Goal: Information Seeking & Learning: Compare options

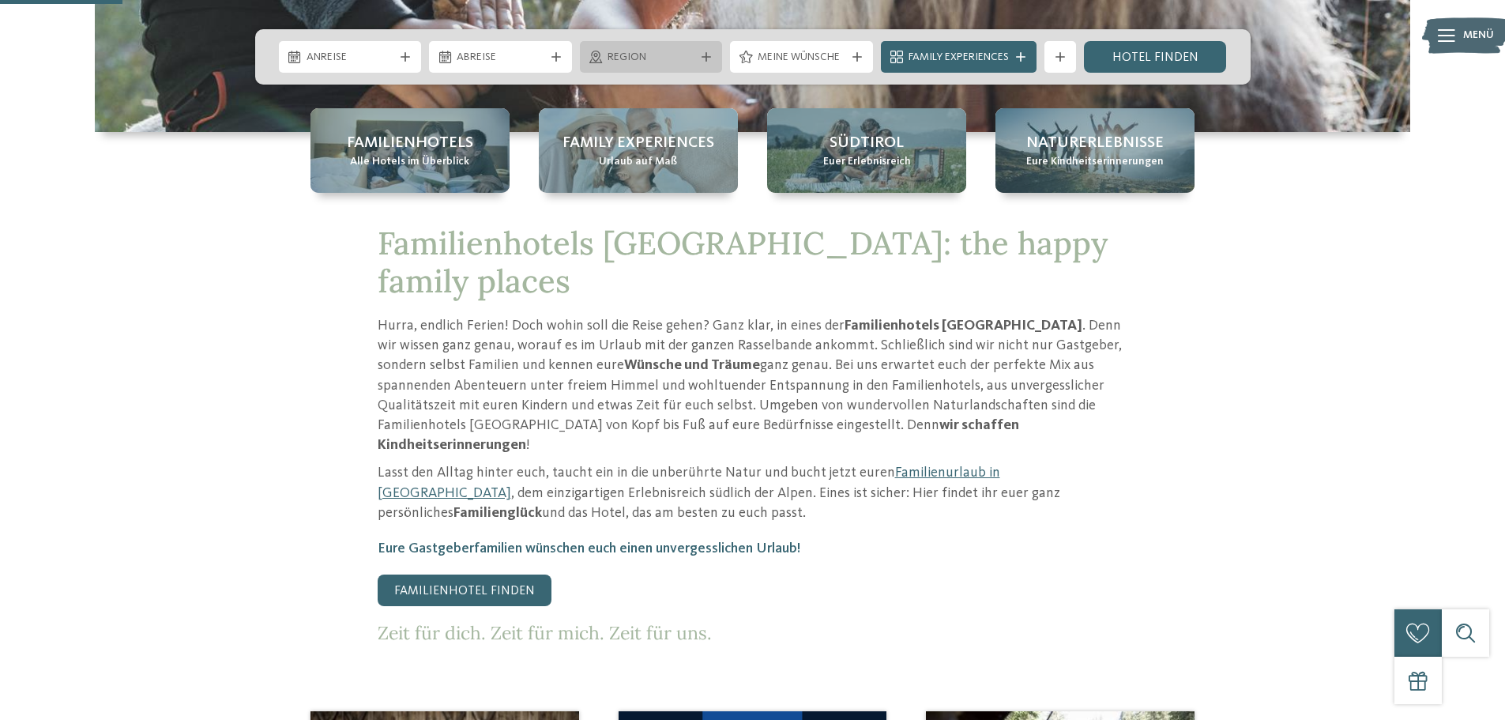
scroll to position [553, 0]
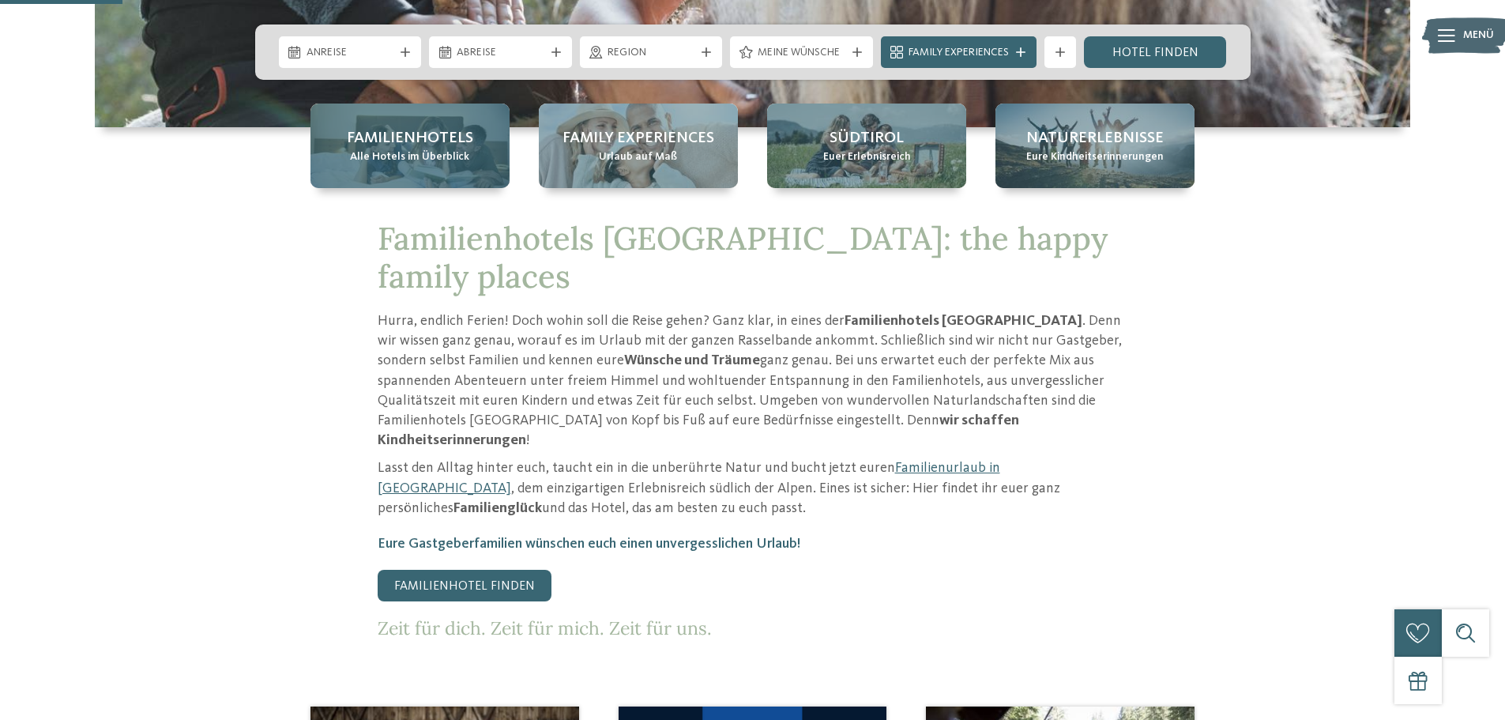
click at [465, 145] on span "Familienhotels" at bounding box center [410, 138] width 126 height 22
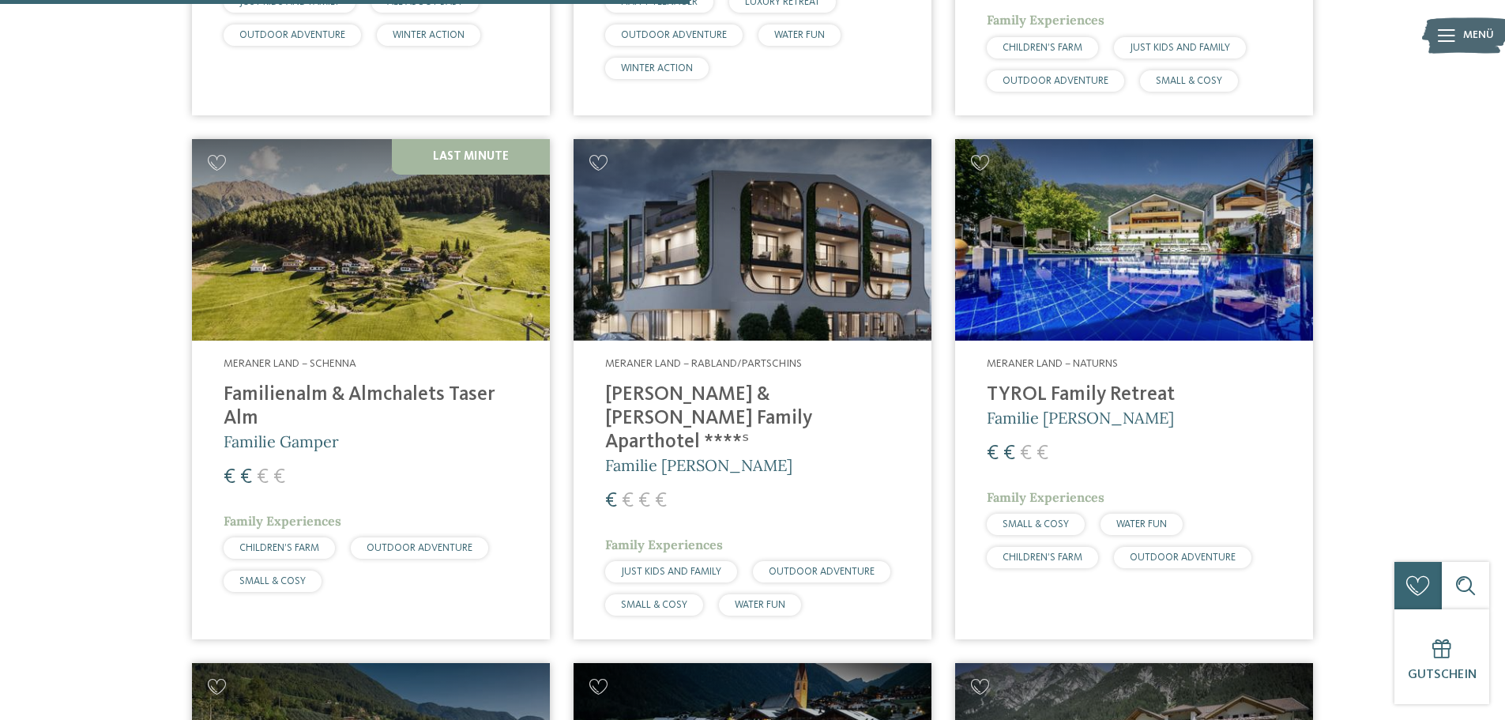
scroll to position [2448, 0]
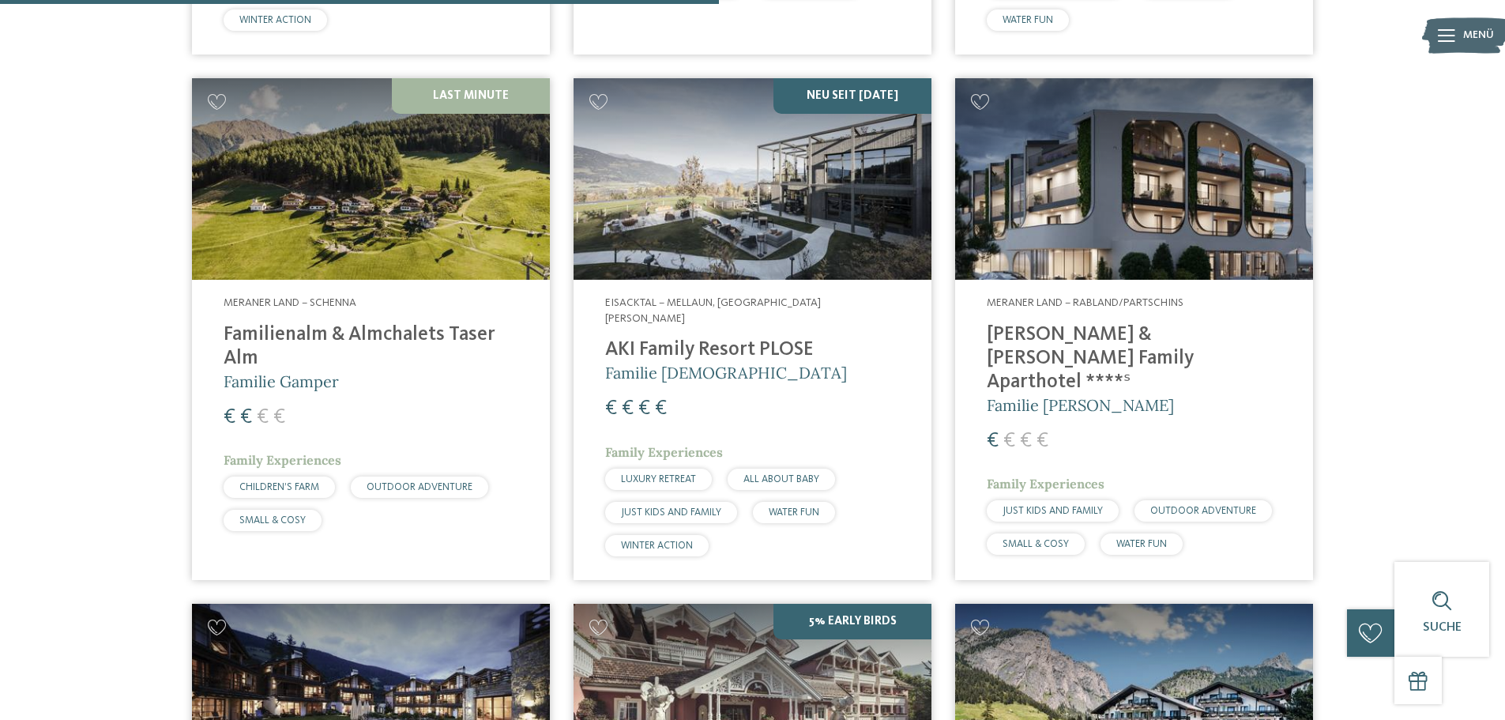
scroll to position [2527, 0]
click at [1011, 430] on span "€" at bounding box center [1009, 440] width 12 height 21
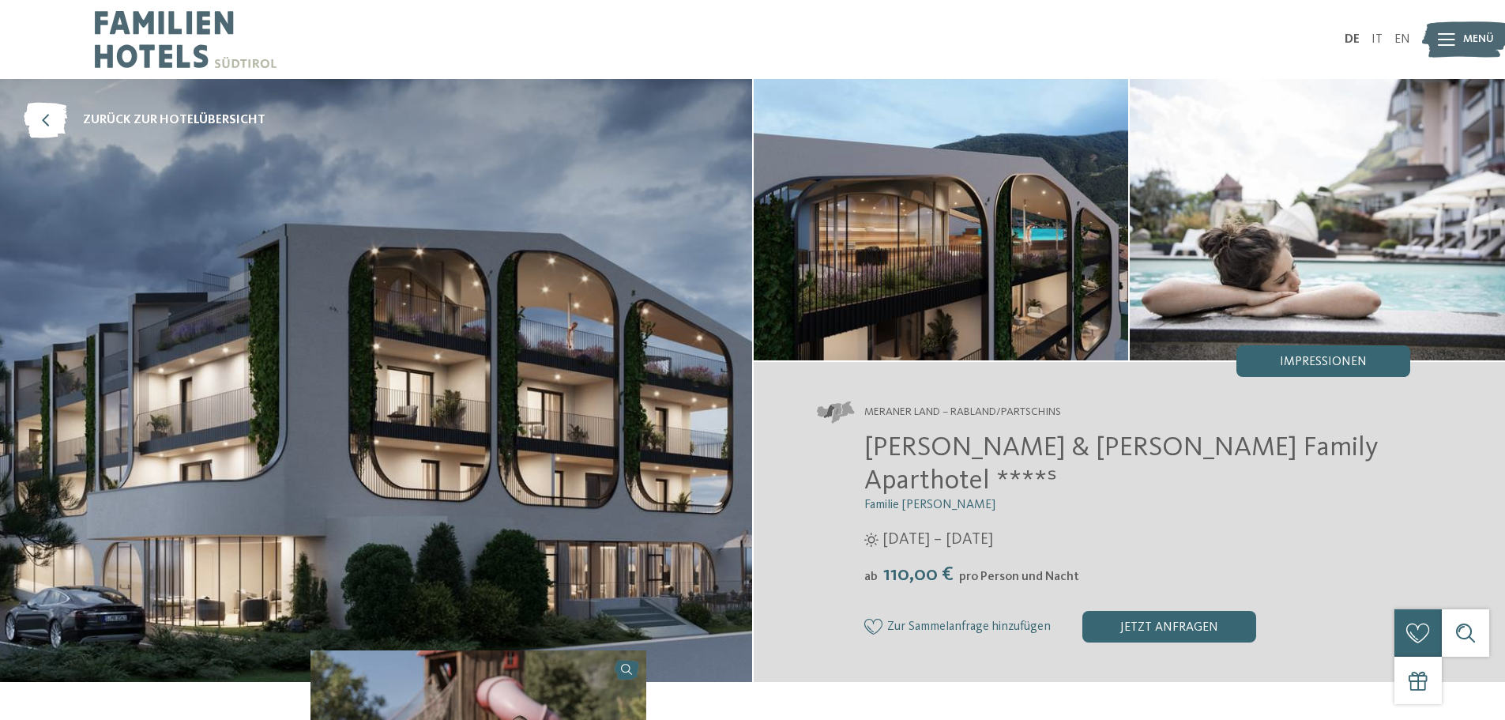
click at [544, 257] on img at bounding box center [376, 380] width 752 height 603
click at [940, 228] on img at bounding box center [940, 219] width 375 height 281
click at [34, 111] on icon at bounding box center [45, 121] width 43 height 36
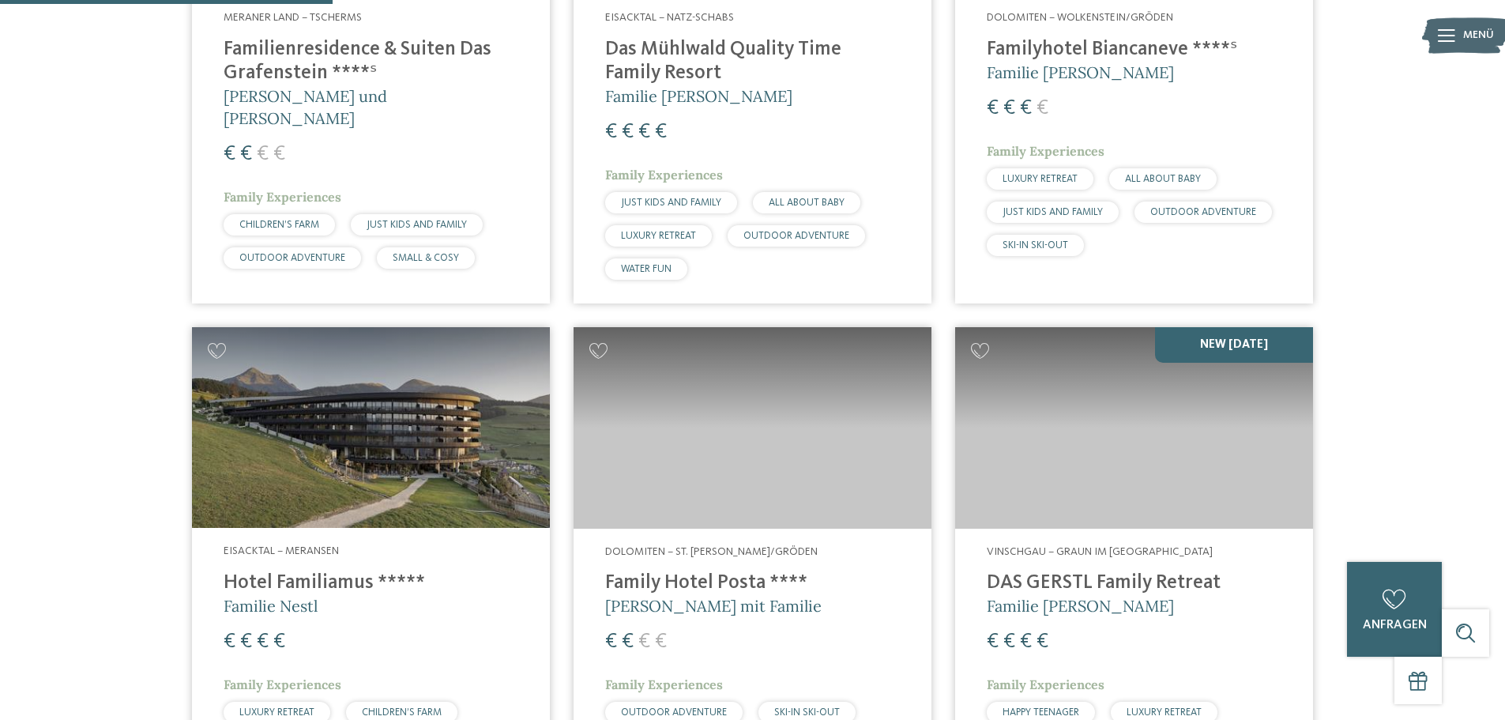
scroll to position [1264, 0]
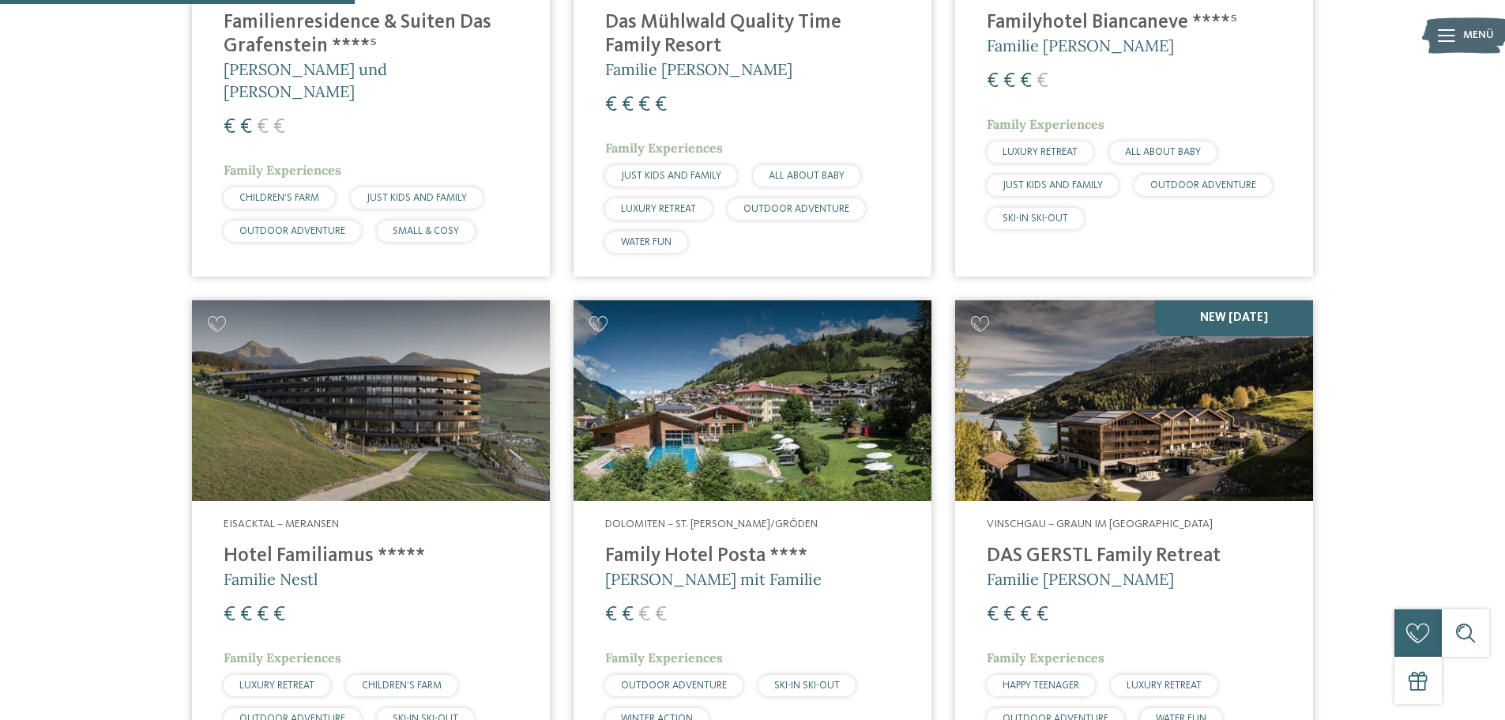
click at [1169, 415] on img at bounding box center [1134, 400] width 358 height 201
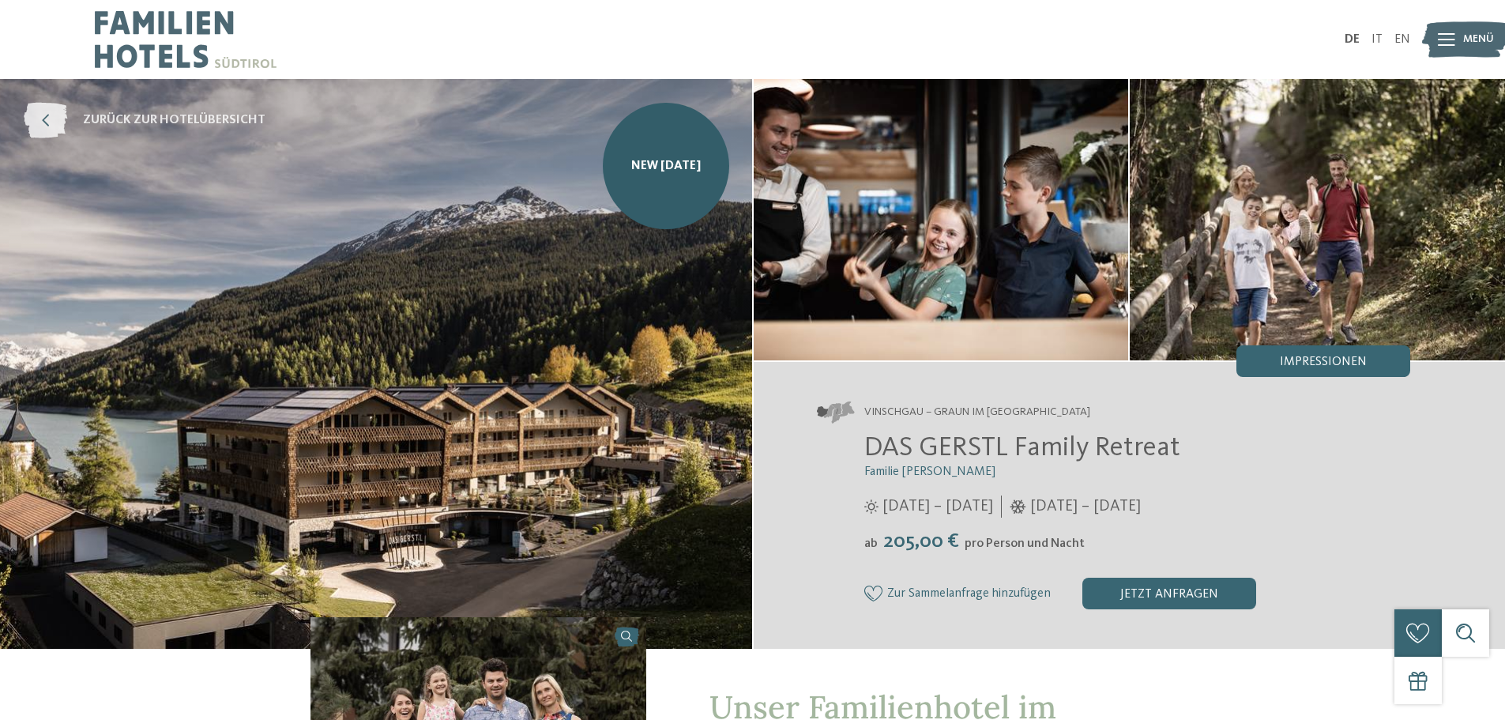
click at [55, 133] on icon at bounding box center [45, 121] width 43 height 36
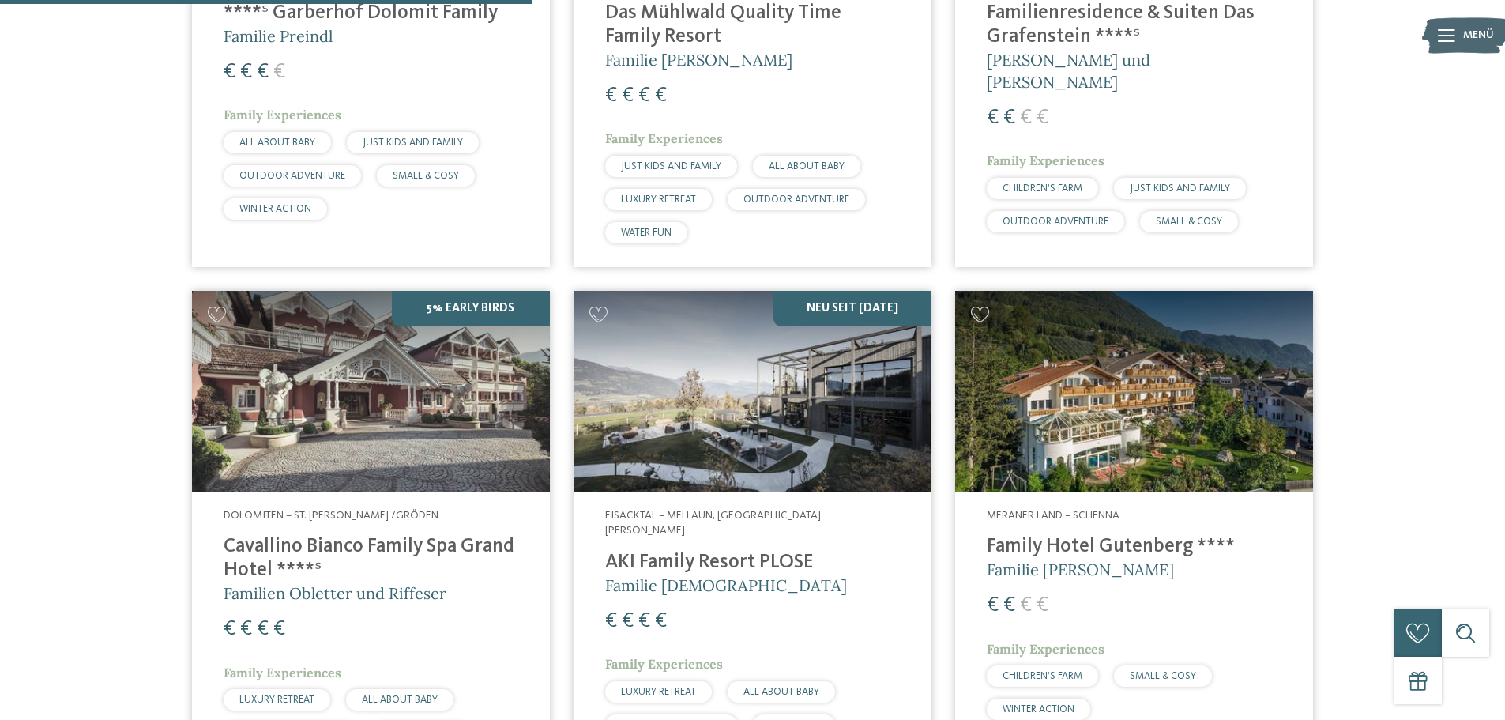
scroll to position [1896, 0]
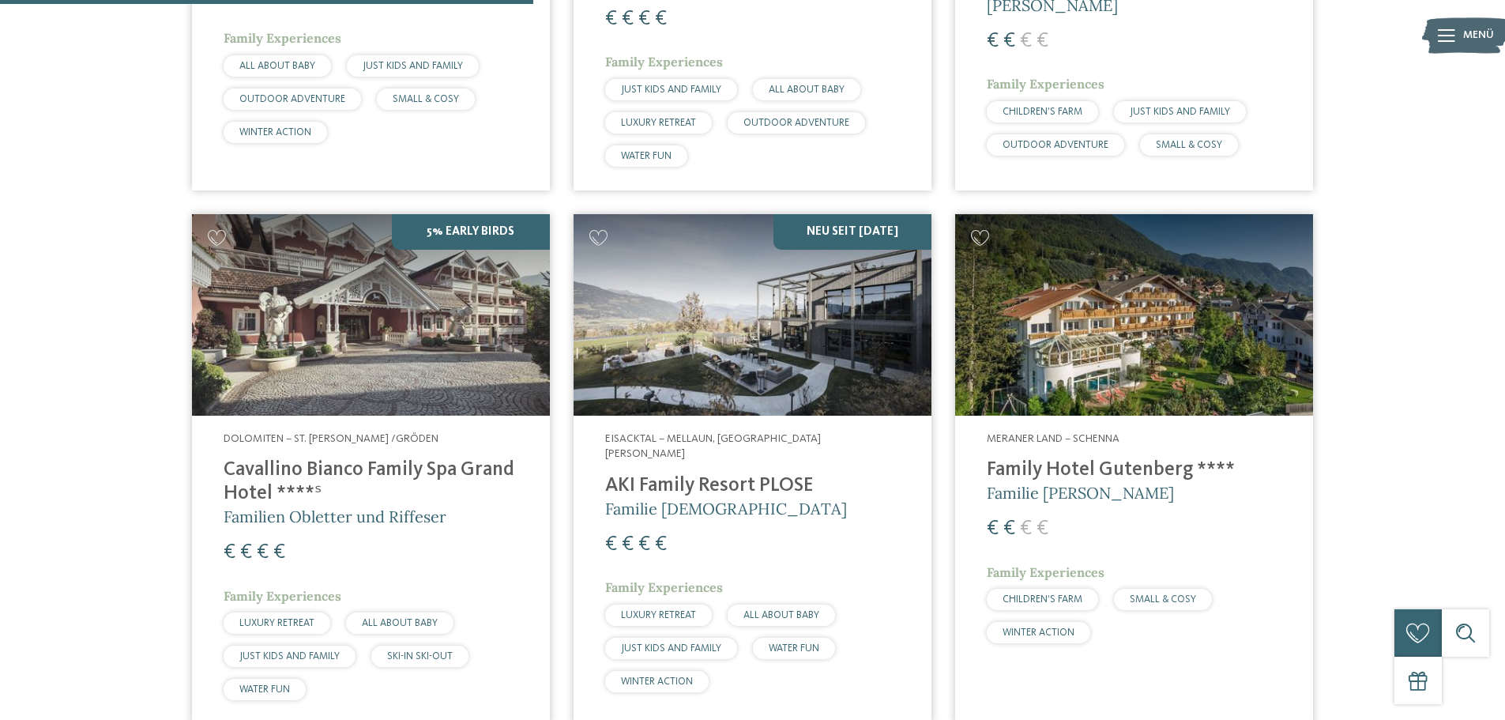
click at [815, 314] on img at bounding box center [752, 314] width 358 height 201
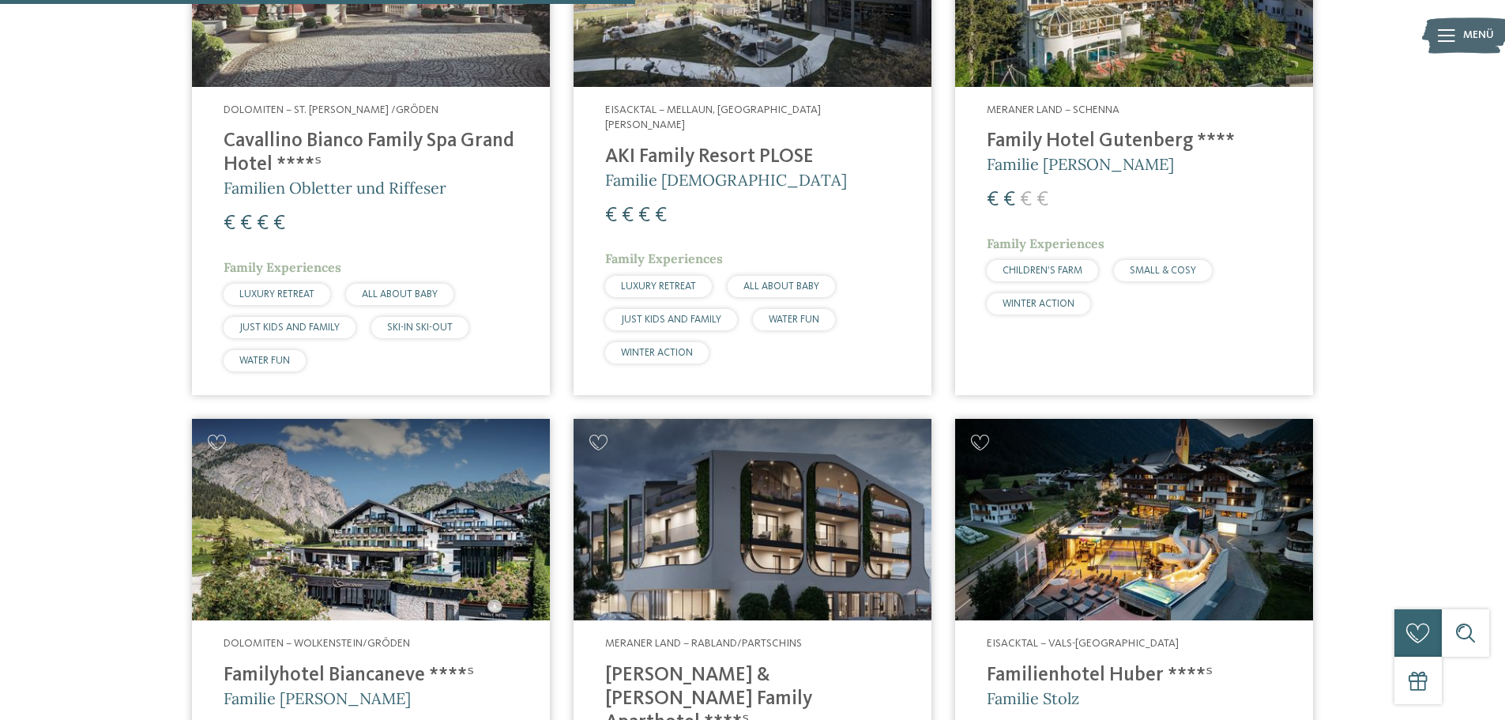
scroll to position [2369, 0]
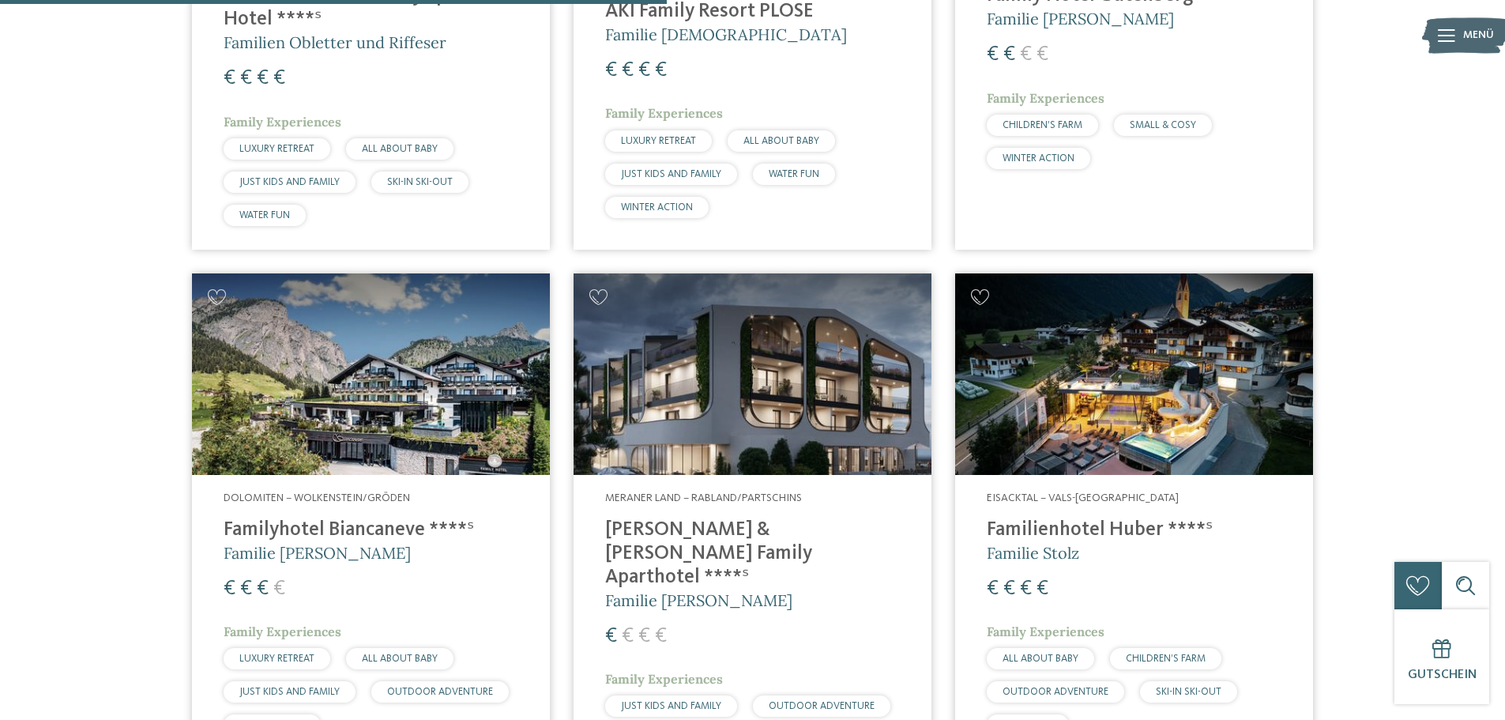
click at [1140, 350] on img at bounding box center [1134, 373] width 358 height 201
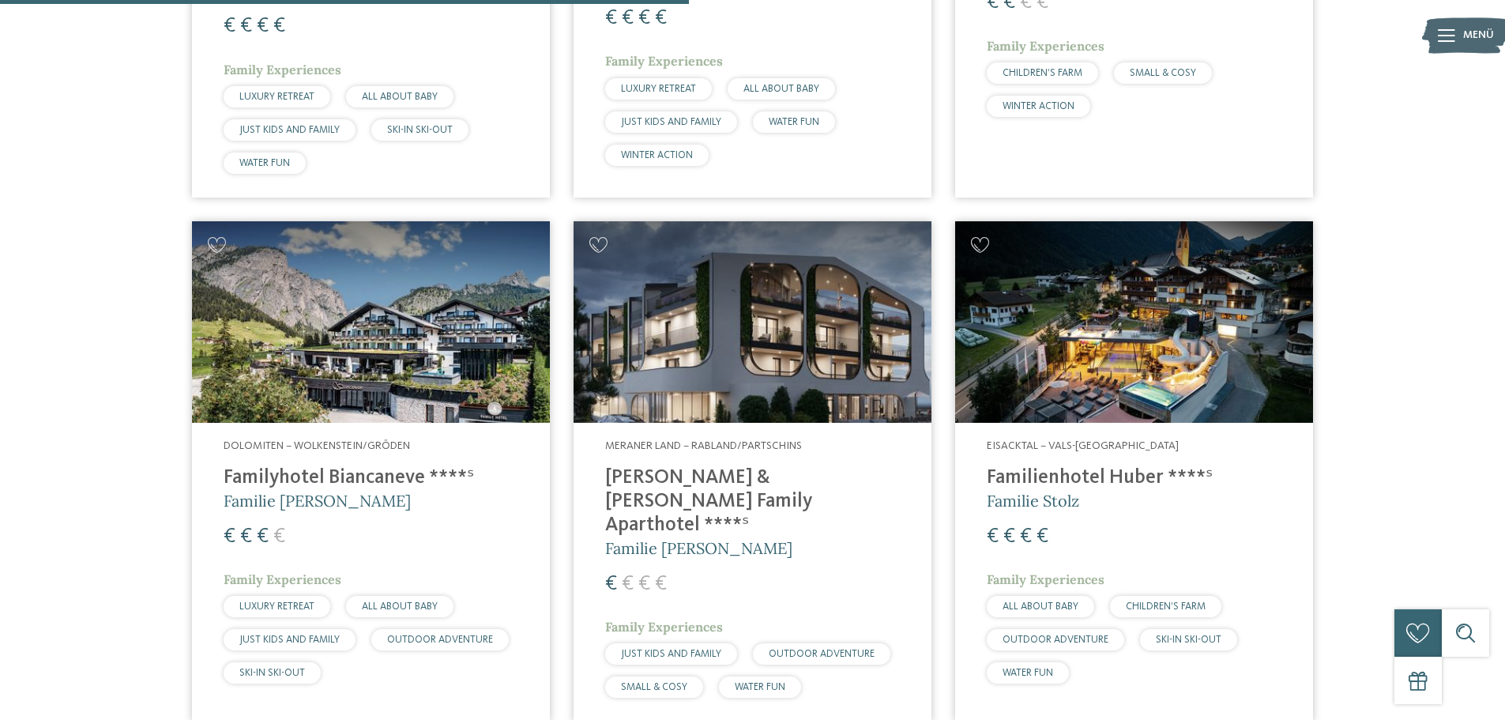
scroll to position [2448, 0]
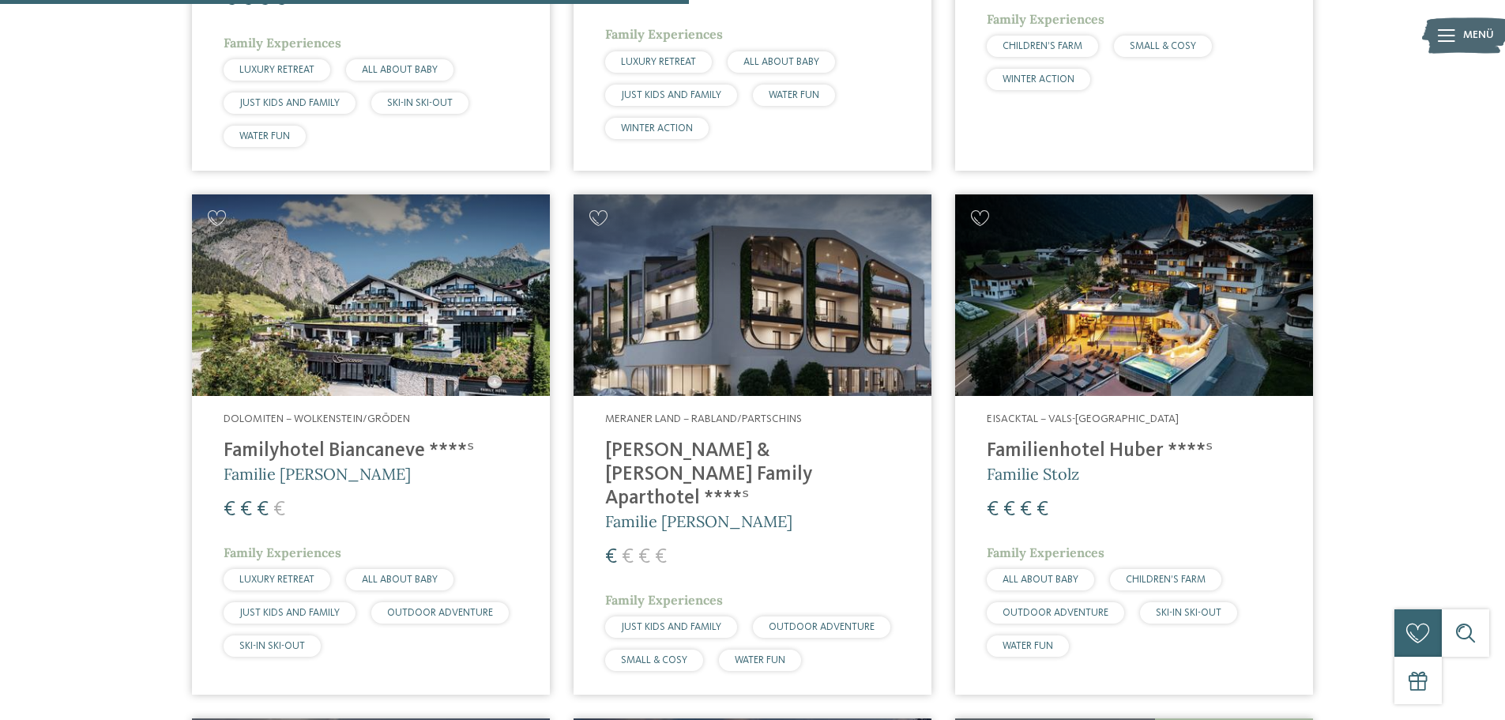
click at [756, 299] on img at bounding box center [752, 294] width 358 height 201
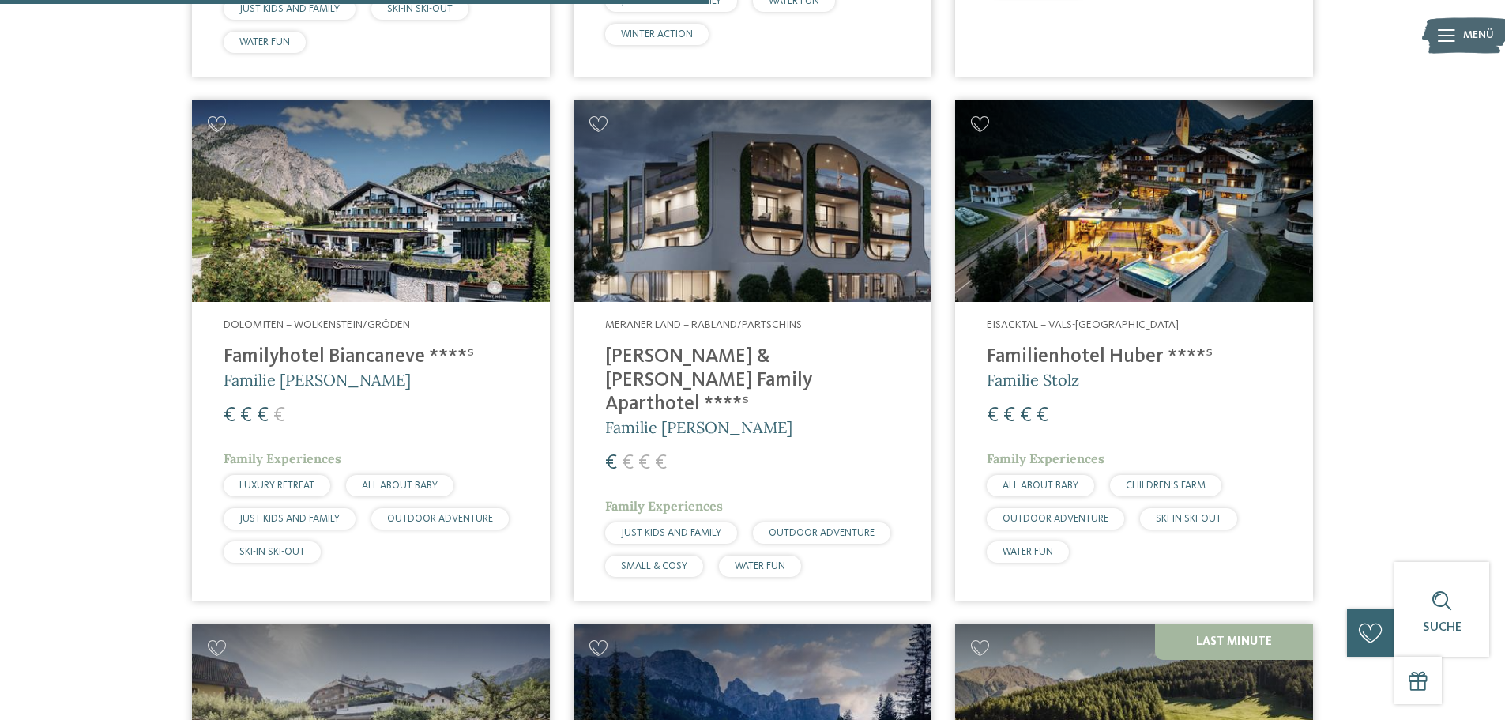
scroll to position [2227, 0]
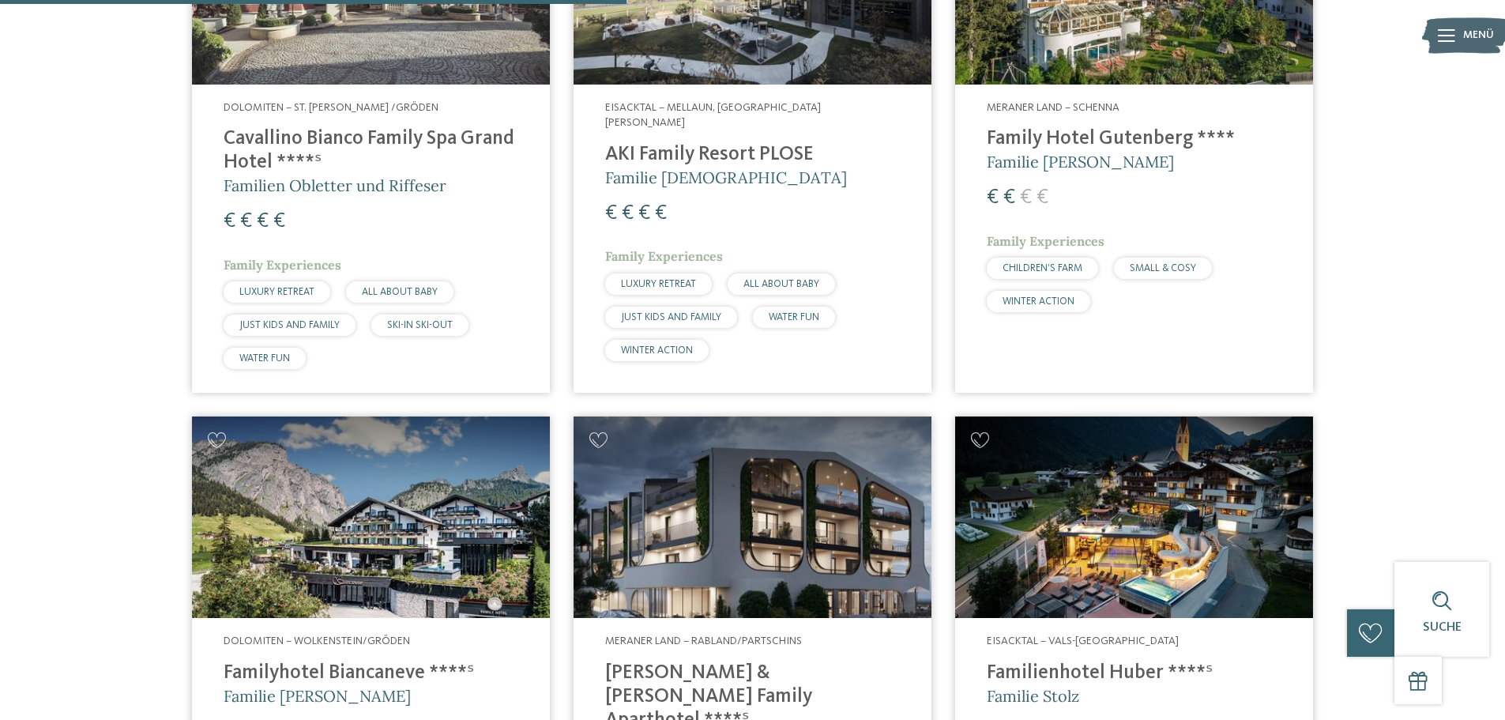
click at [787, 471] on img at bounding box center [752, 516] width 358 height 201
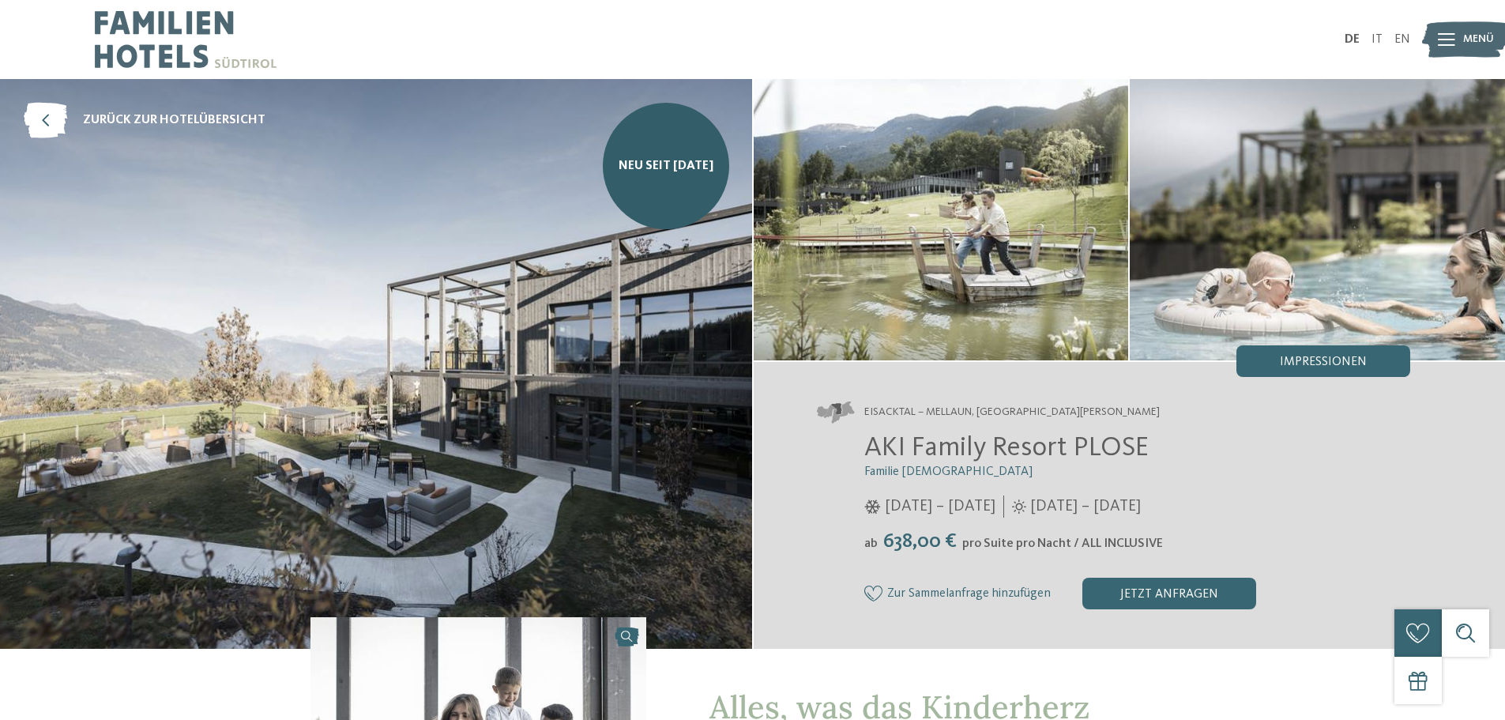
click at [510, 325] on img at bounding box center [376, 363] width 752 height 569
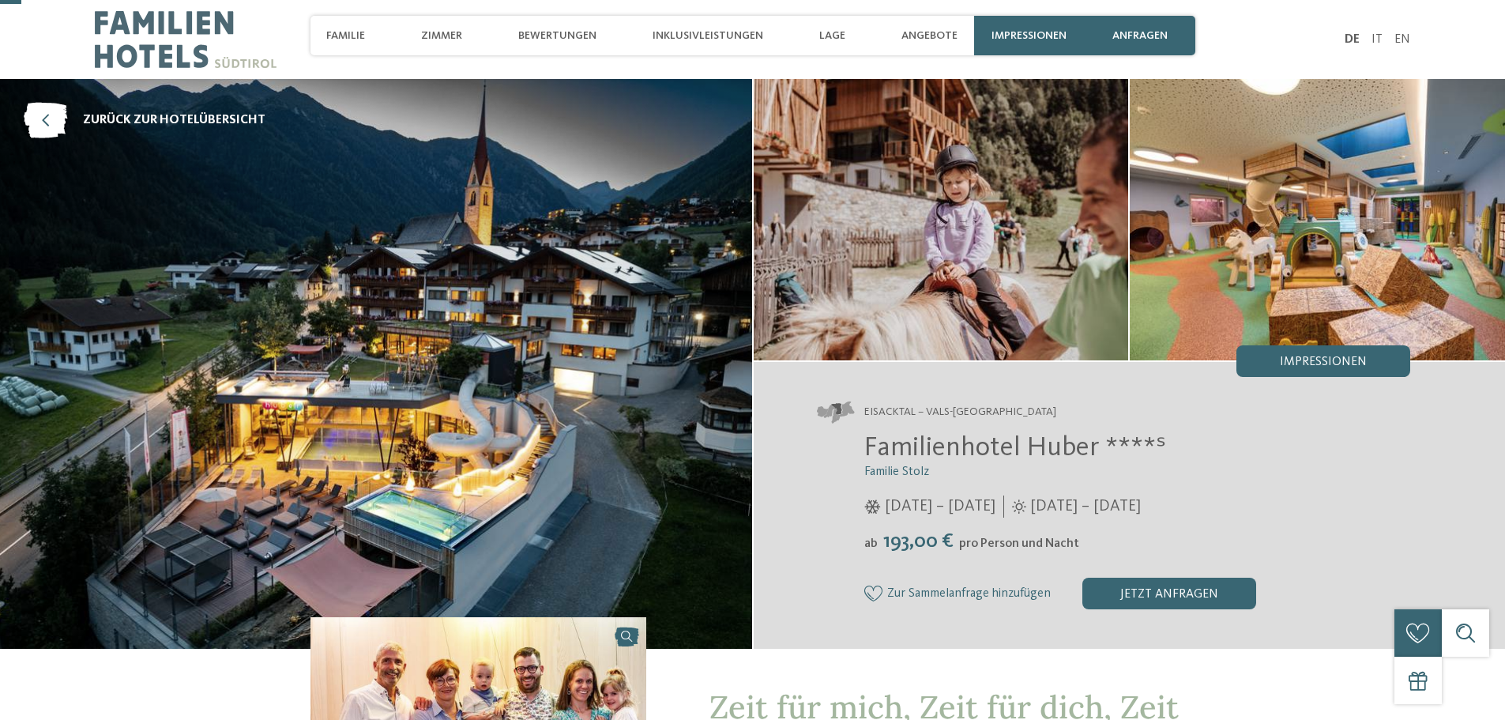
scroll to position [79, 0]
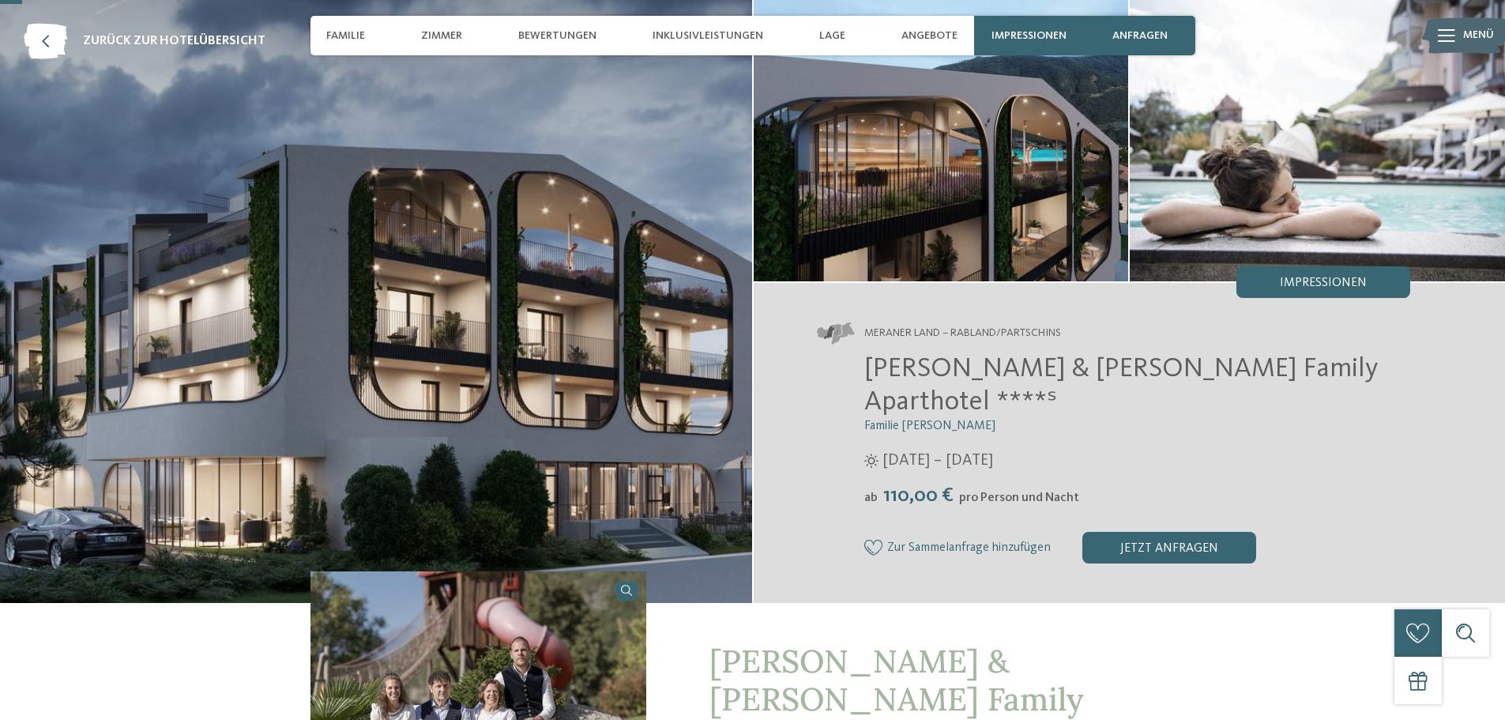
click at [501, 287] on img at bounding box center [376, 301] width 752 height 603
click at [951, 186] on img at bounding box center [940, 140] width 375 height 281
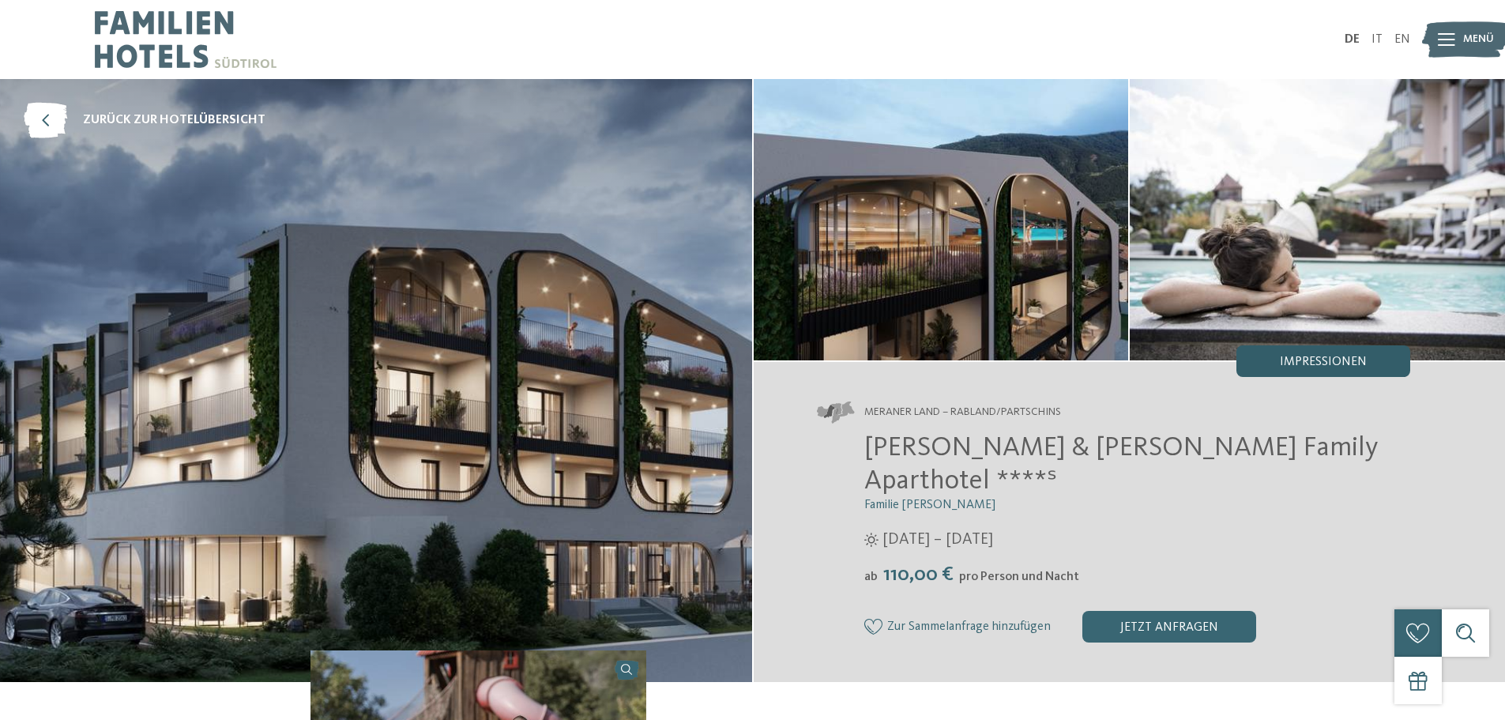
click at [1299, 363] on span "Impressionen" at bounding box center [1323, 361] width 87 height 13
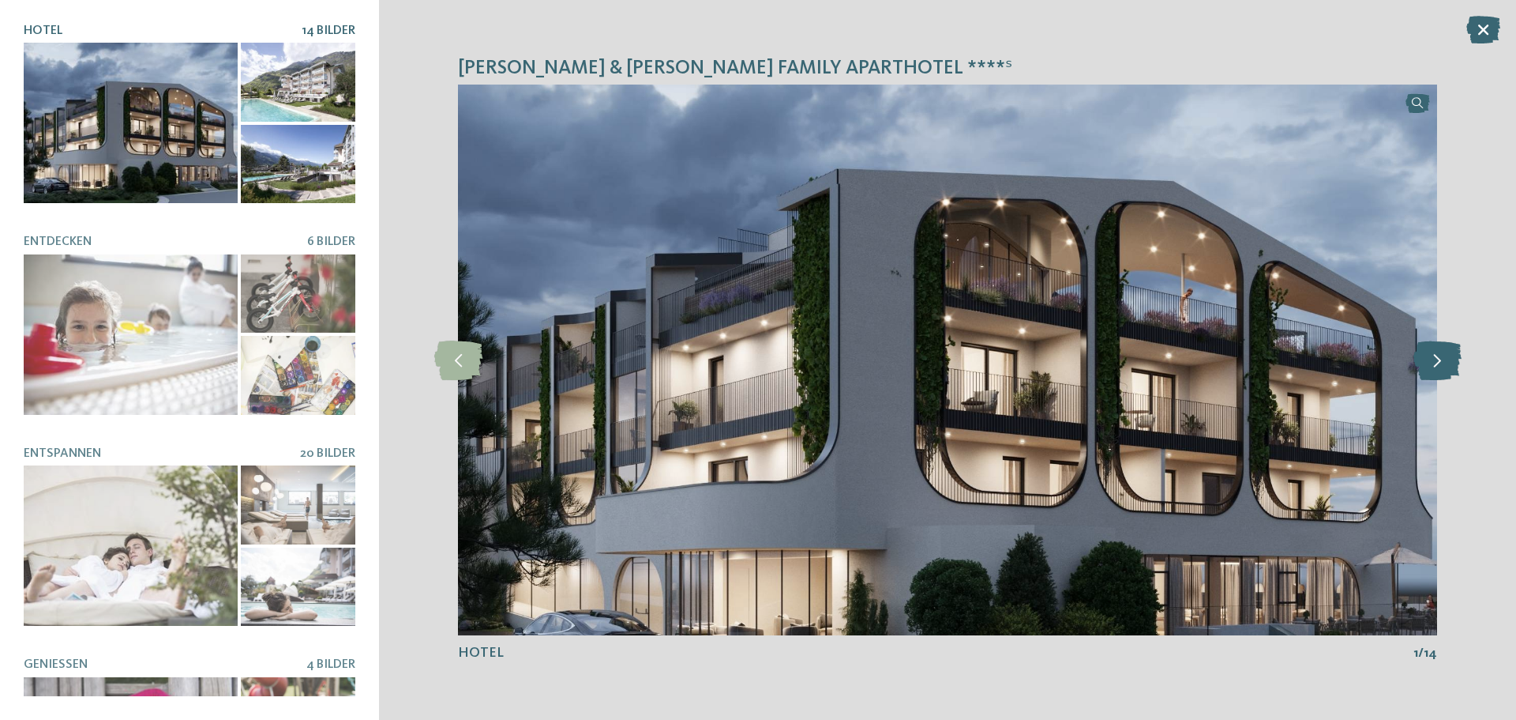
click at [1420, 365] on icon at bounding box center [1438, 359] width 48 height 39
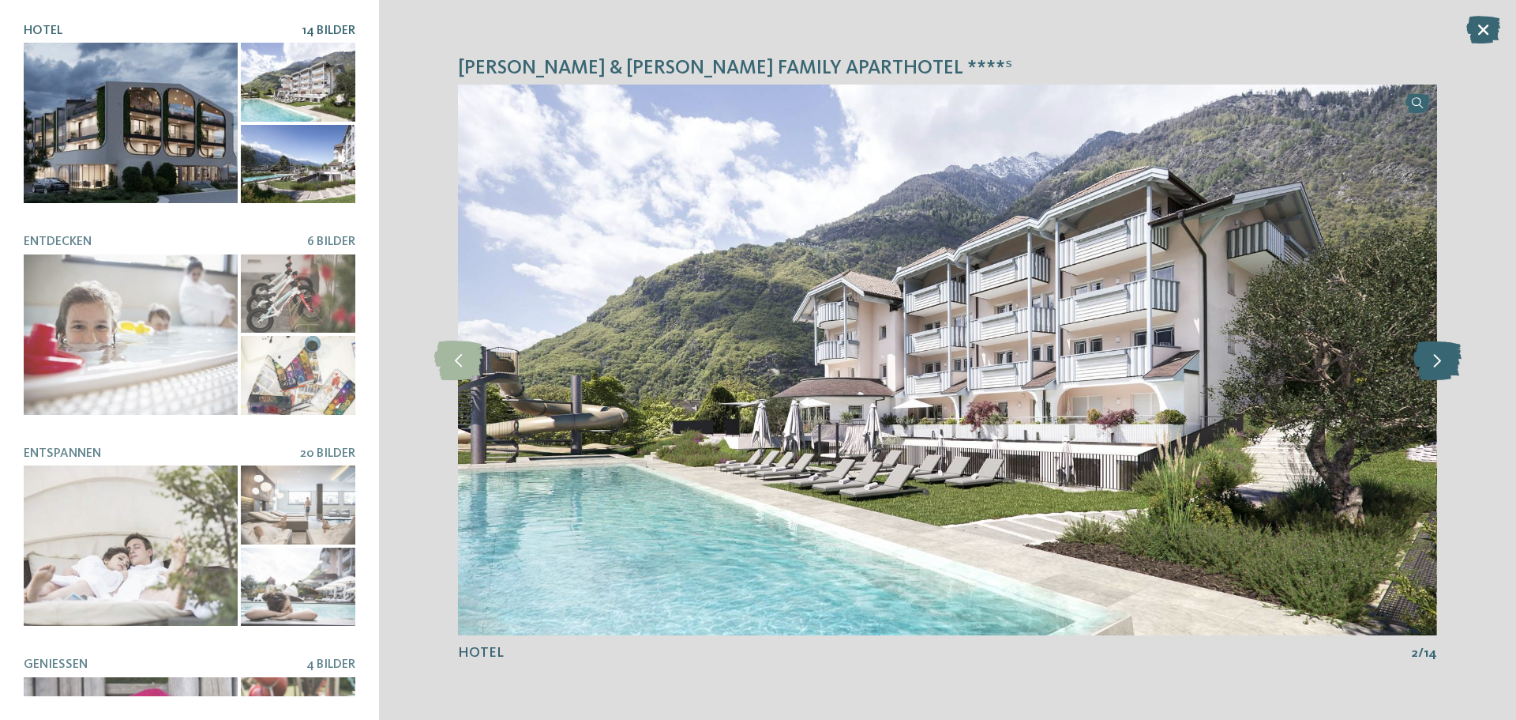
click at [1420, 365] on icon at bounding box center [1438, 359] width 48 height 39
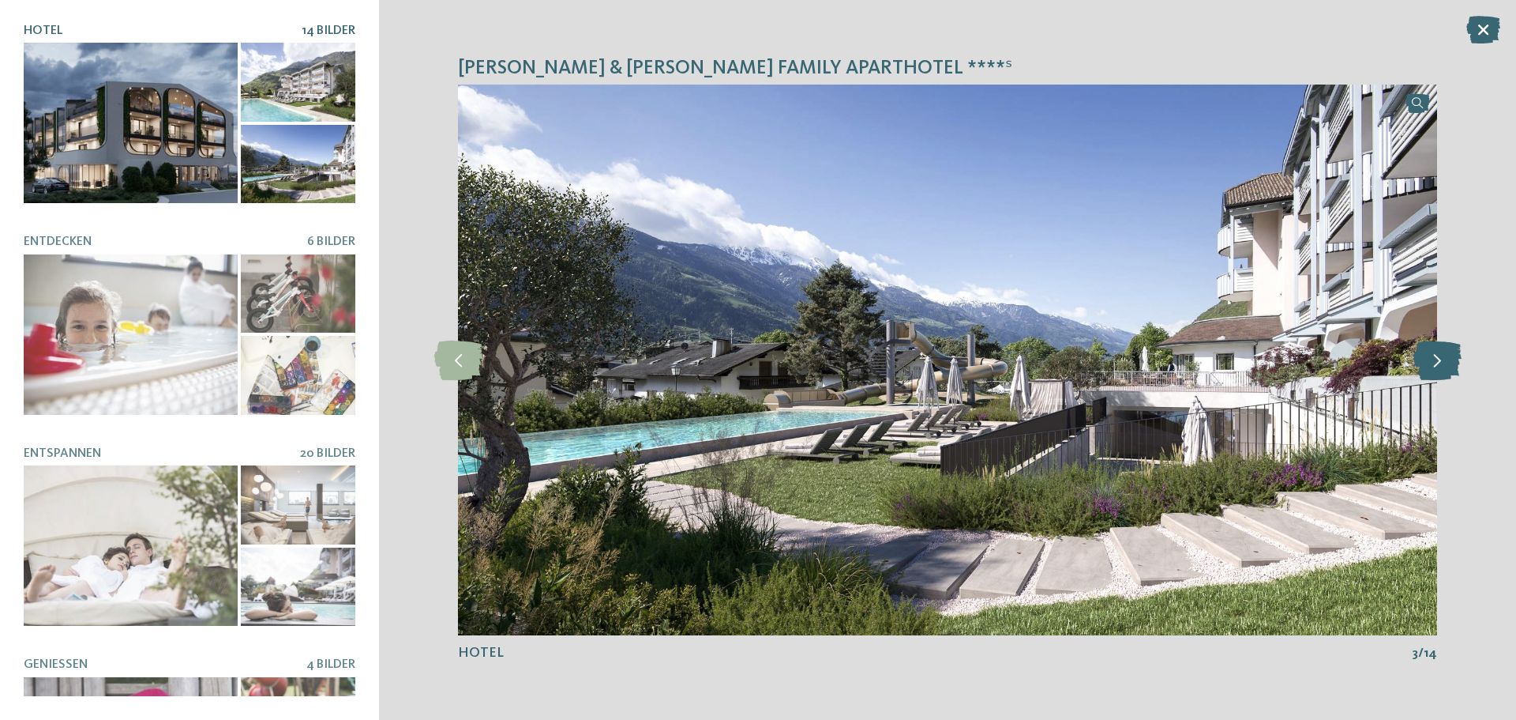
click at [1420, 365] on icon at bounding box center [1438, 359] width 48 height 39
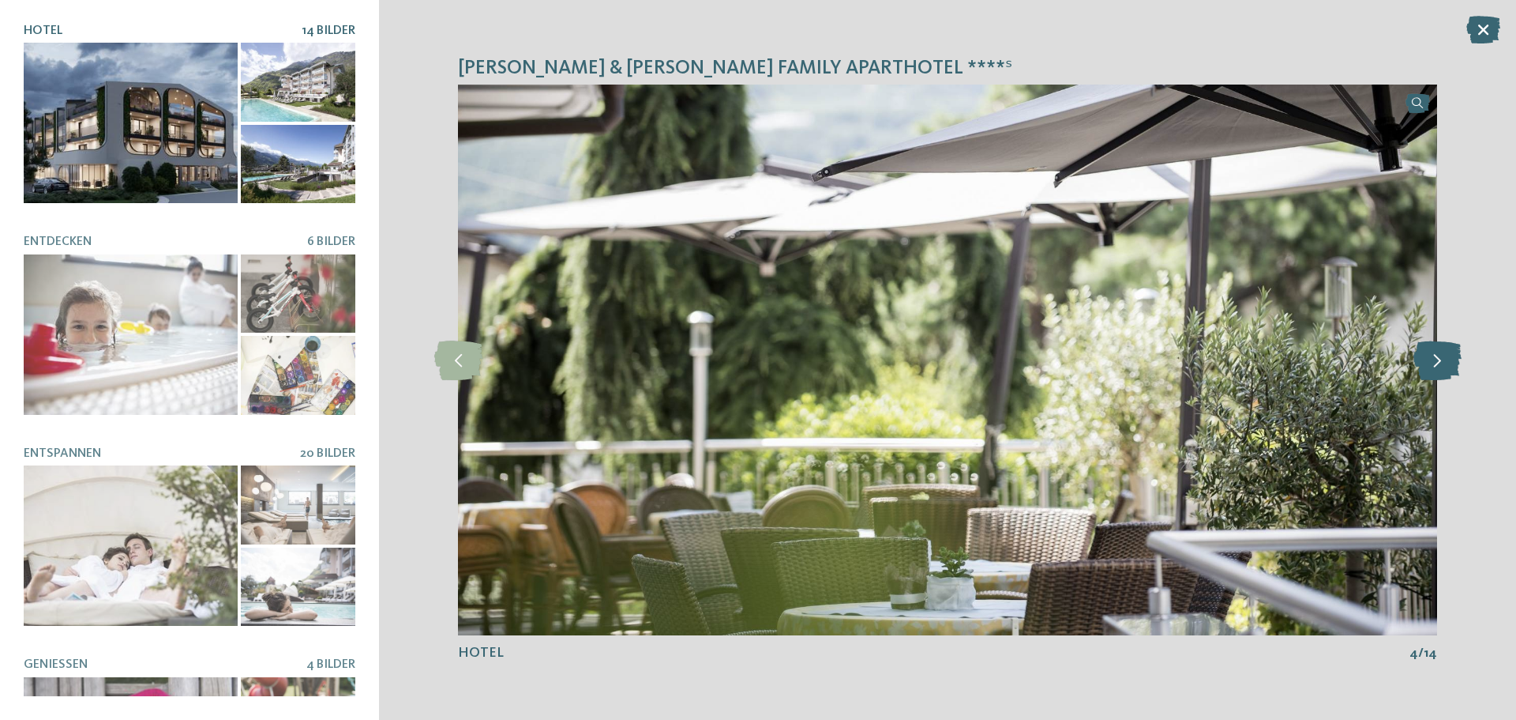
click at [1420, 365] on icon at bounding box center [1438, 359] width 48 height 39
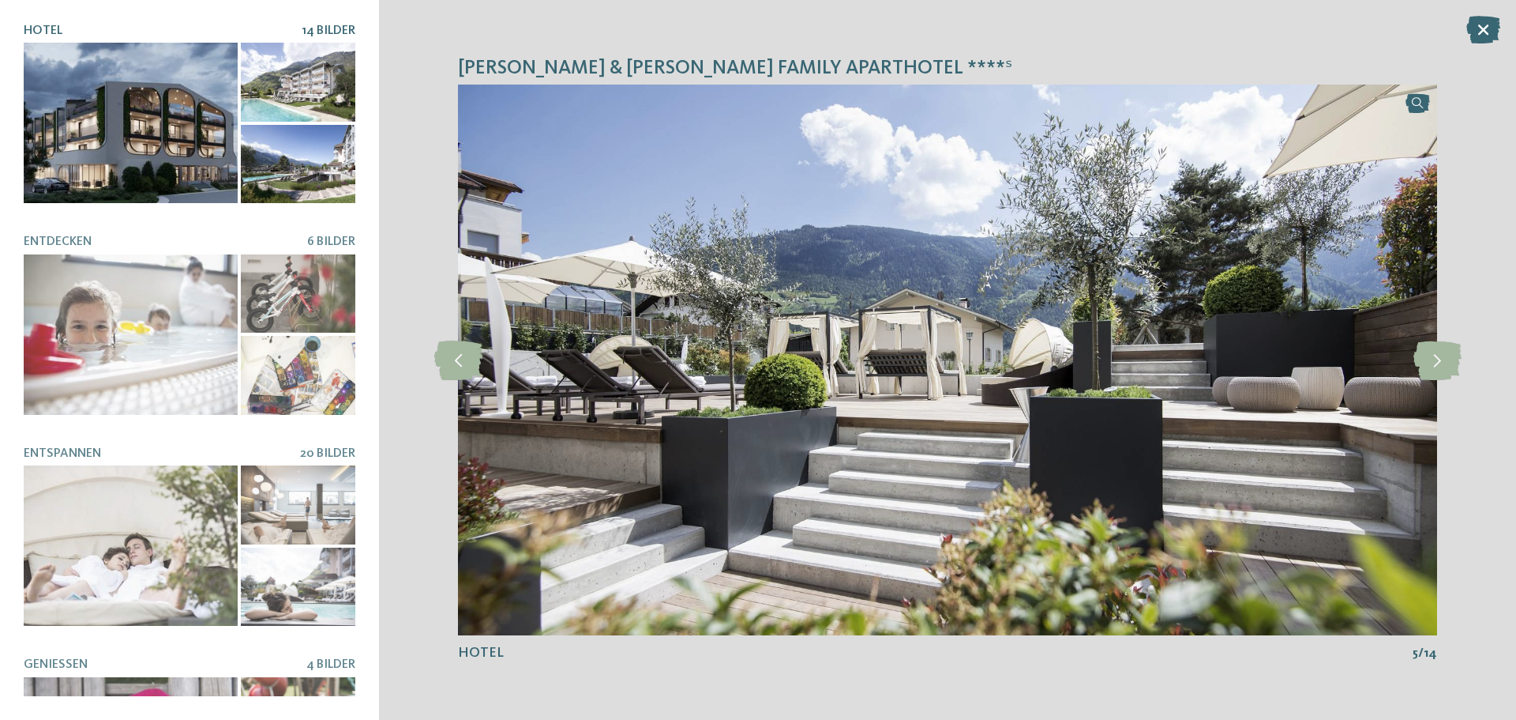
click at [130, 143] on div at bounding box center [131, 123] width 214 height 160
click at [1480, 32] on icon at bounding box center [1484, 30] width 34 height 28
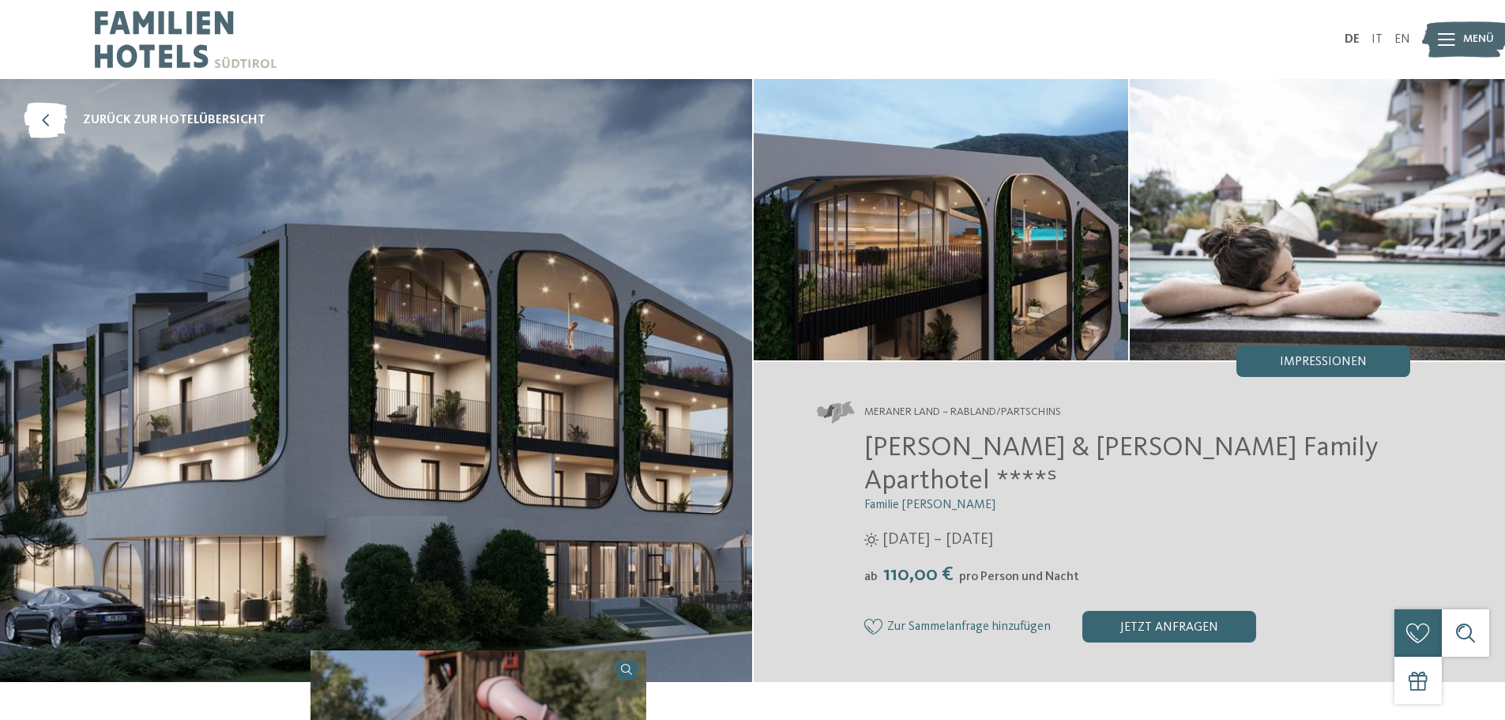
click at [904, 256] on img at bounding box center [940, 219] width 375 height 281
click at [614, 340] on img at bounding box center [376, 380] width 752 height 603
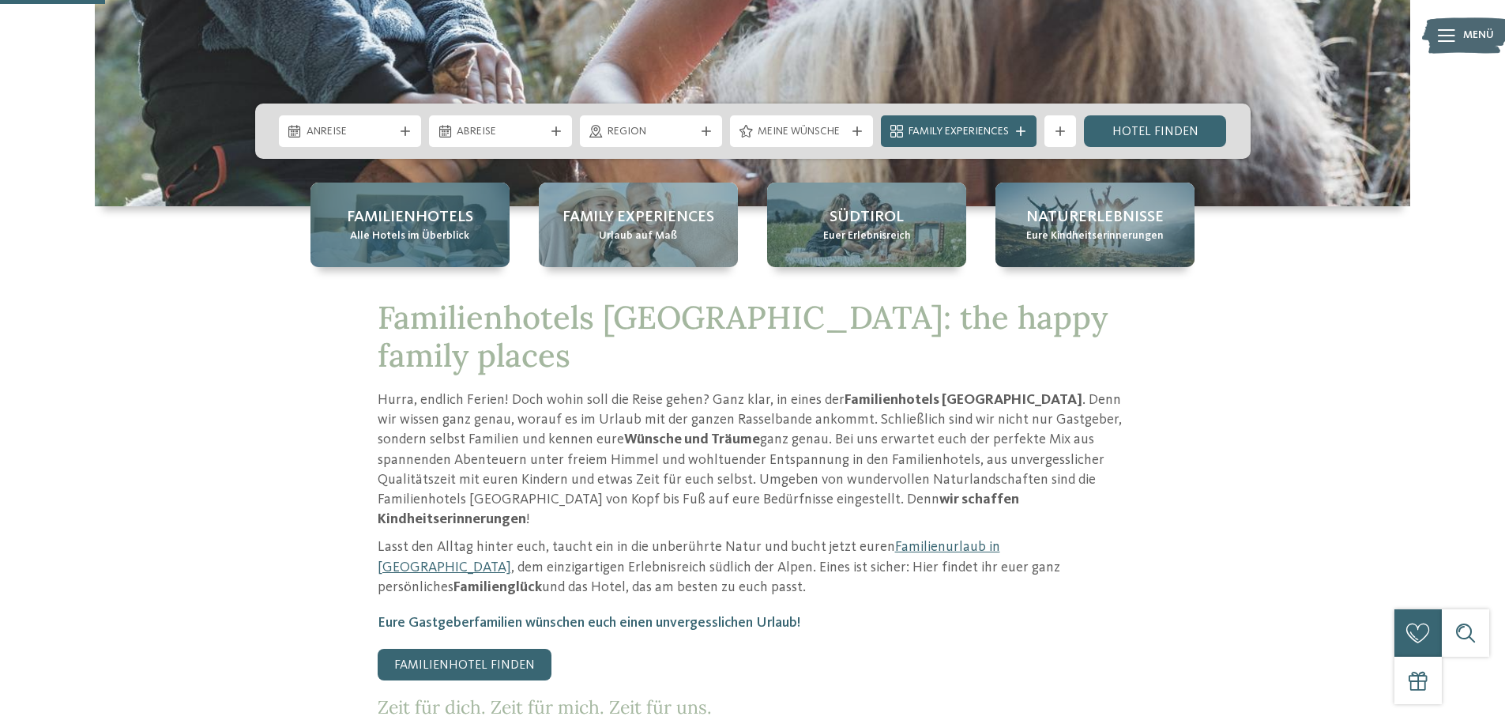
click at [430, 224] on span "Familienhotels" at bounding box center [410, 217] width 126 height 22
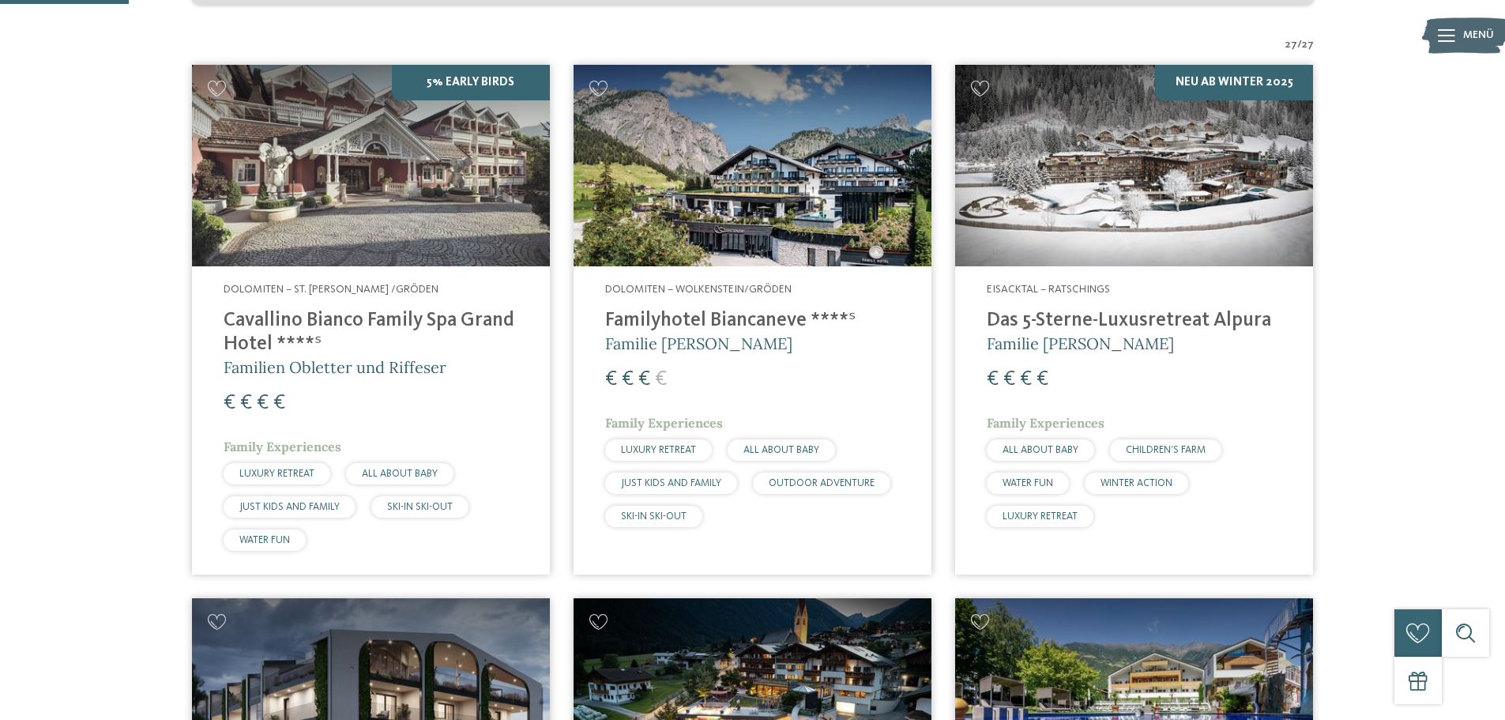
scroll to position [474, 0]
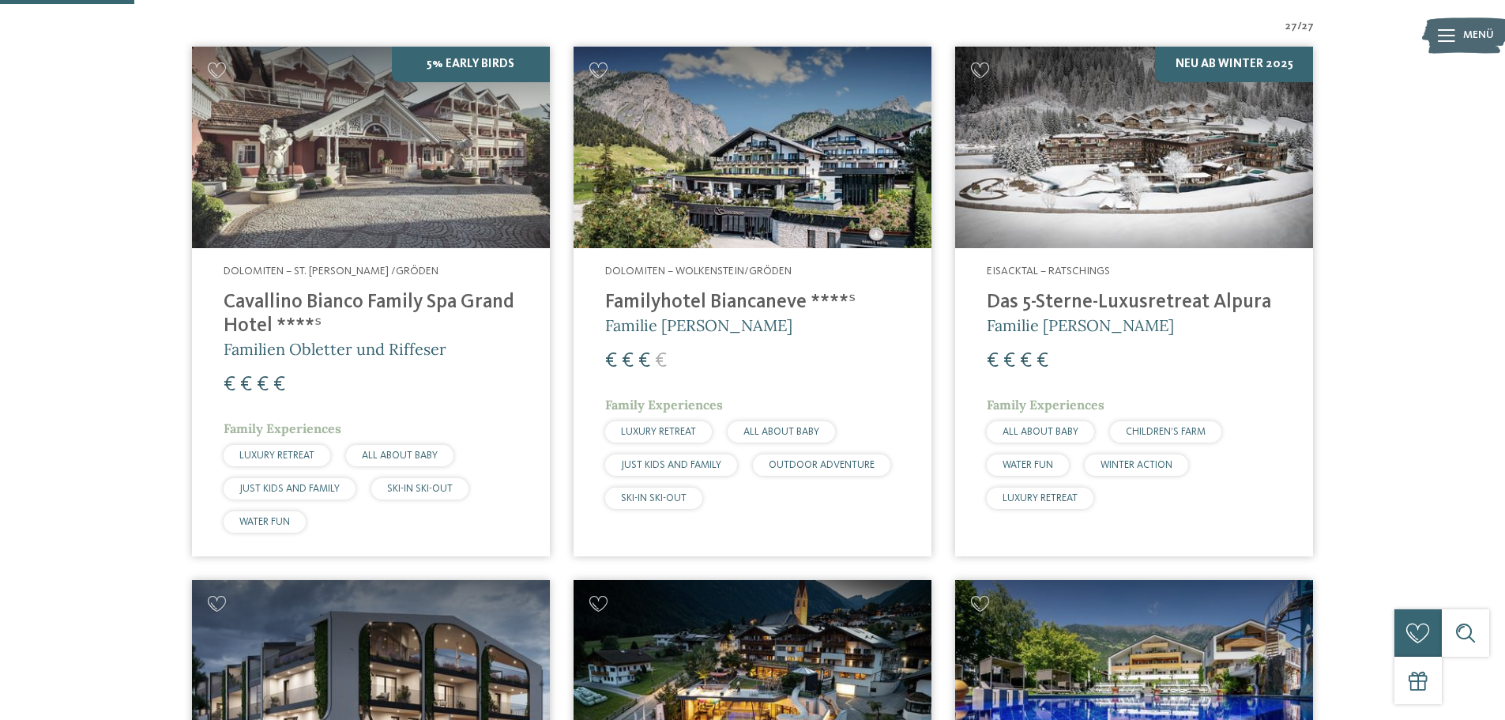
click at [1143, 167] on img at bounding box center [1134, 147] width 358 height 201
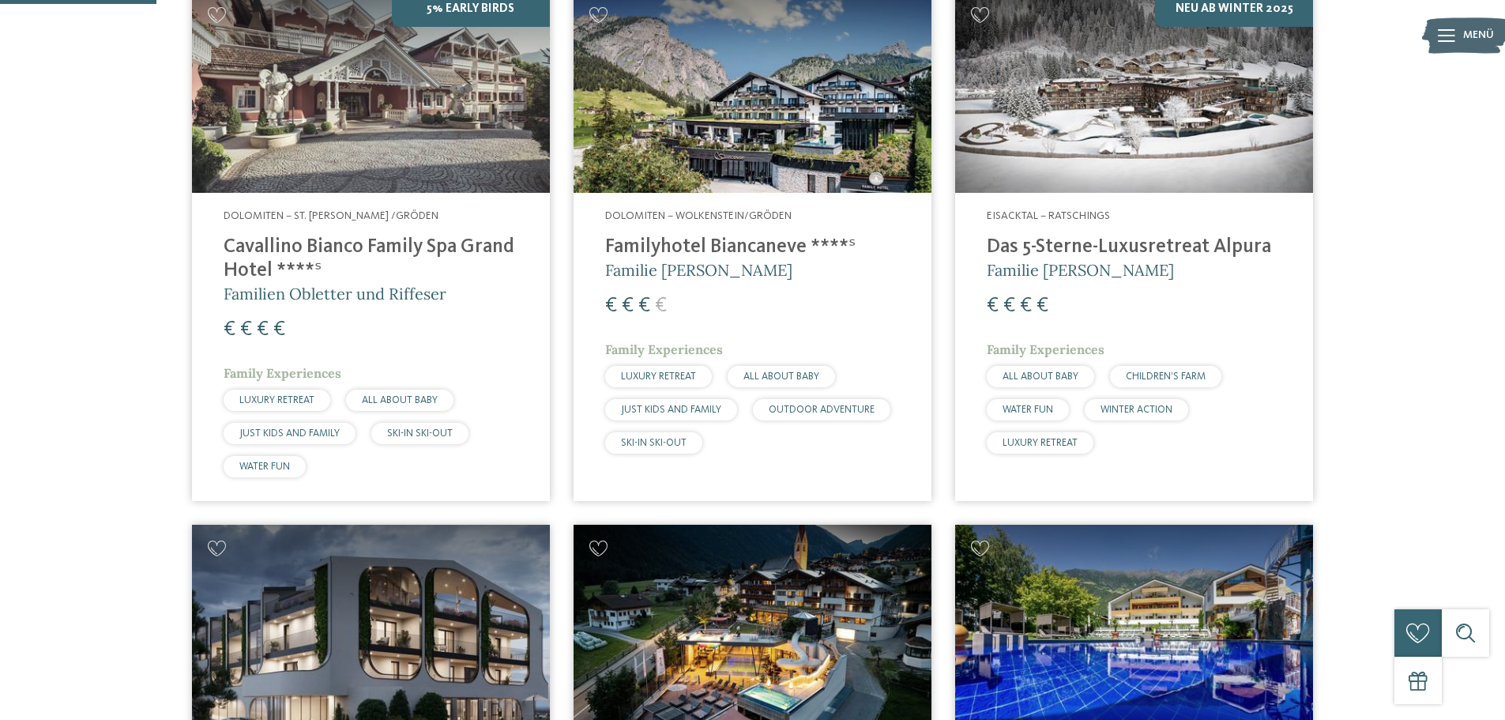
scroll to position [553, 0]
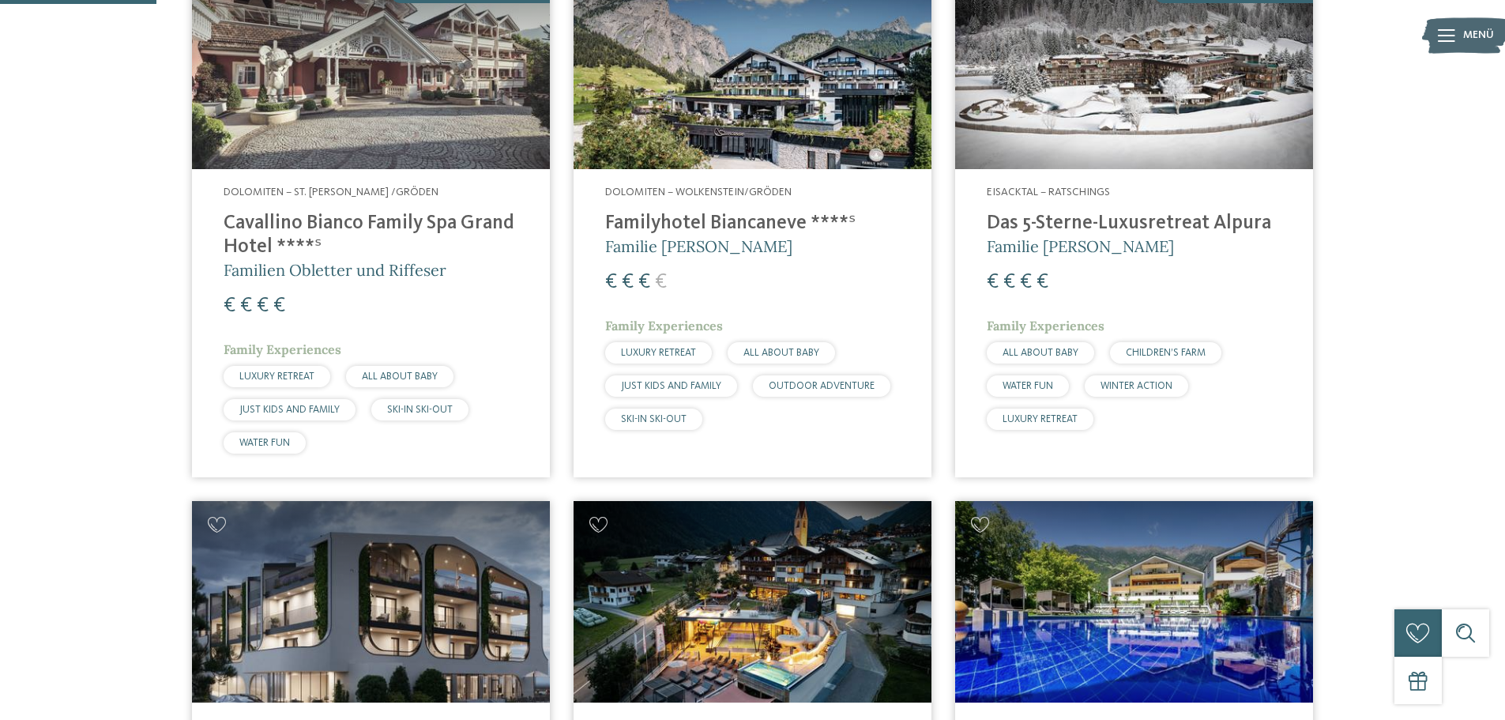
click at [1082, 101] on img at bounding box center [1134, 68] width 358 height 201
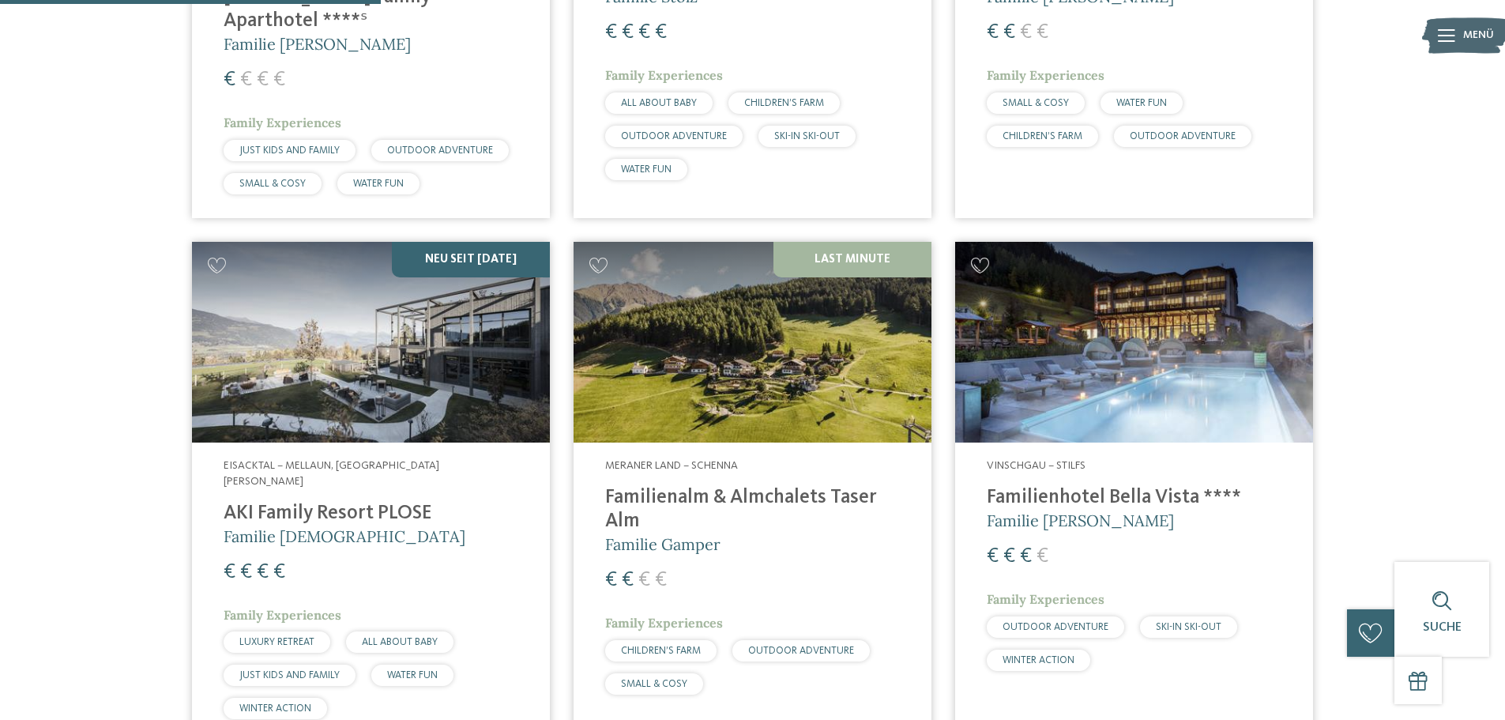
scroll to position [1343, 0]
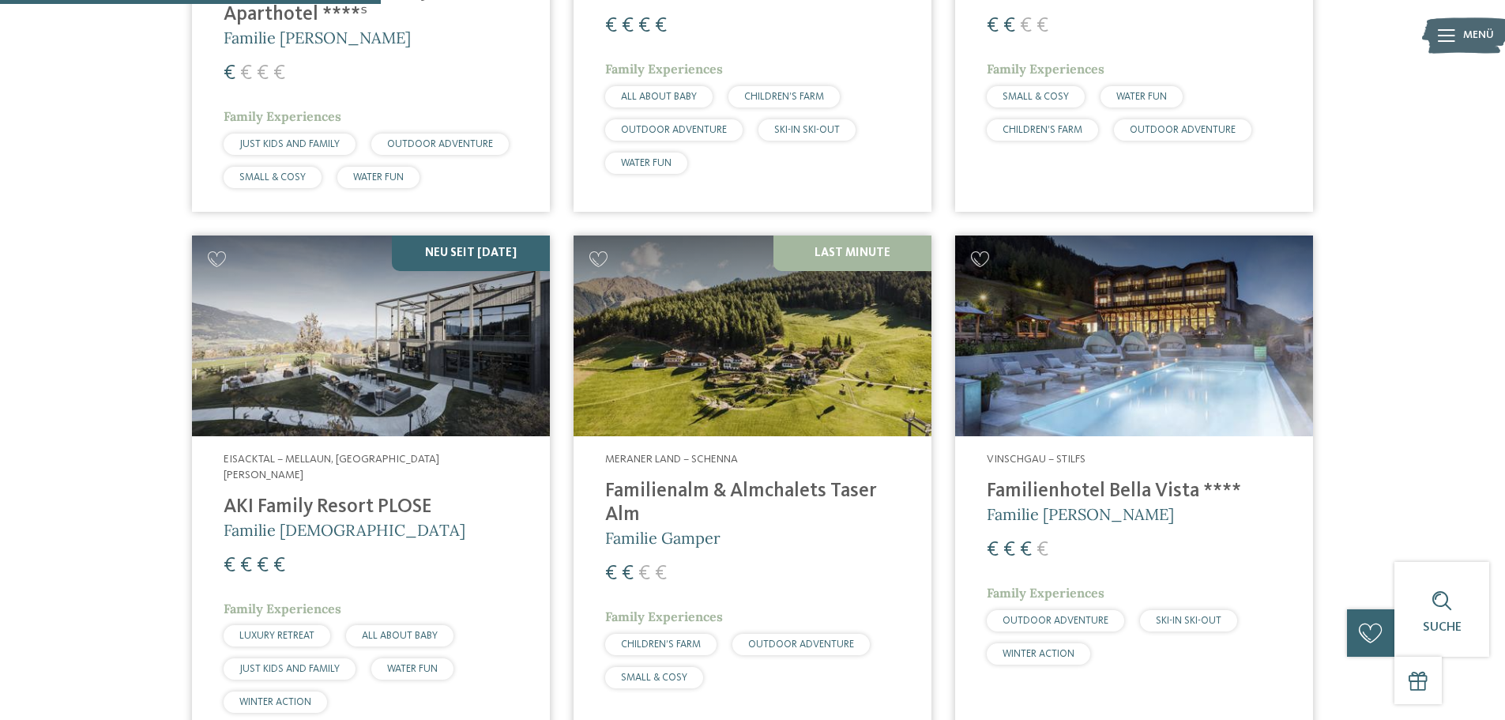
click at [362, 298] on img at bounding box center [371, 335] width 358 height 201
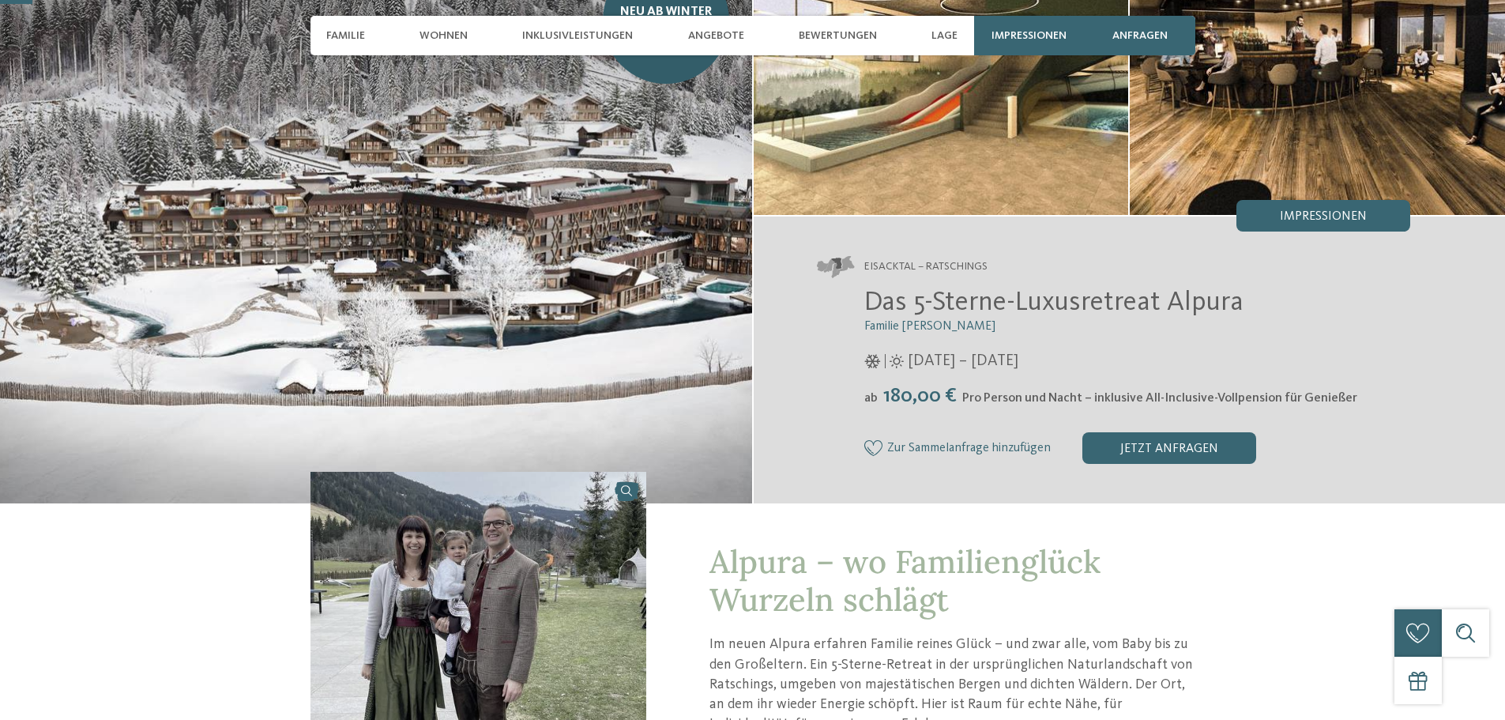
scroll to position [158, 0]
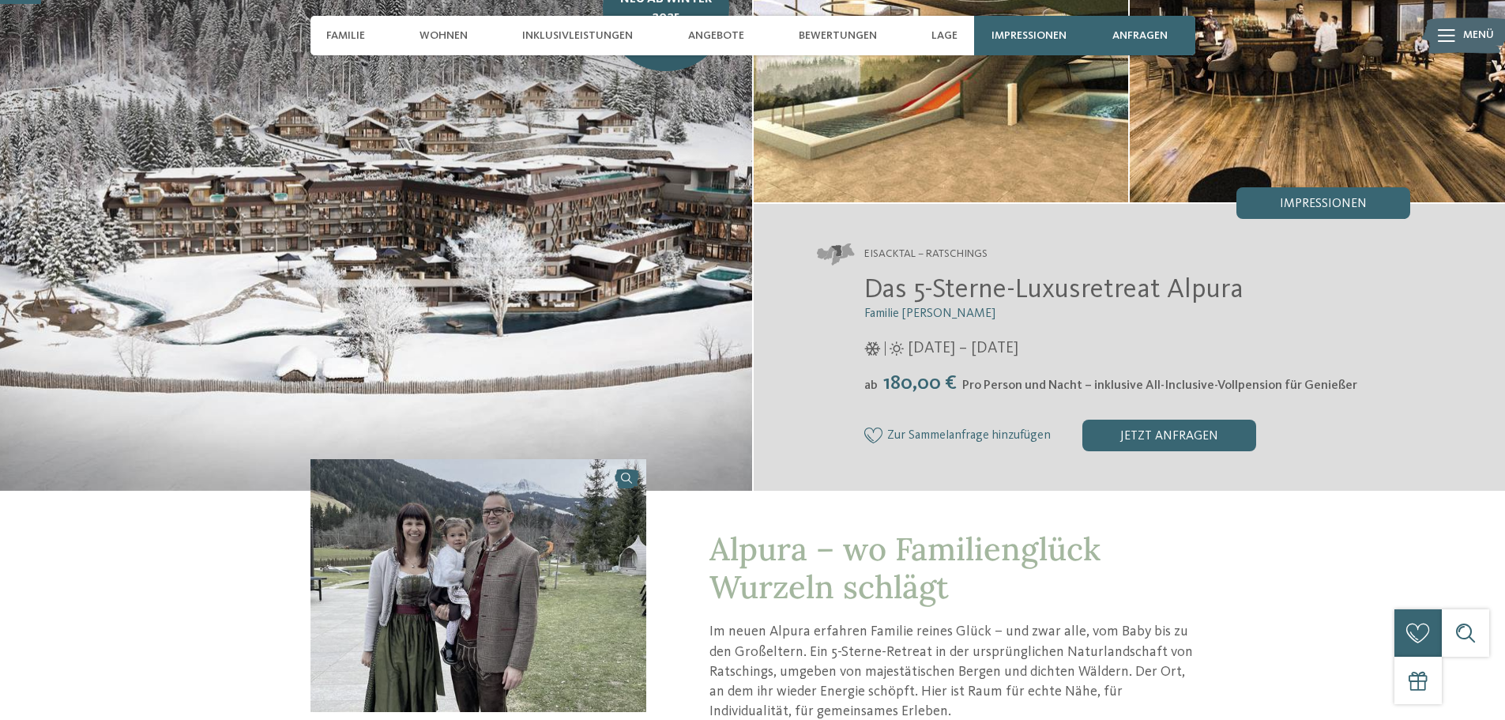
click at [435, 214] on img at bounding box center [376, 205] width 752 height 569
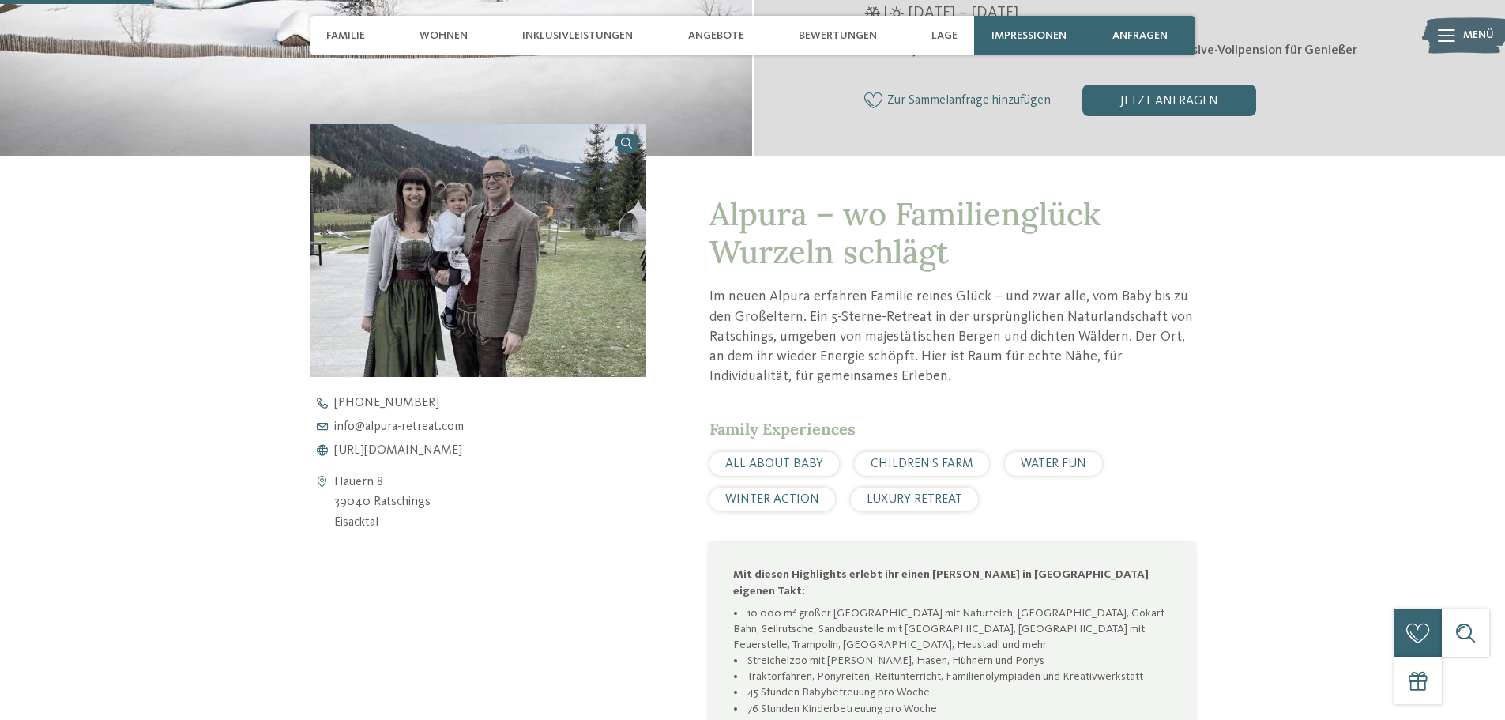
scroll to position [711, 0]
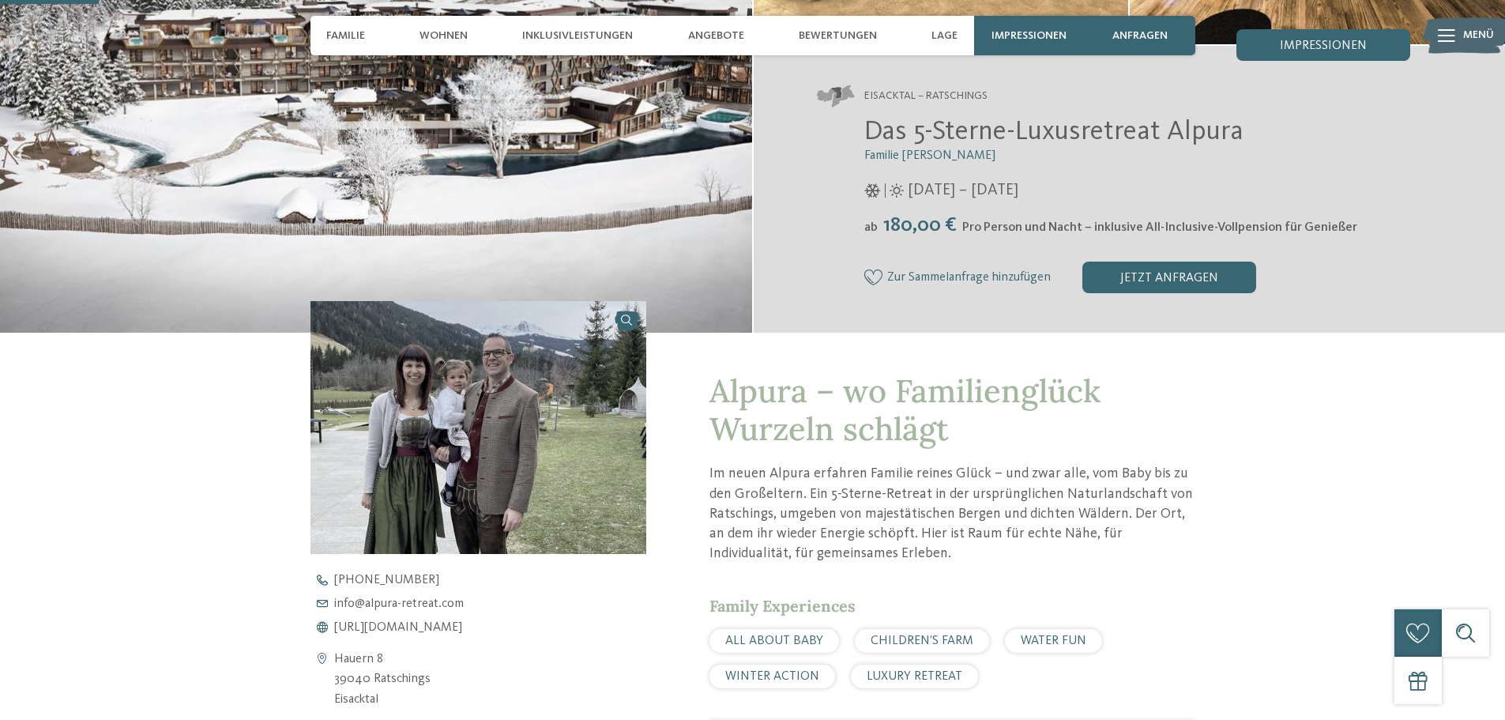
scroll to position [553, 0]
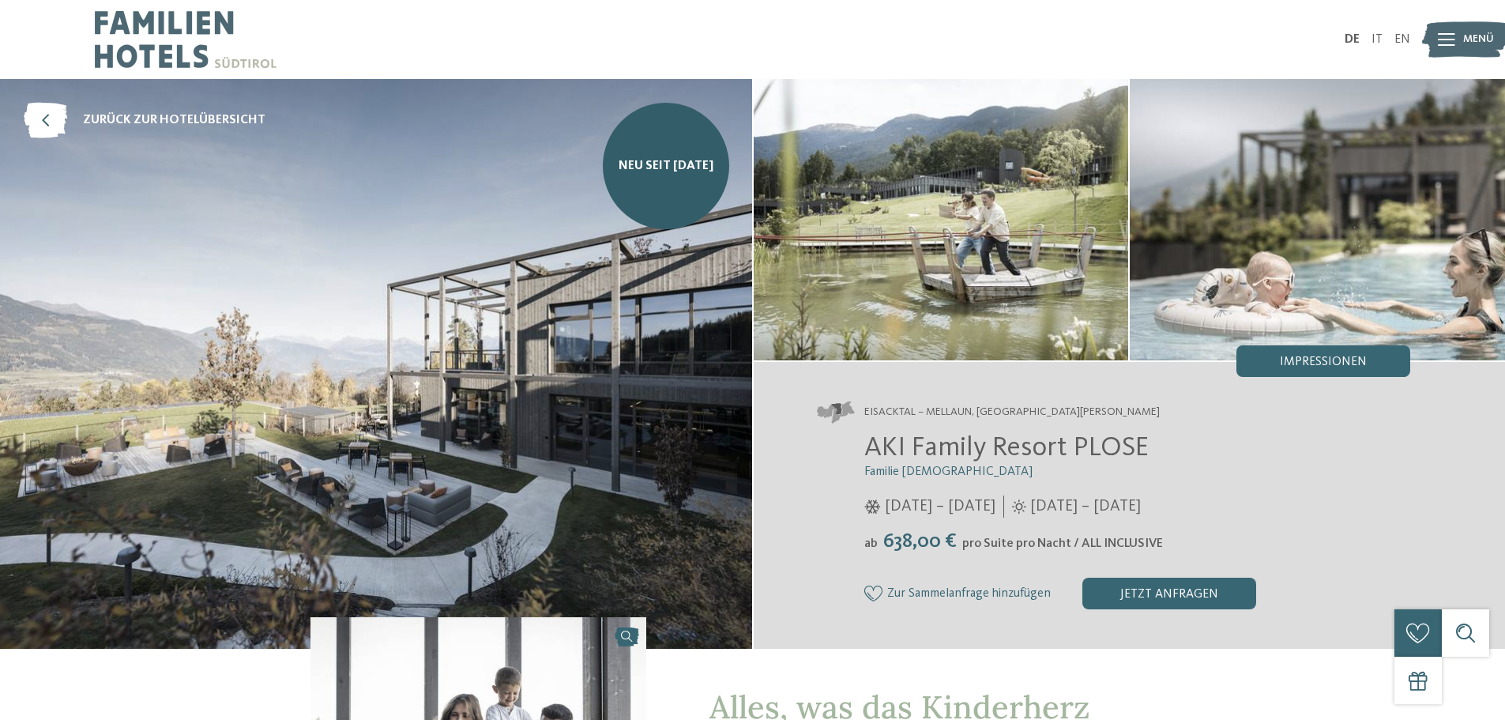
click at [1014, 200] on img at bounding box center [940, 219] width 375 height 281
click at [1304, 361] on span "Impressionen" at bounding box center [1323, 361] width 87 height 13
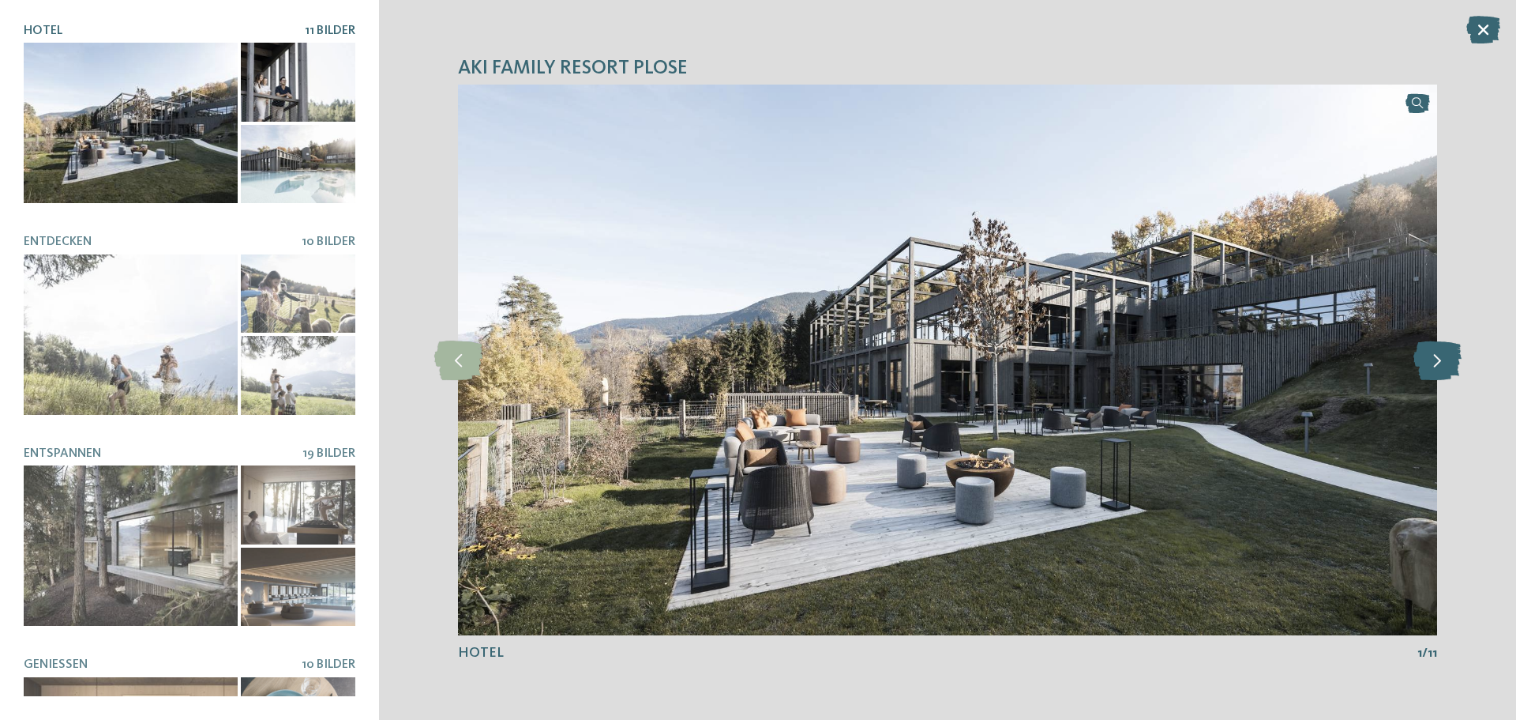
click at [1428, 351] on icon at bounding box center [1438, 359] width 48 height 39
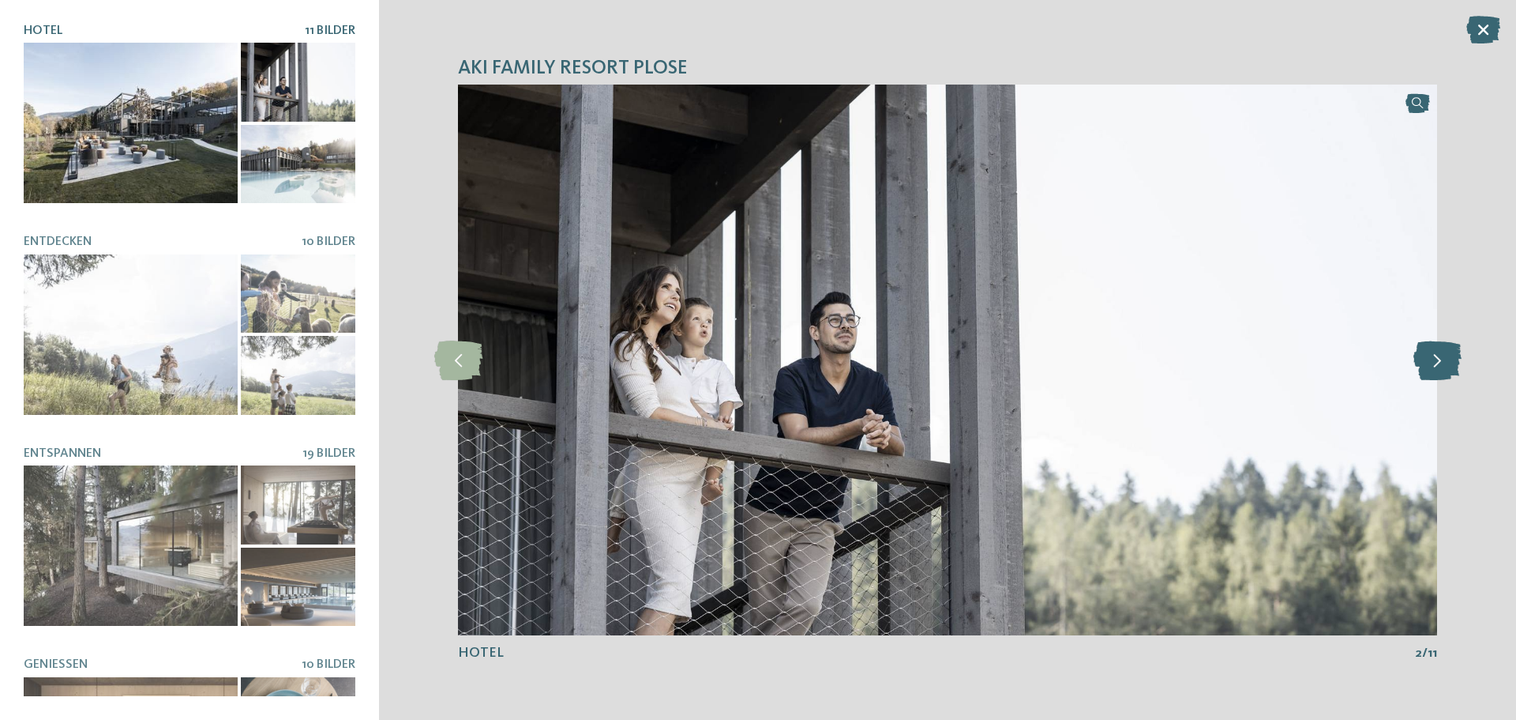
click at [1428, 351] on icon at bounding box center [1438, 359] width 48 height 39
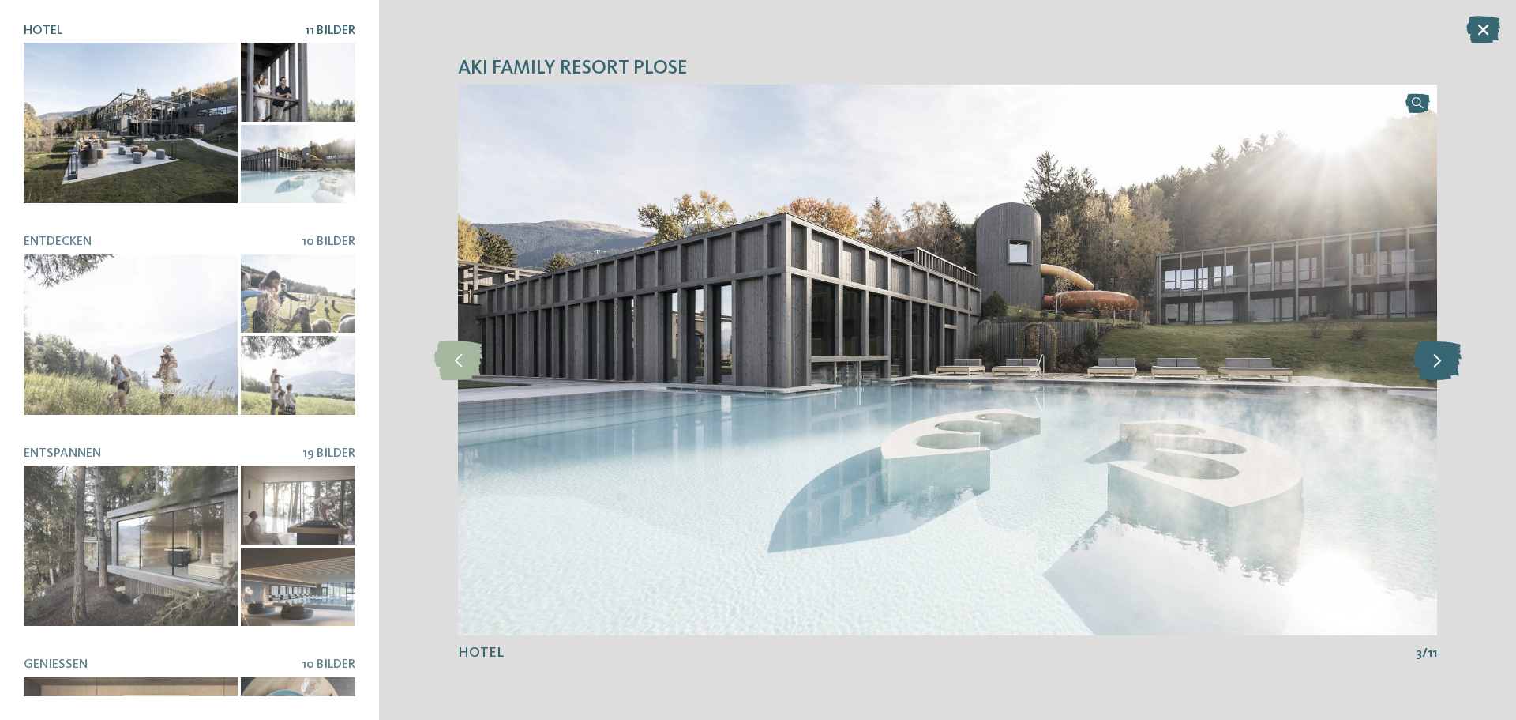
click at [1428, 351] on icon at bounding box center [1438, 359] width 48 height 39
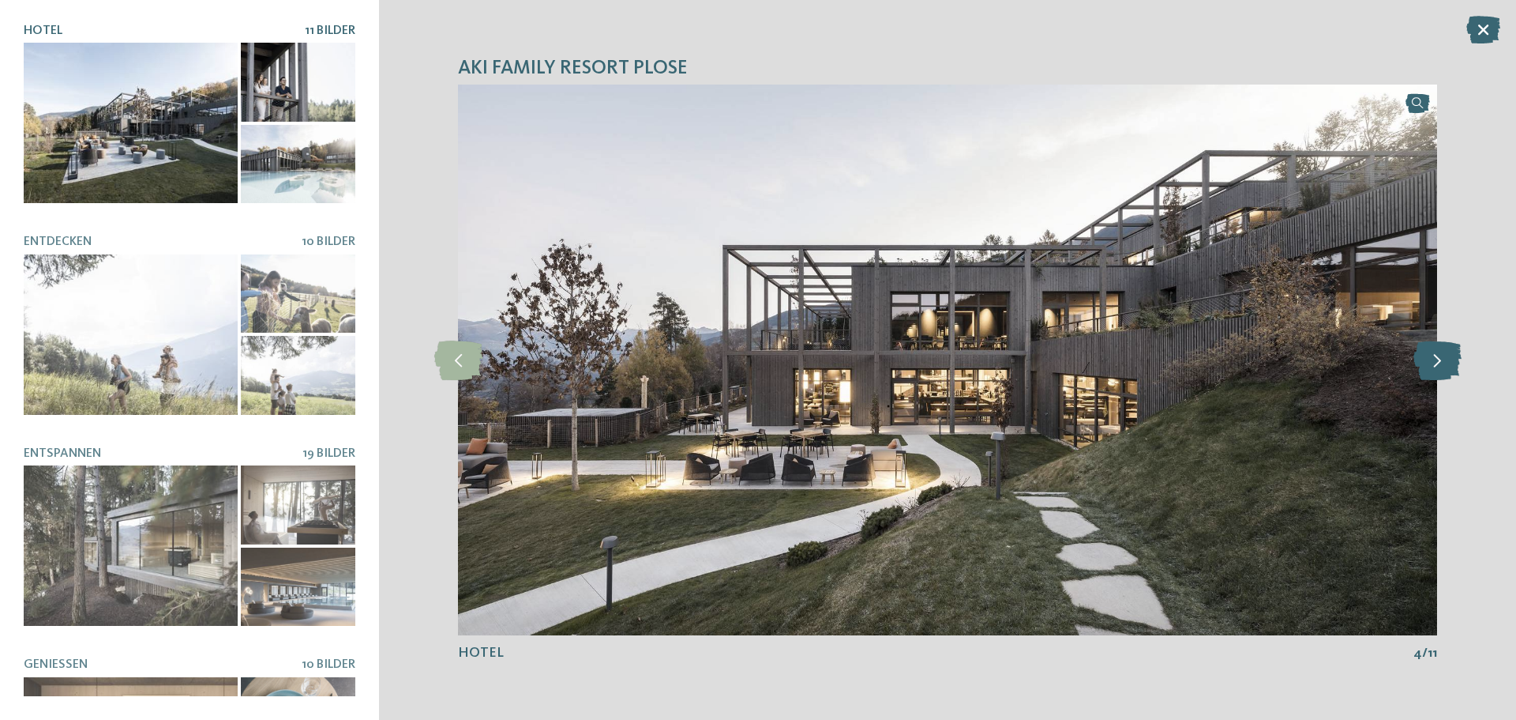
click at [1428, 351] on icon at bounding box center [1438, 359] width 48 height 39
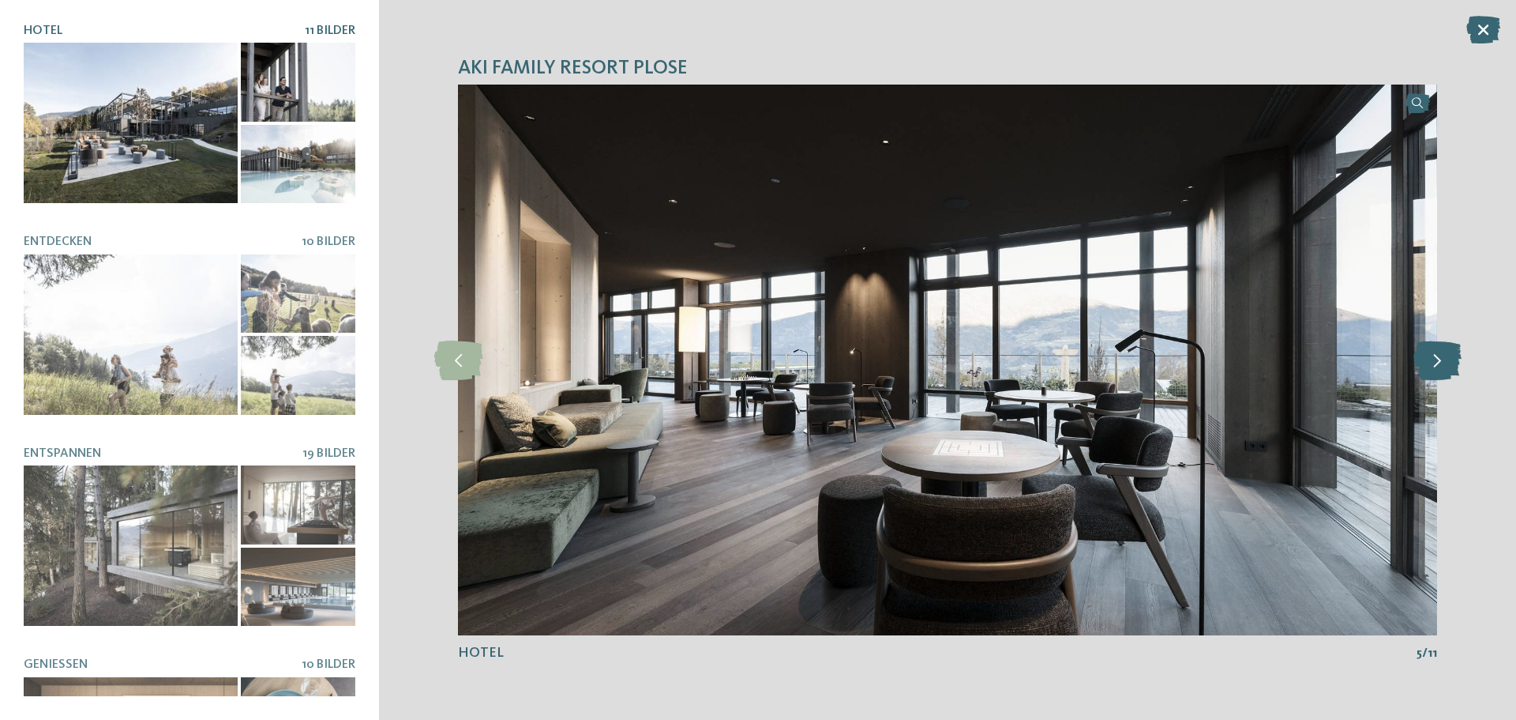
click at [1452, 360] on icon at bounding box center [1438, 359] width 48 height 39
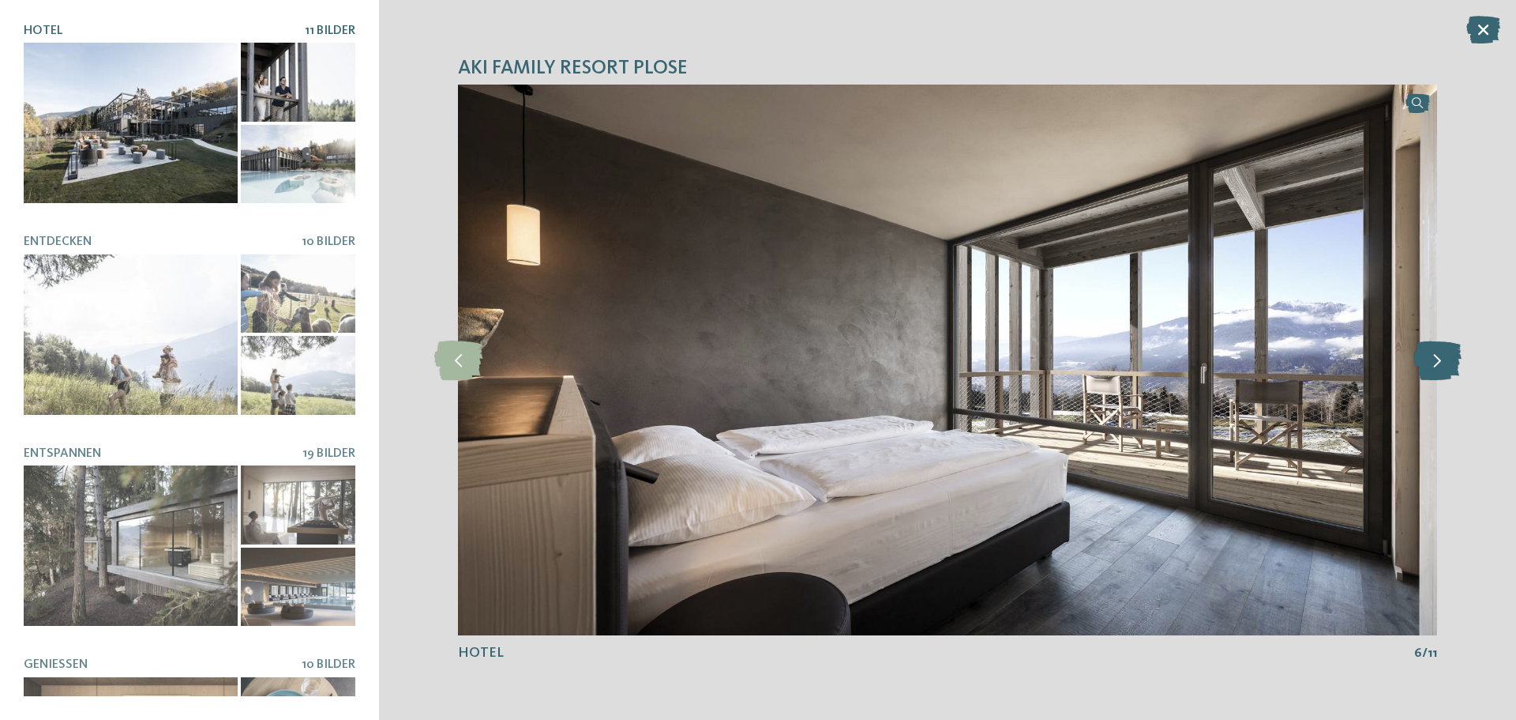
click at [1452, 360] on icon at bounding box center [1438, 359] width 48 height 39
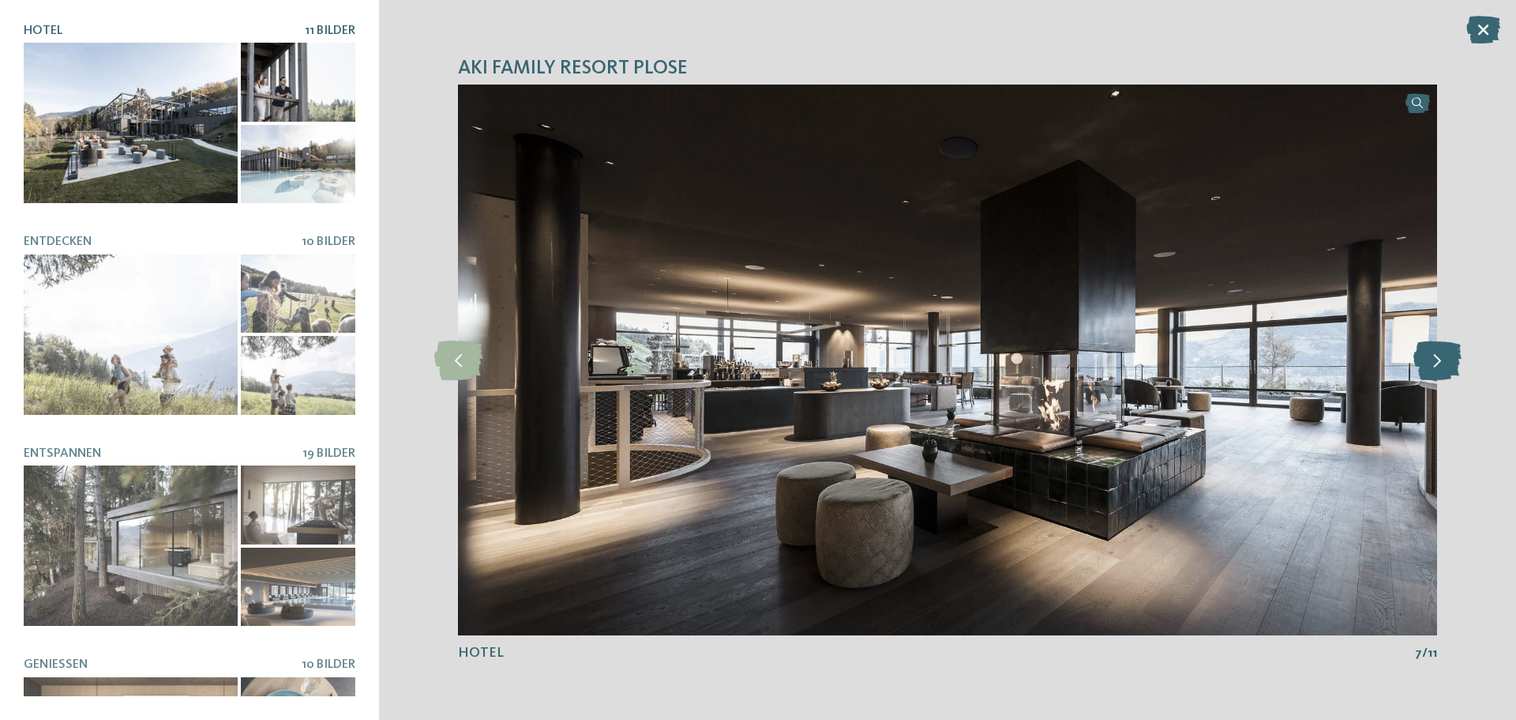
click at [1452, 360] on icon at bounding box center [1438, 359] width 48 height 39
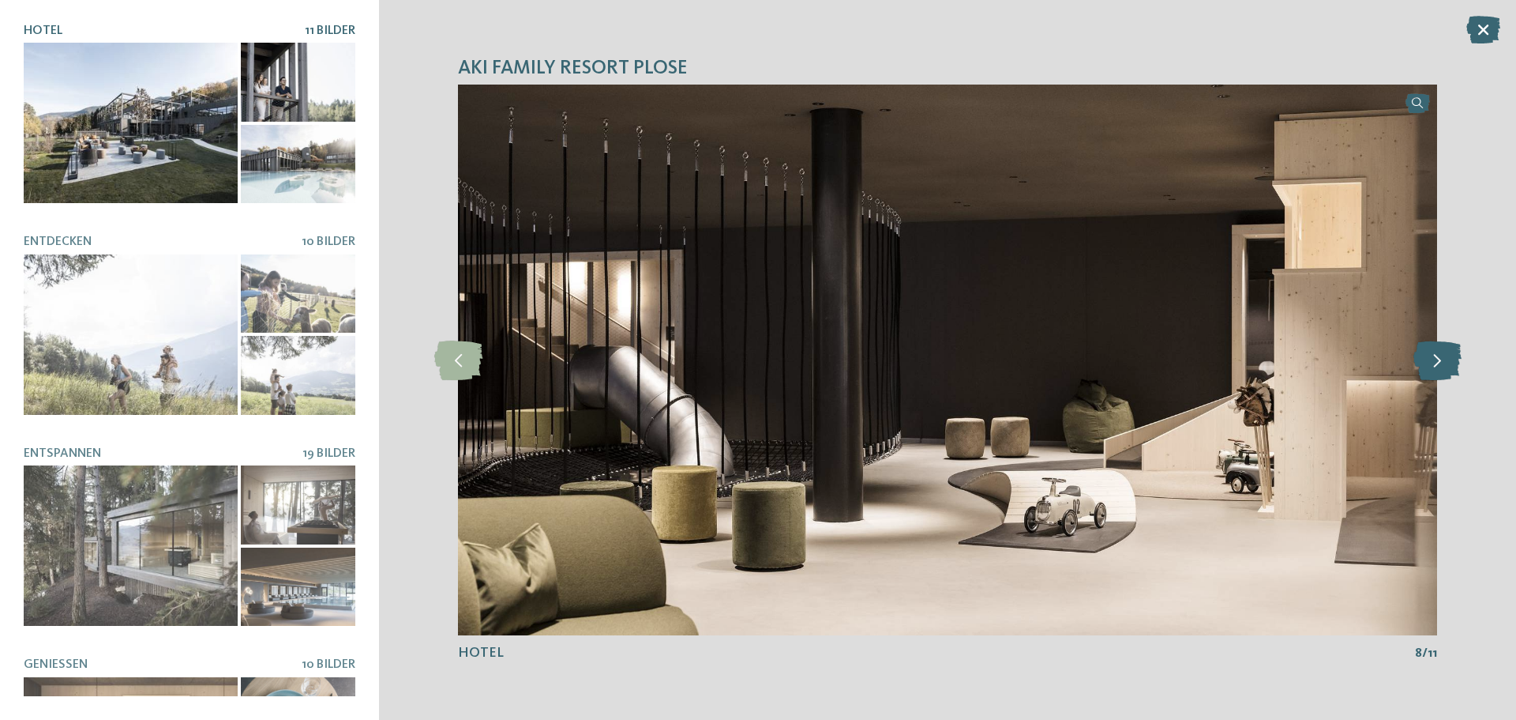
click at [1452, 360] on icon at bounding box center [1438, 359] width 48 height 39
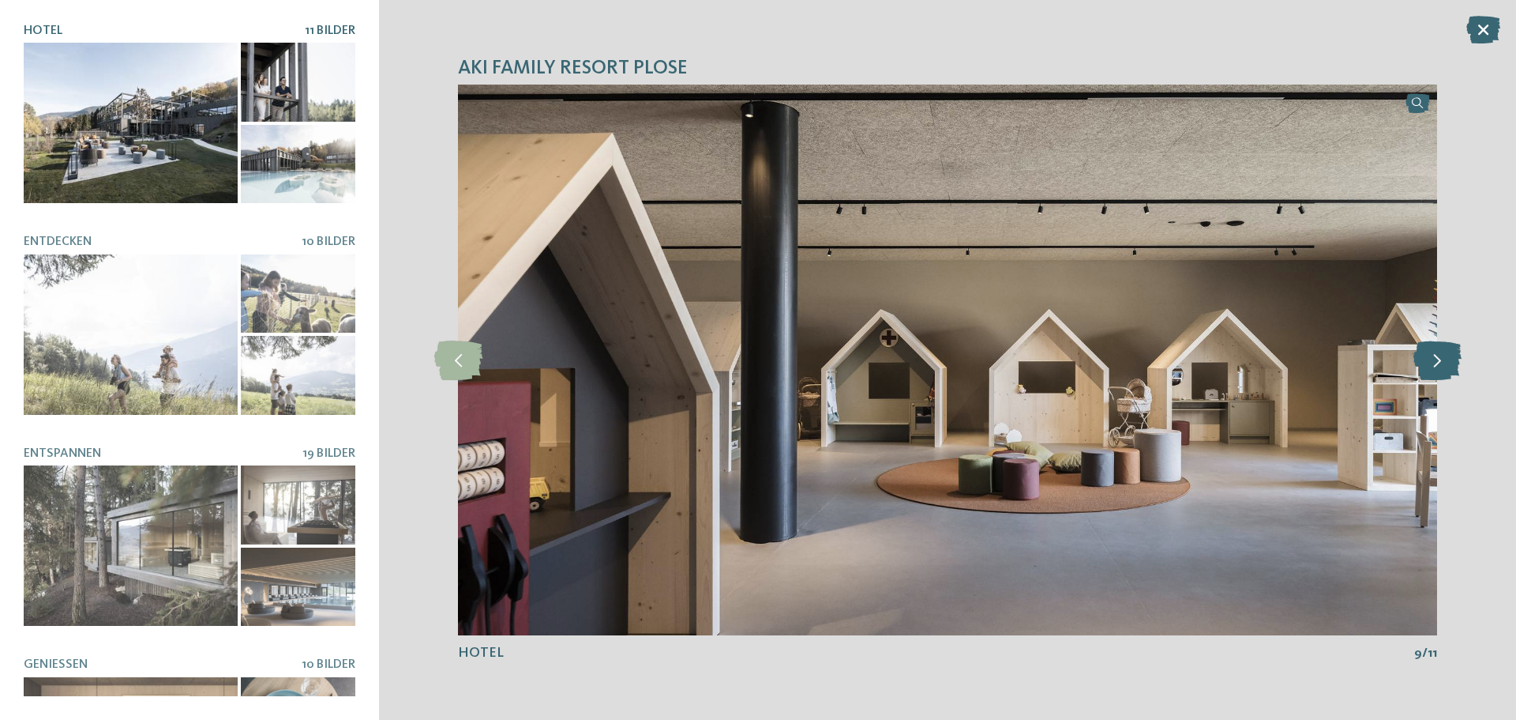
click at [1452, 360] on icon at bounding box center [1438, 359] width 48 height 39
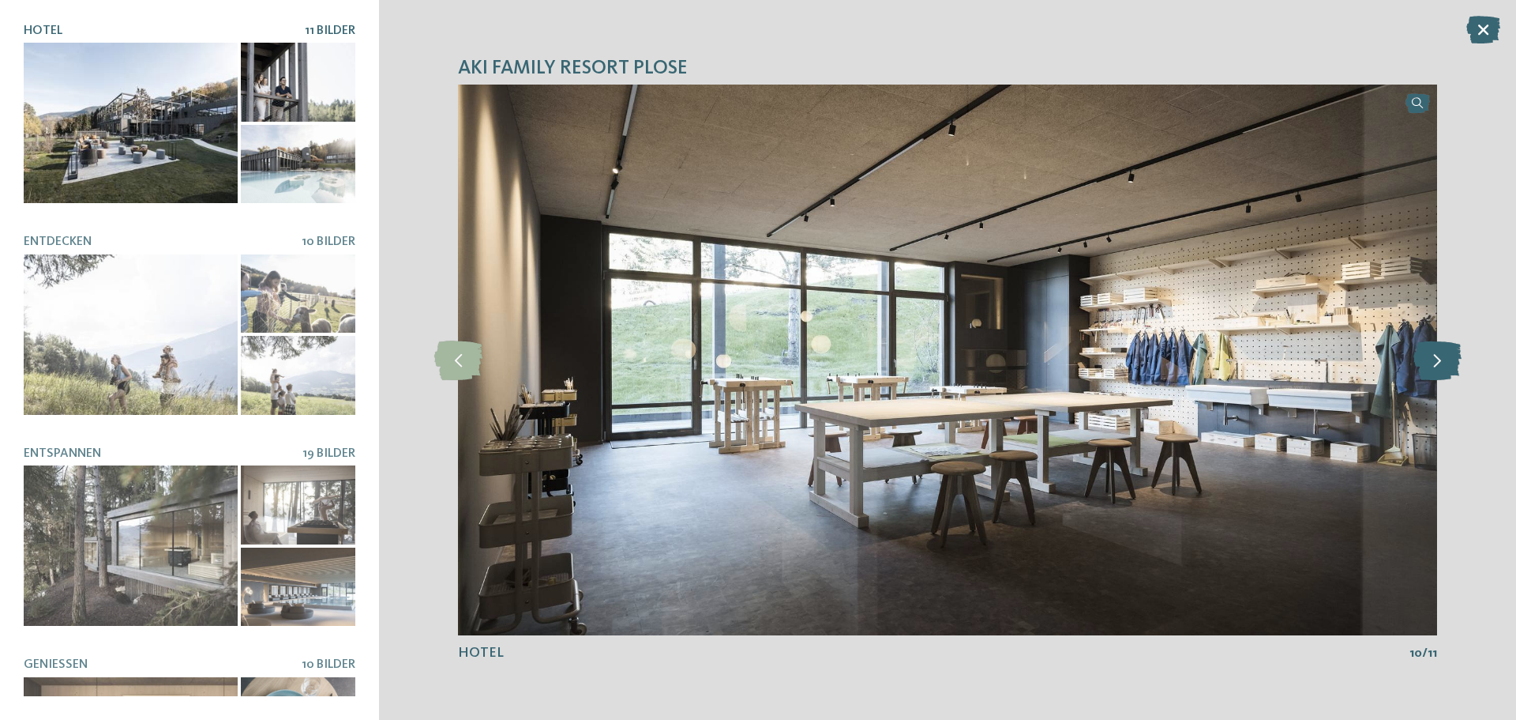
click at [1452, 360] on icon at bounding box center [1438, 359] width 48 height 39
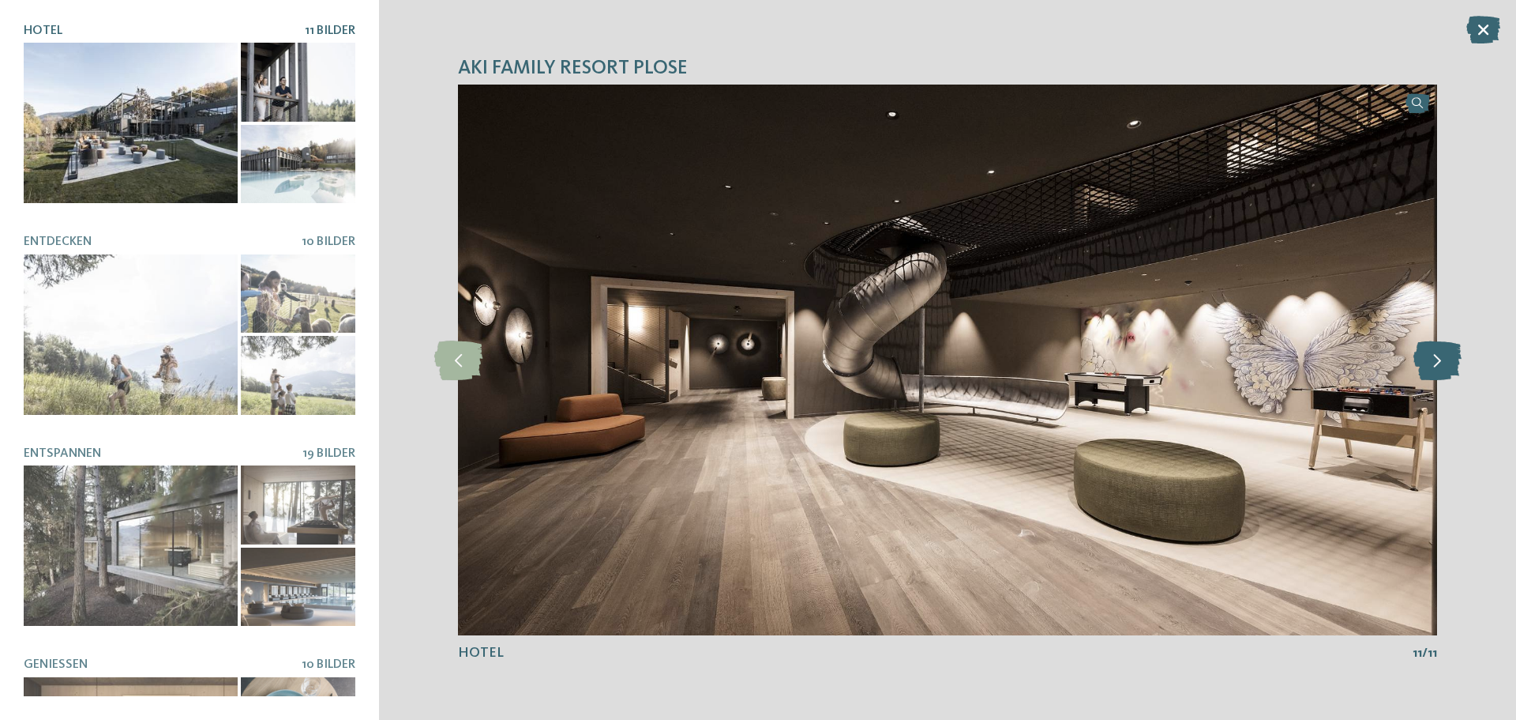
click at [1452, 360] on icon at bounding box center [1438, 359] width 48 height 39
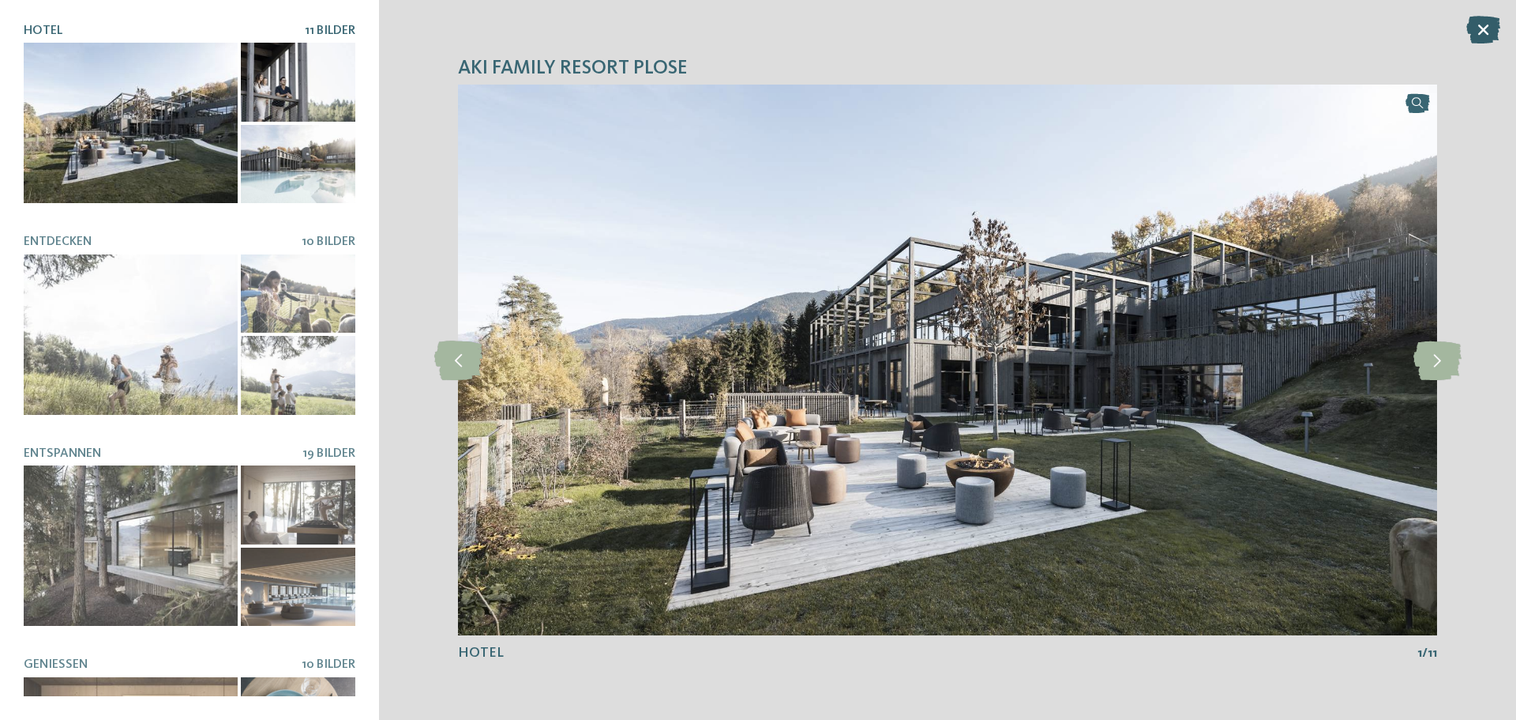
click at [1479, 32] on icon at bounding box center [1484, 30] width 34 height 28
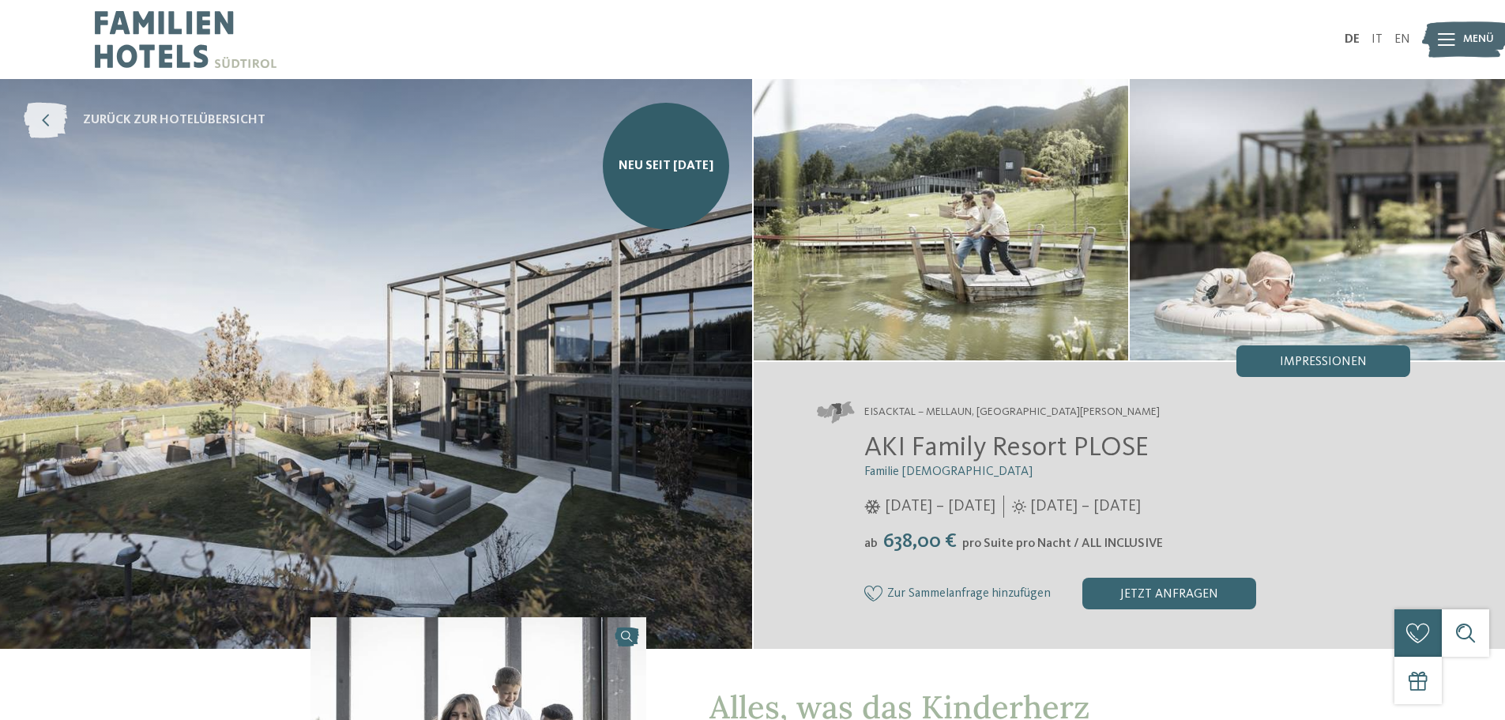
click at [32, 107] on icon at bounding box center [45, 121] width 43 height 36
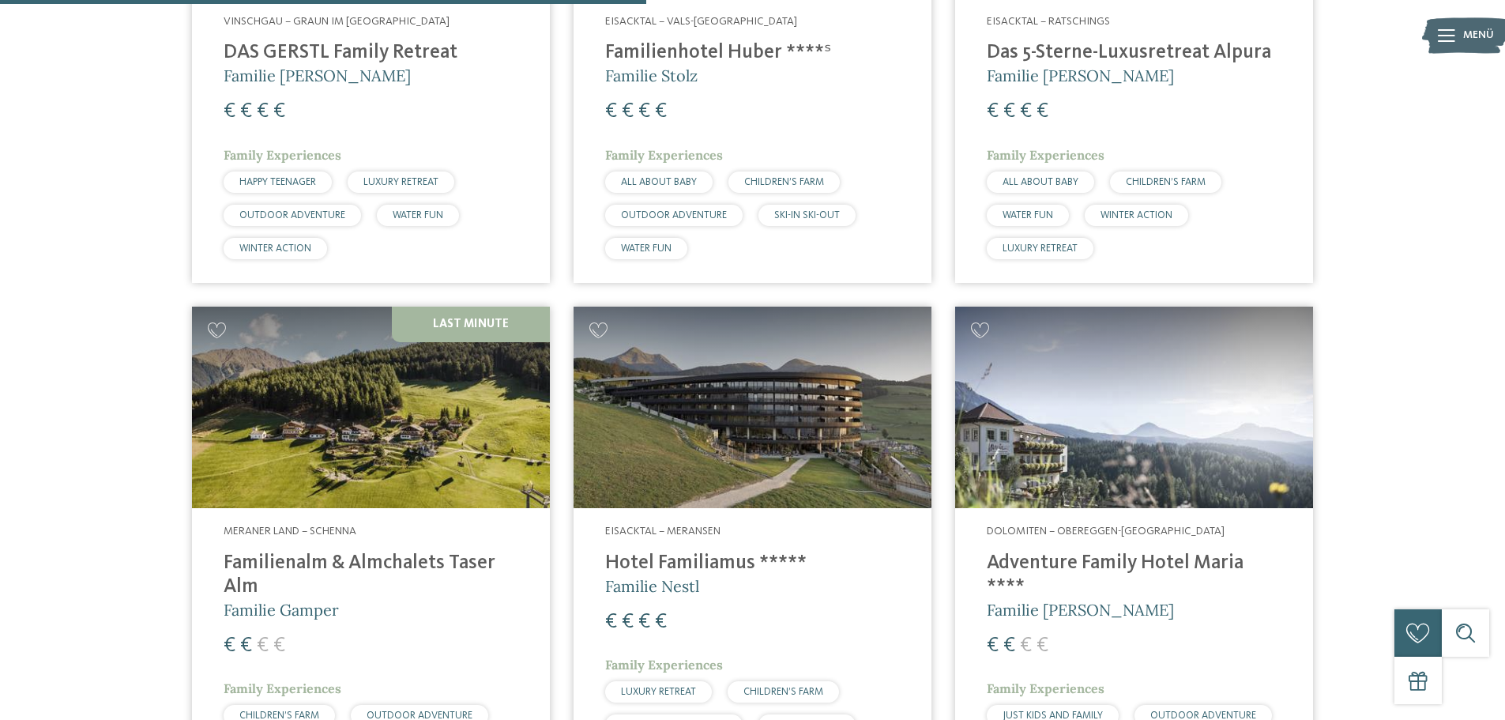
scroll to position [2290, 0]
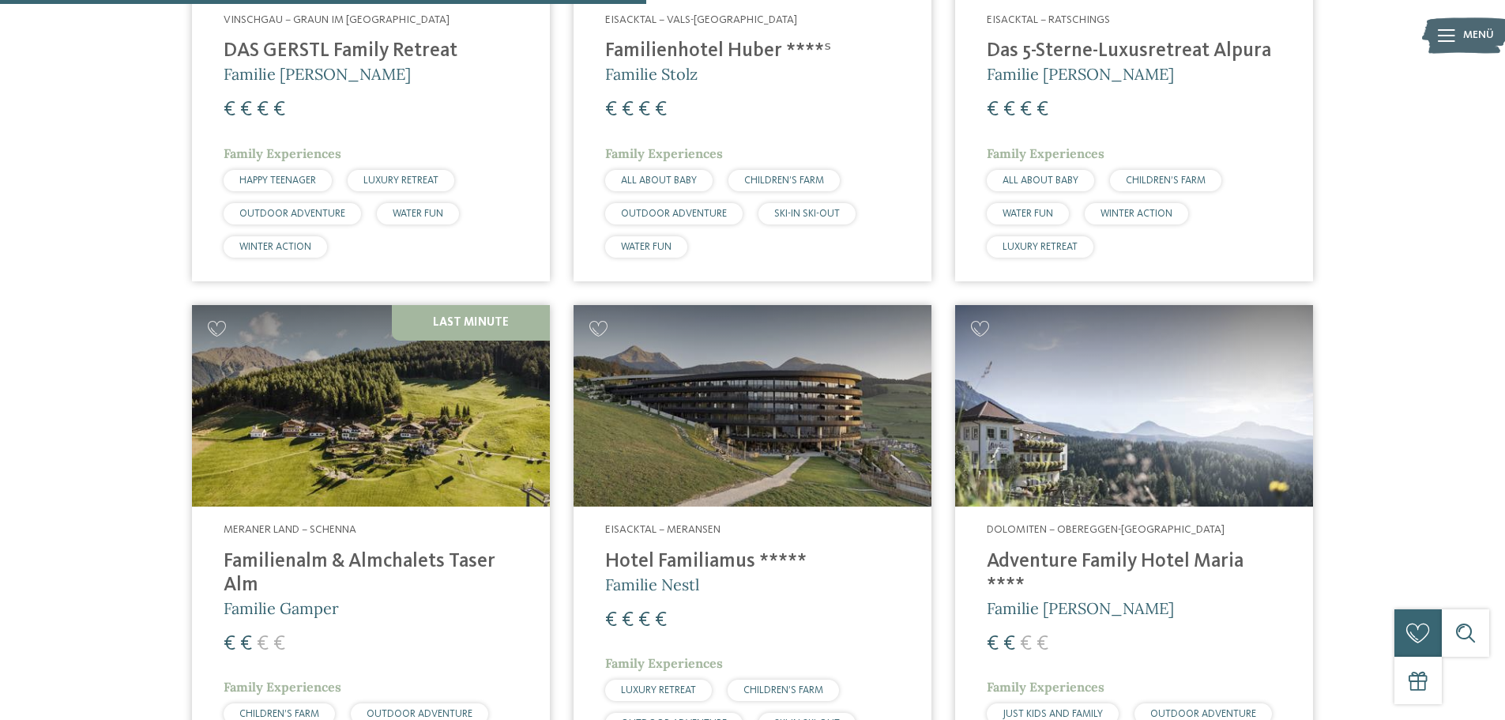
click at [807, 396] on img at bounding box center [752, 405] width 358 height 201
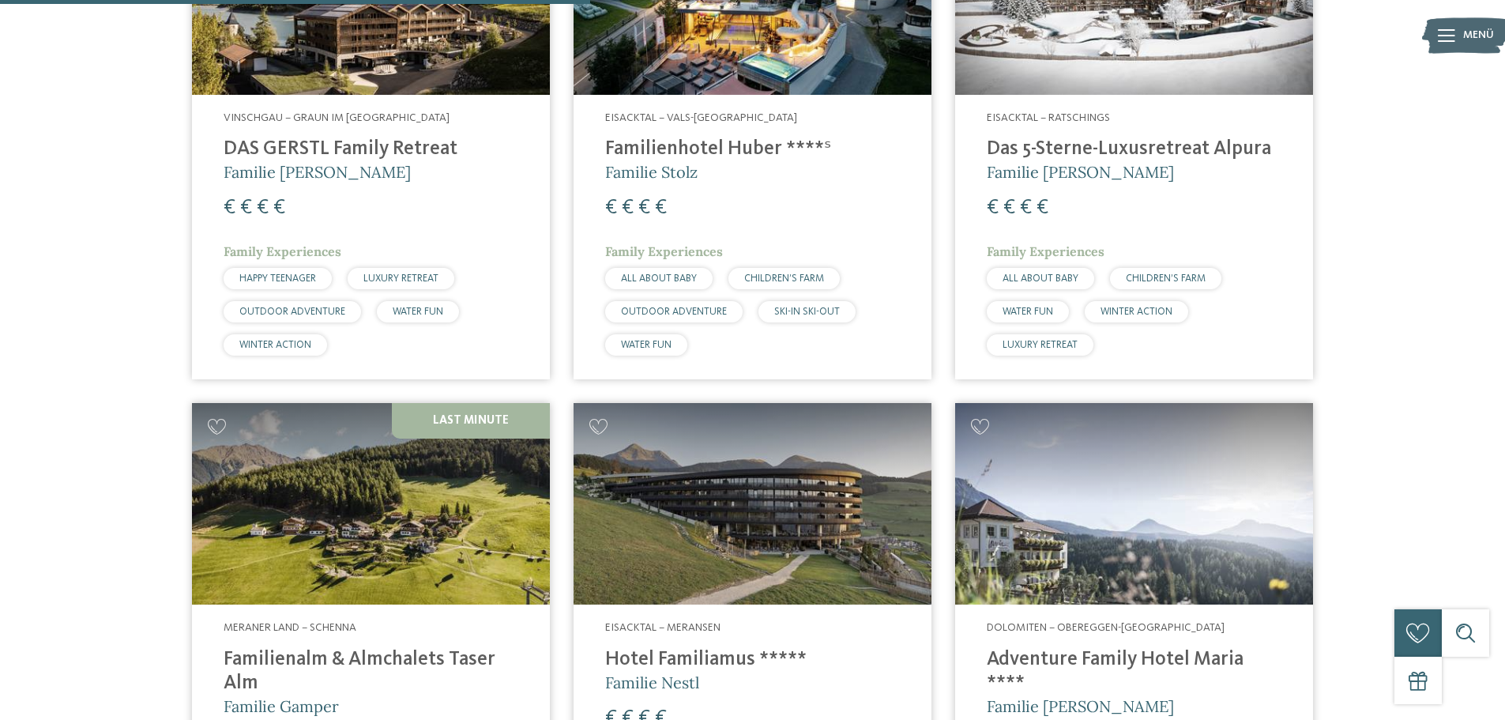
scroll to position [2054, 0]
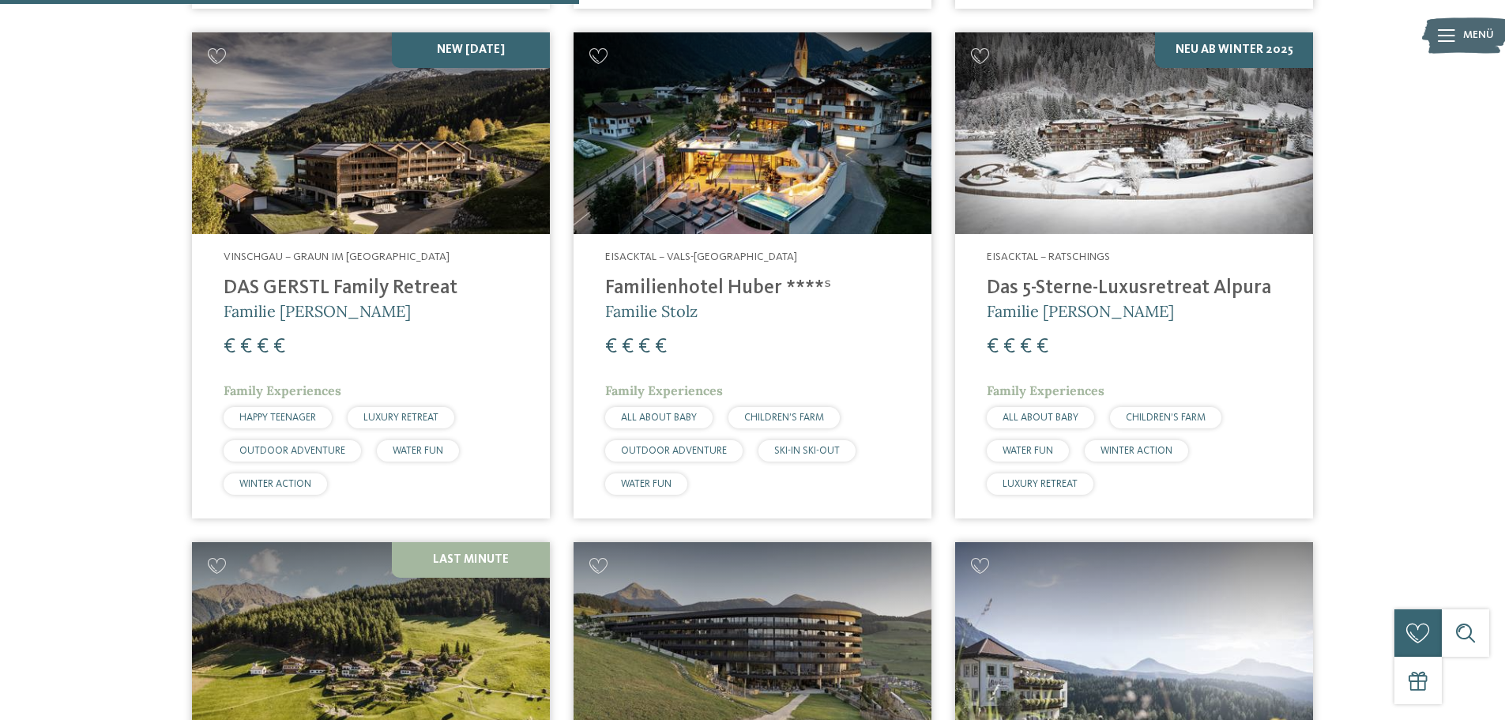
click at [403, 195] on img at bounding box center [371, 132] width 358 height 201
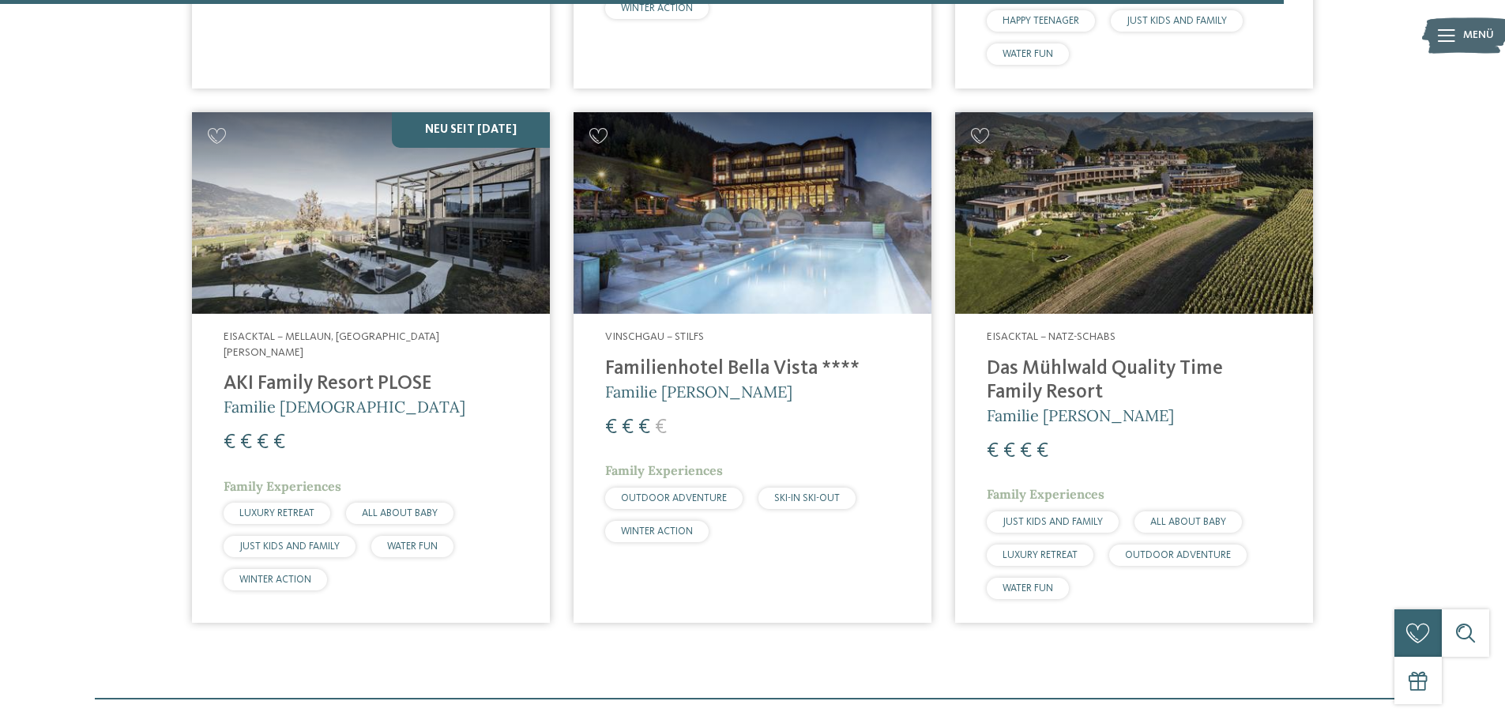
scroll to position [4581, 0]
click at [1126, 170] on img at bounding box center [1134, 213] width 358 height 201
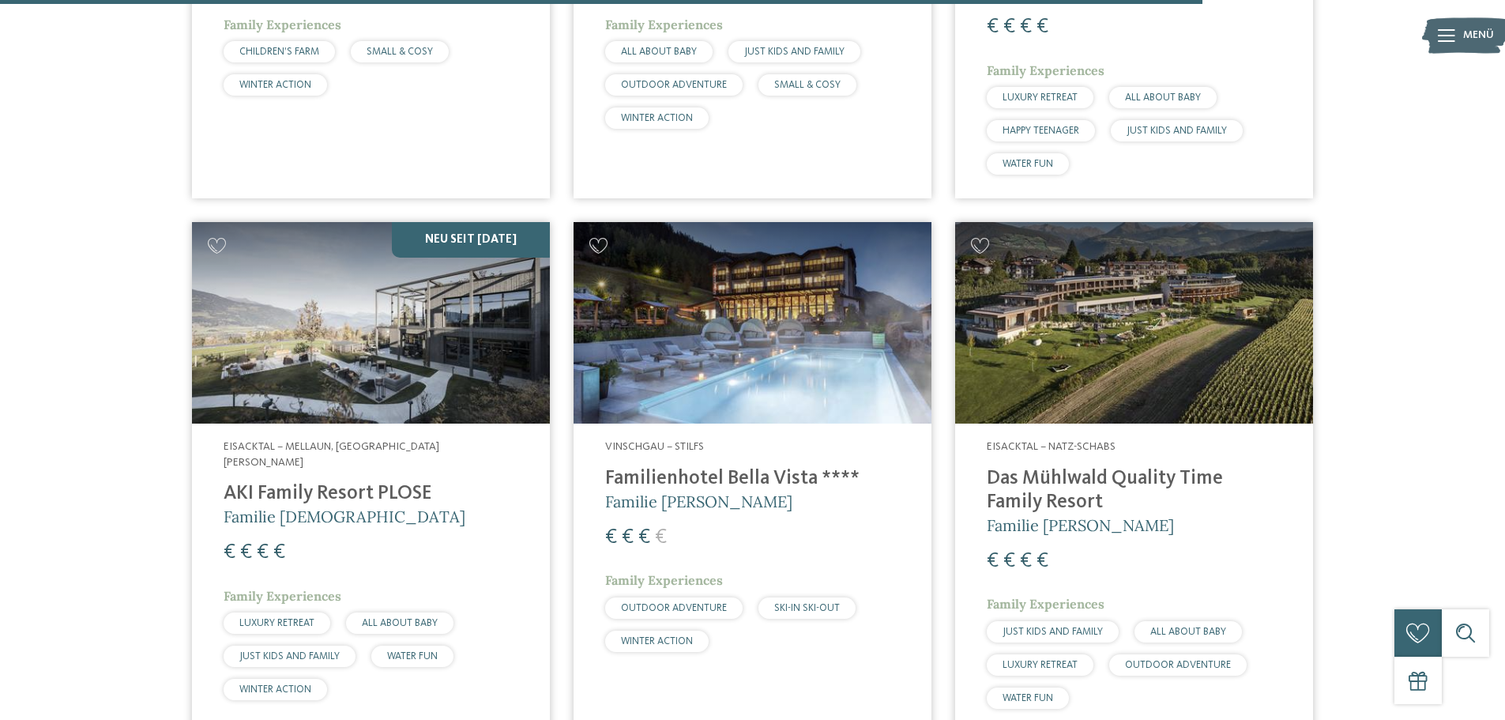
scroll to position [4265, 0]
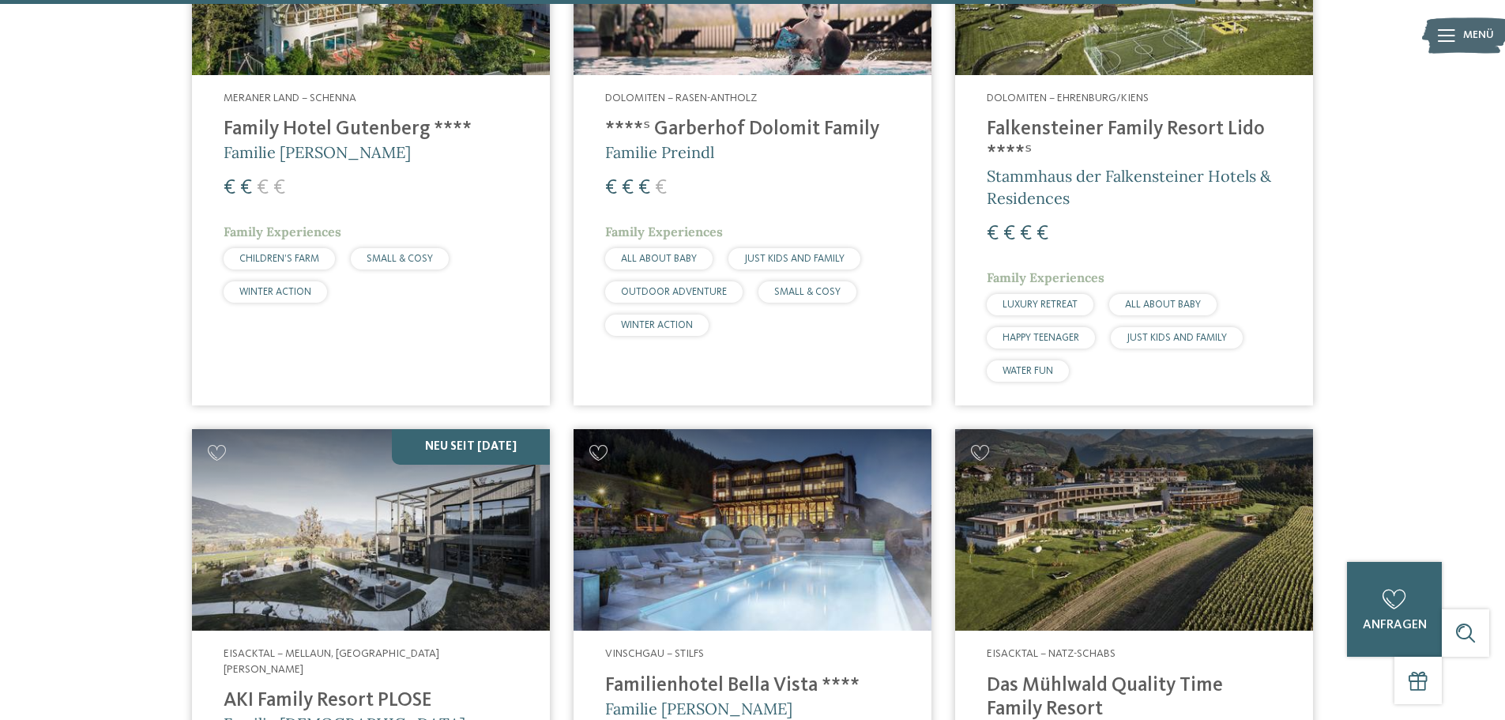
click at [758, 429] on img at bounding box center [752, 529] width 358 height 201
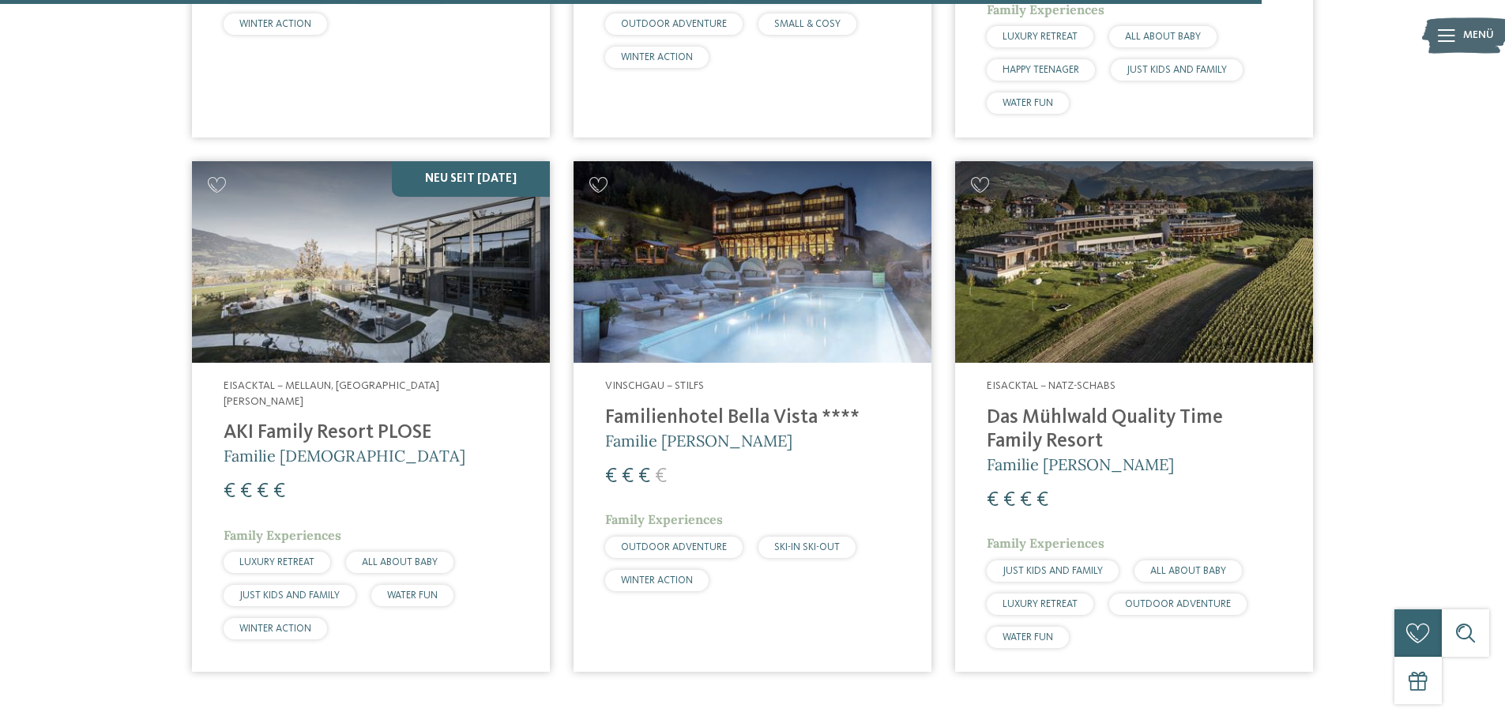
scroll to position [4502, 0]
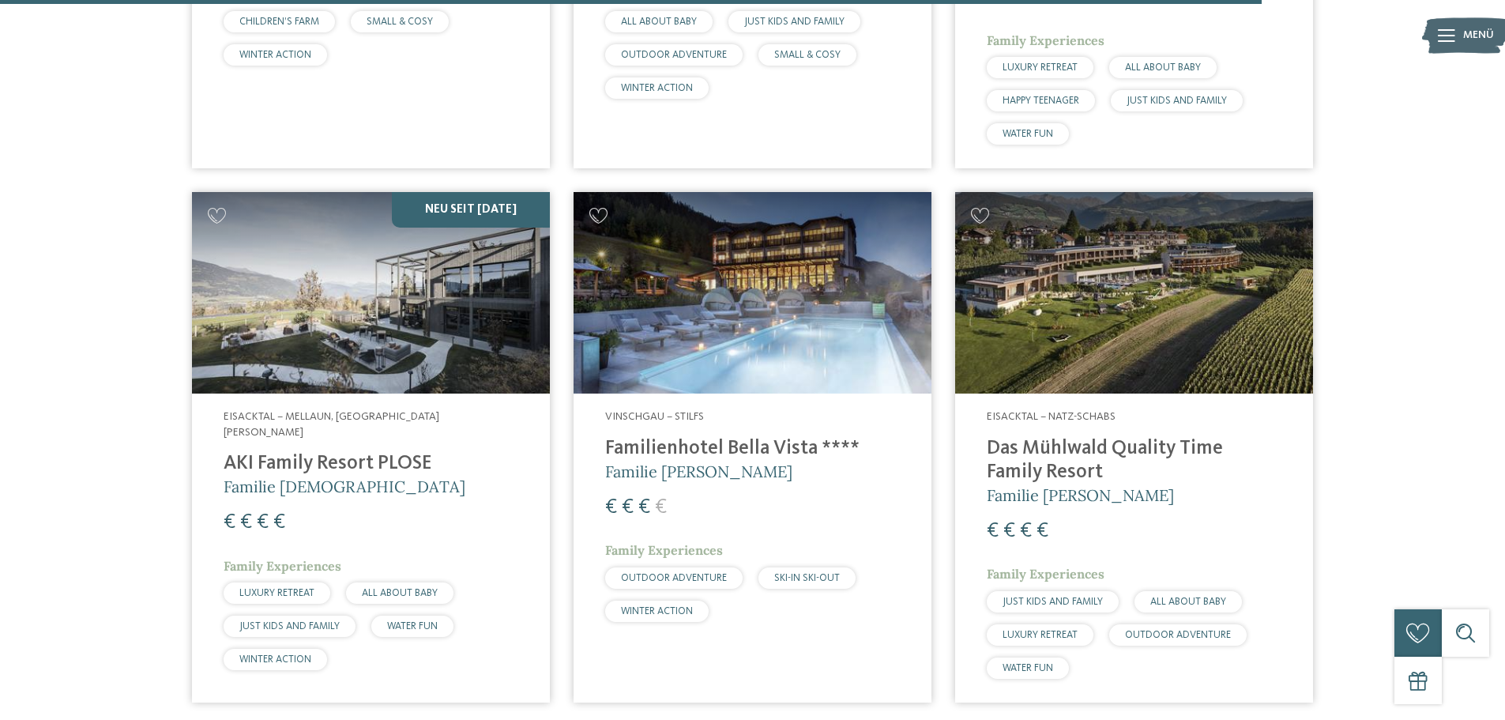
click at [756, 293] on img at bounding box center [752, 292] width 358 height 201
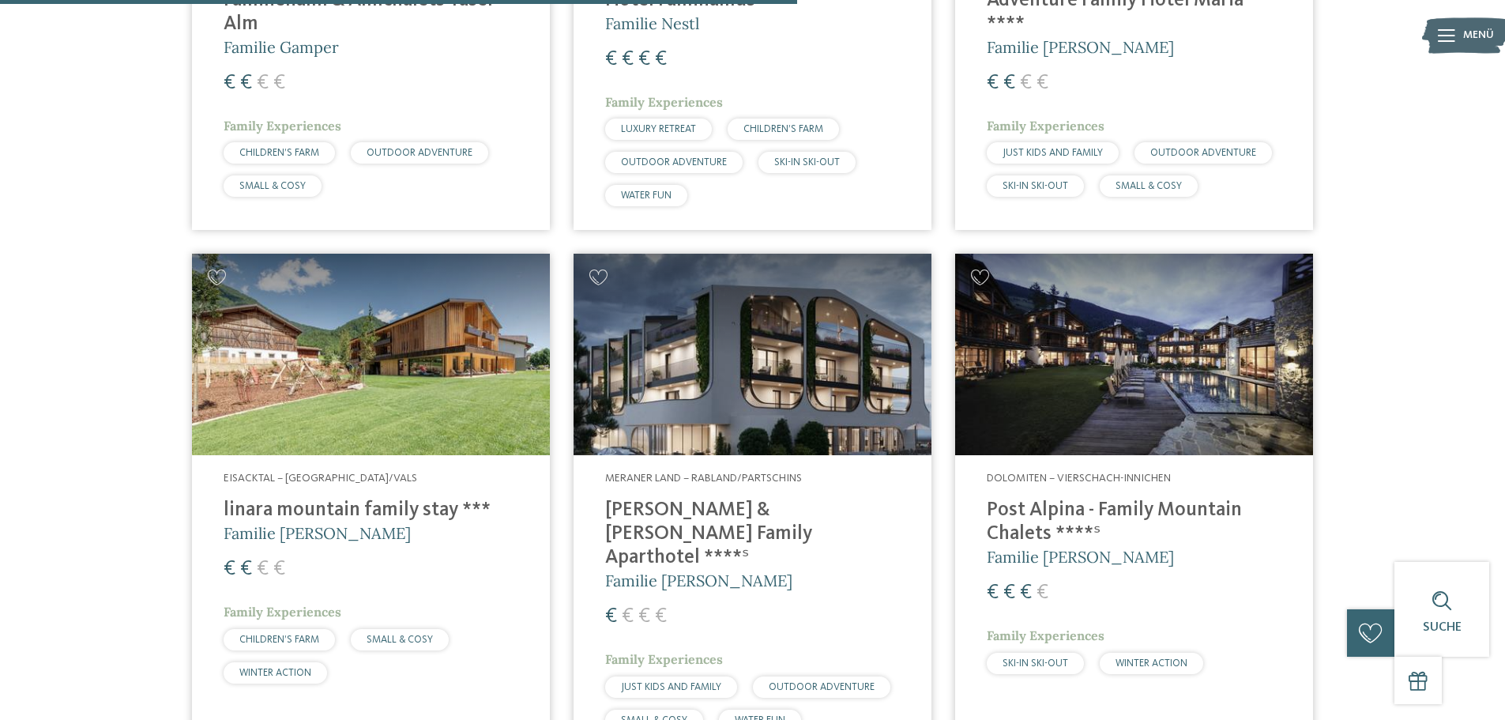
scroll to position [2843, 0]
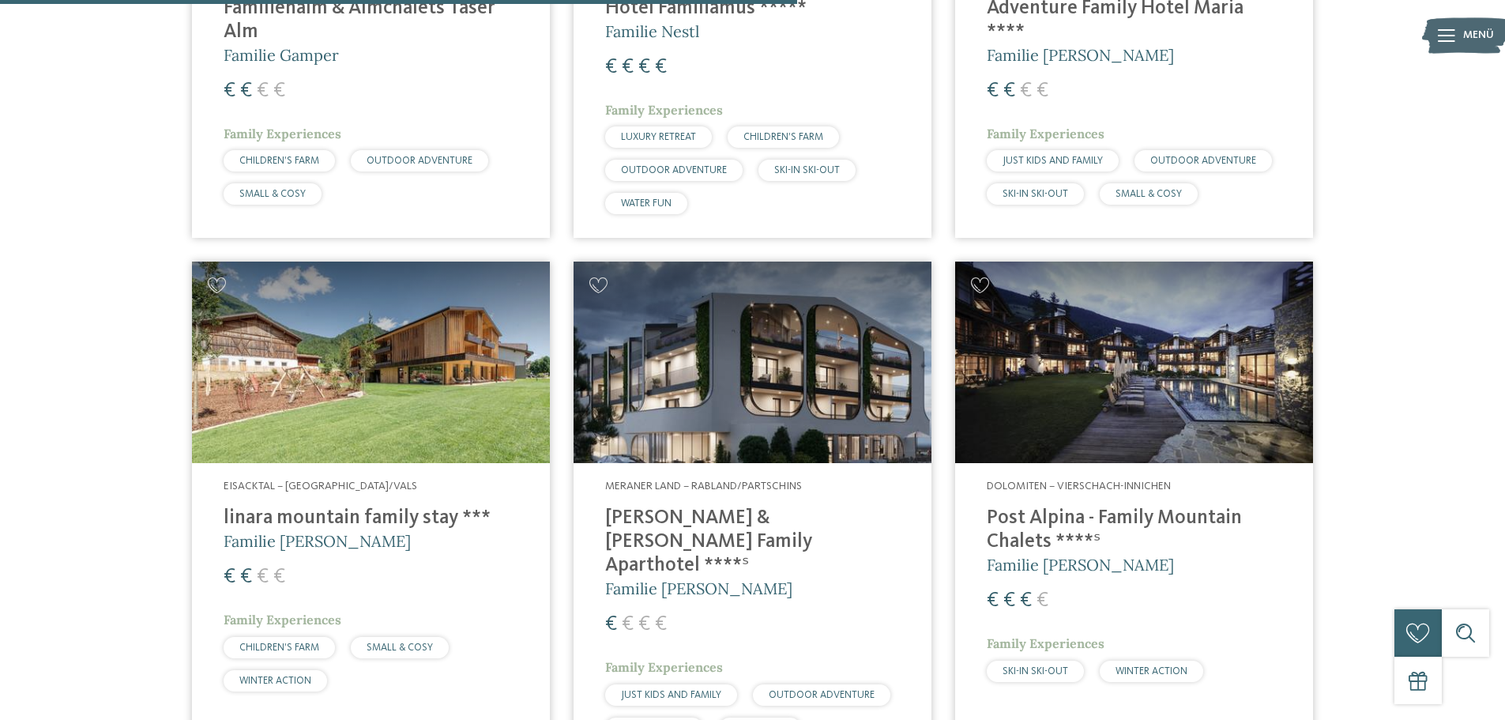
click at [793, 355] on img at bounding box center [752, 361] width 358 height 201
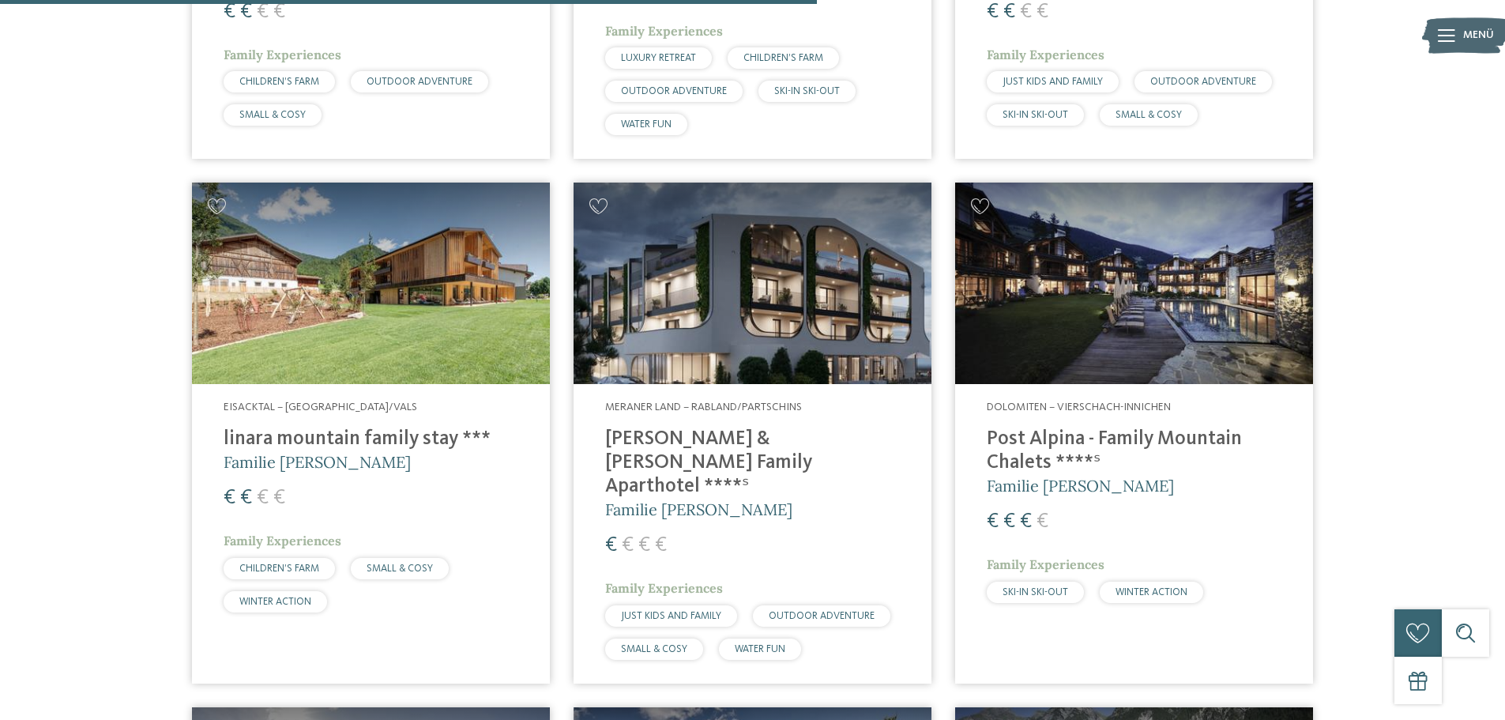
scroll to position [2527, 0]
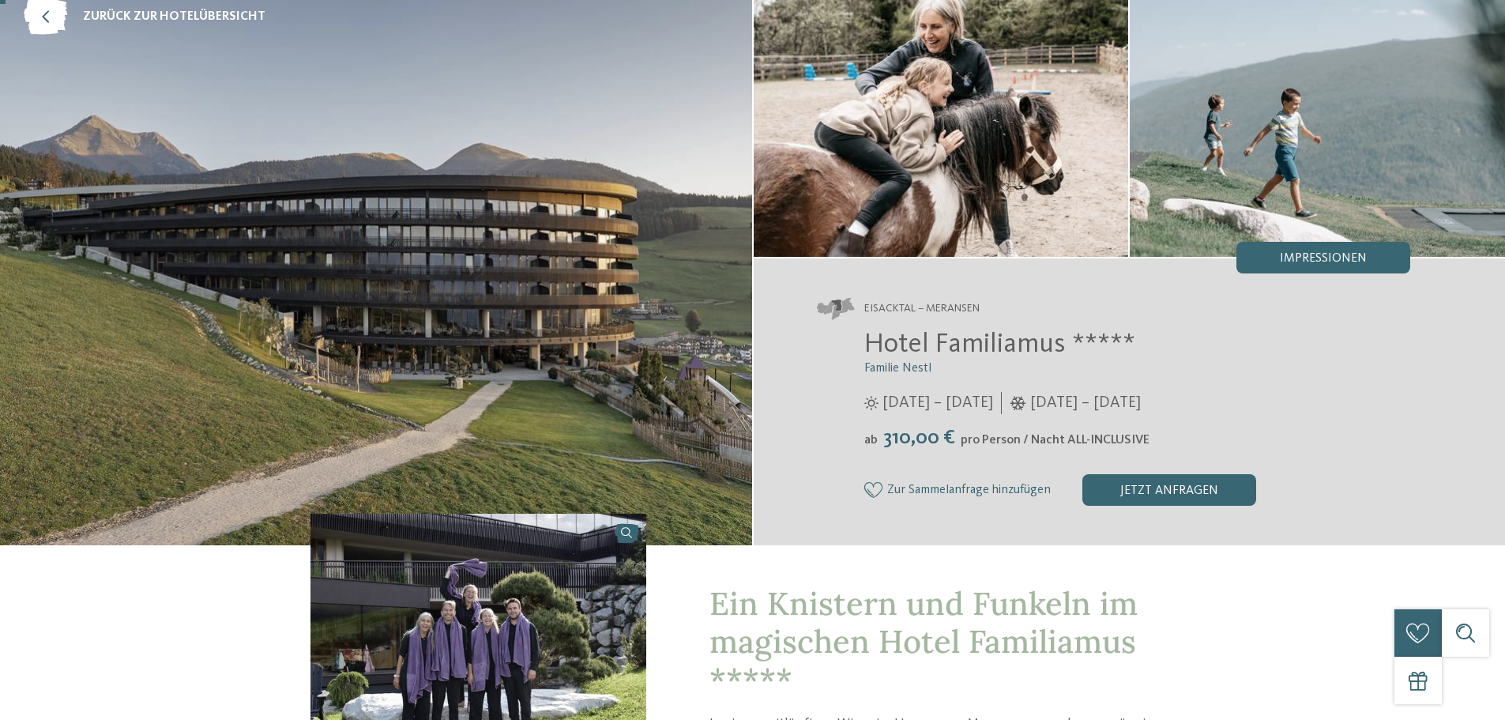
scroll to position [237, 0]
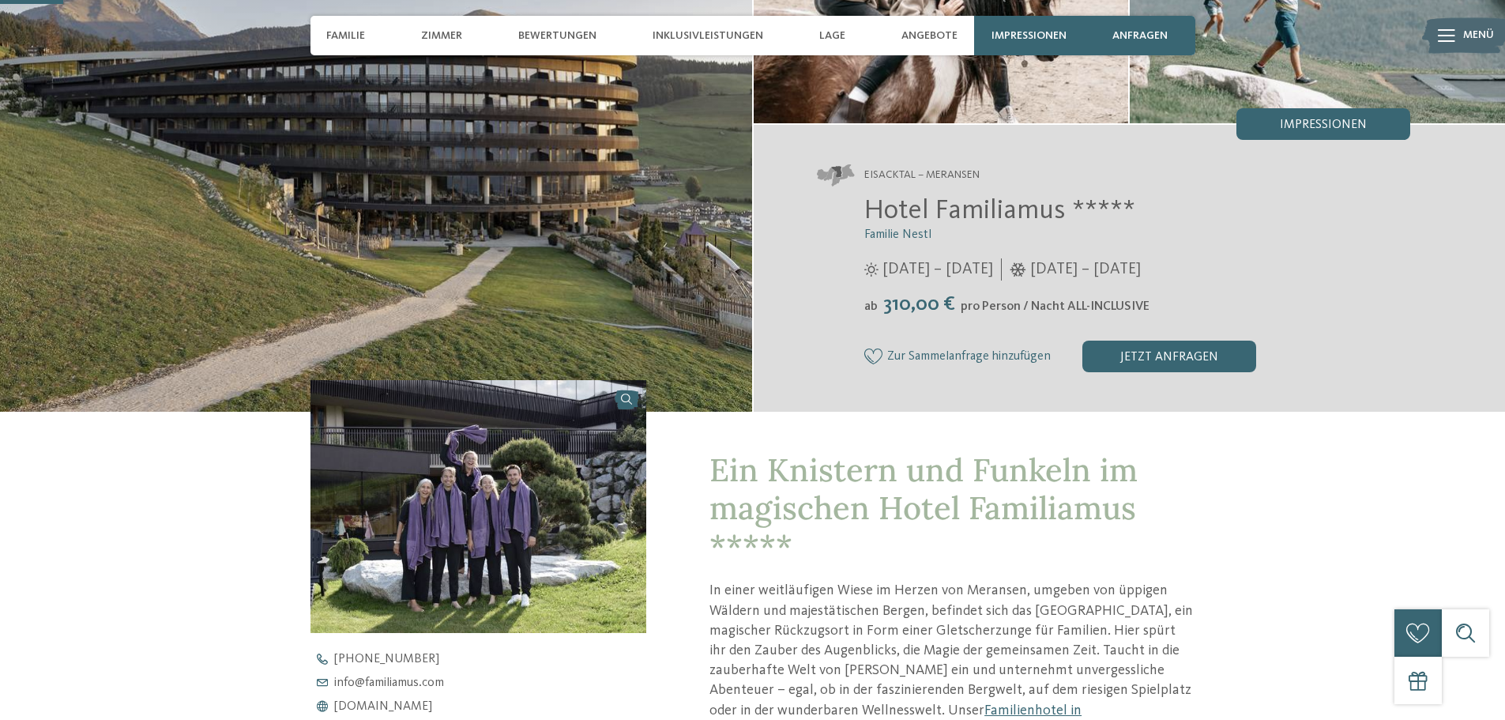
click at [508, 274] on img at bounding box center [376, 126] width 752 height 569
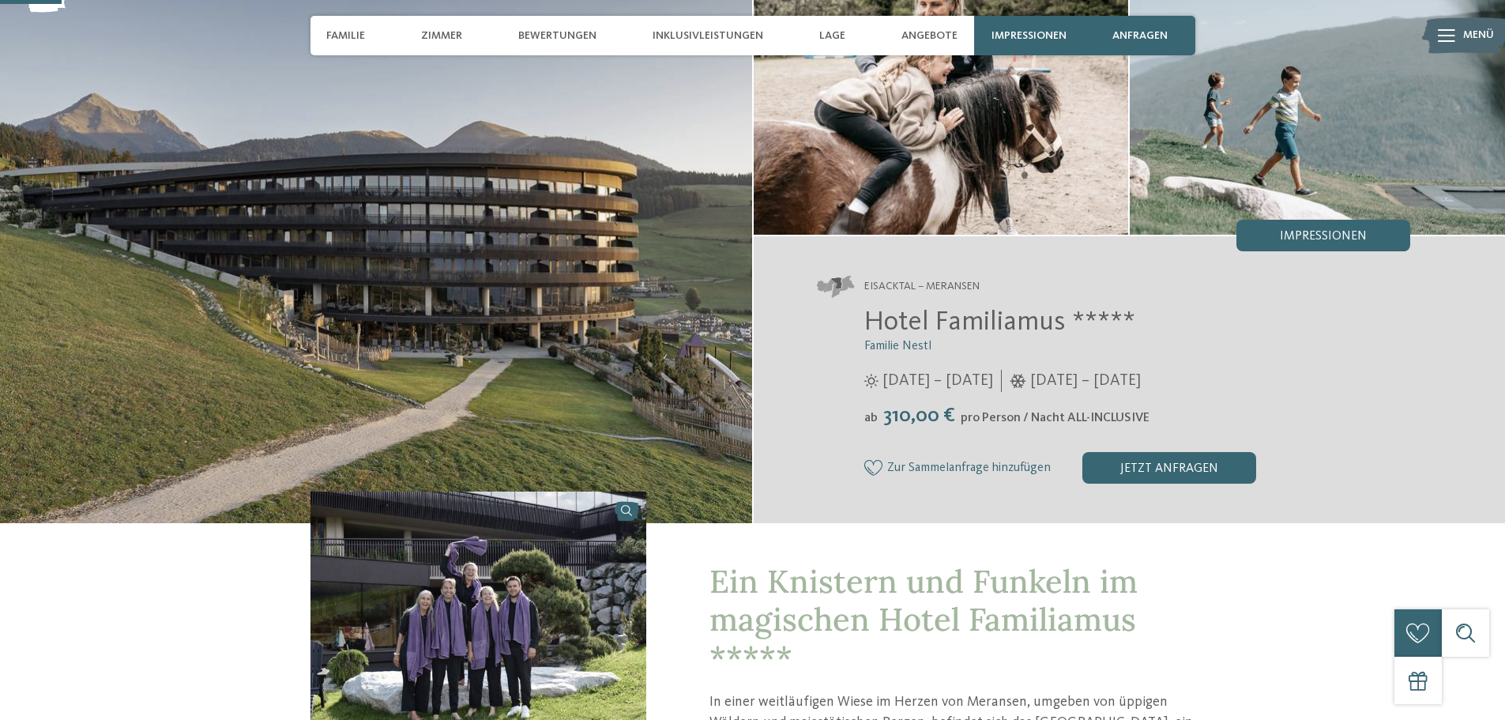
scroll to position [0, 0]
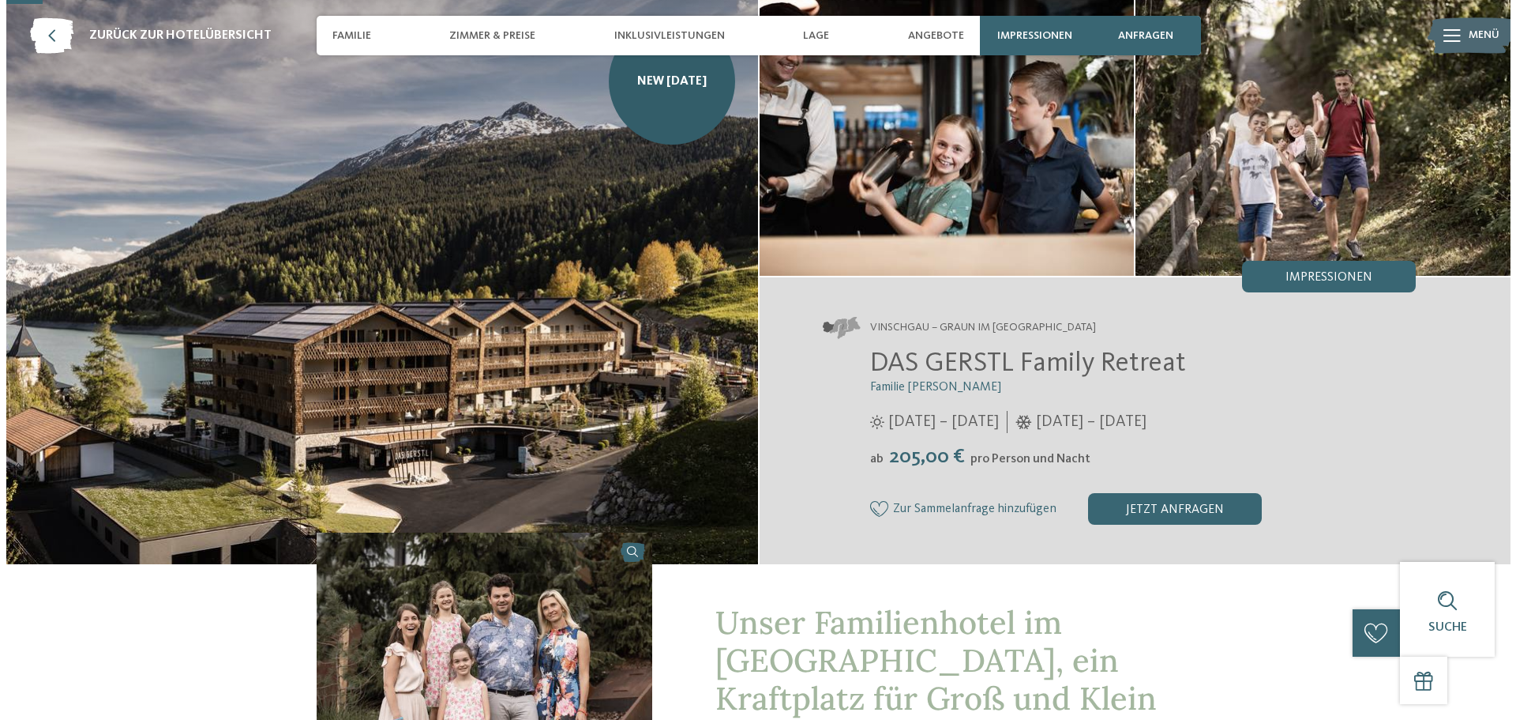
scroll to position [79, 0]
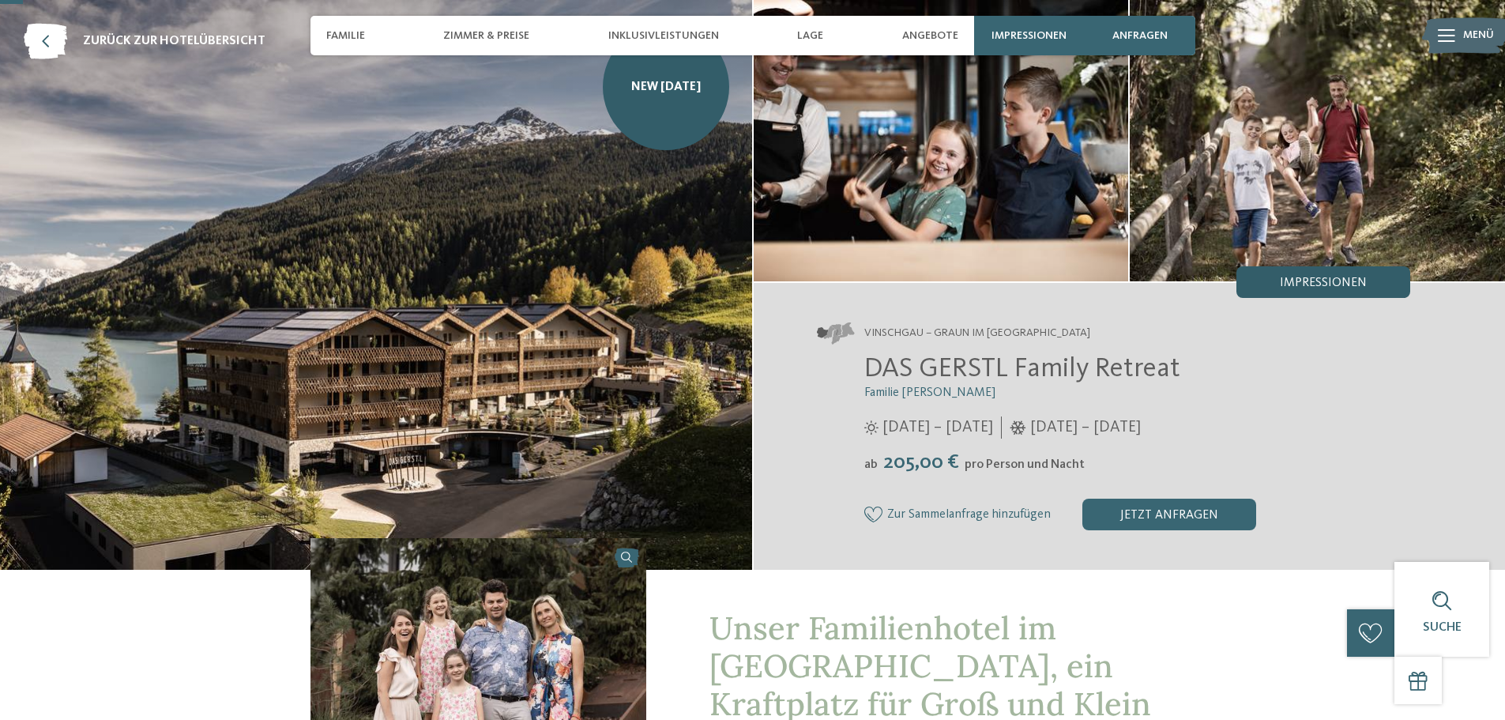
click at [1353, 272] on div "Impressionen" at bounding box center [1323, 282] width 174 height 32
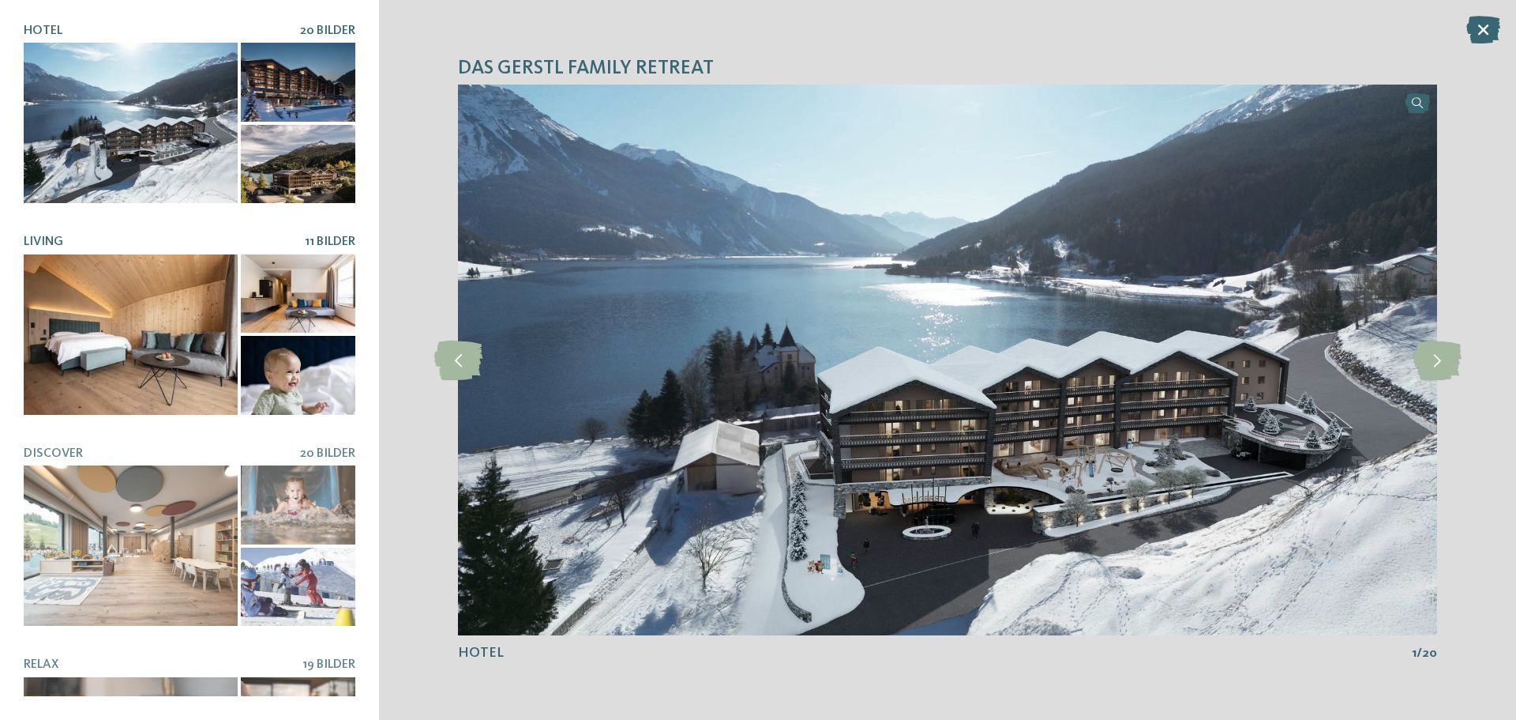
click at [194, 315] on div at bounding box center [131, 334] width 214 height 160
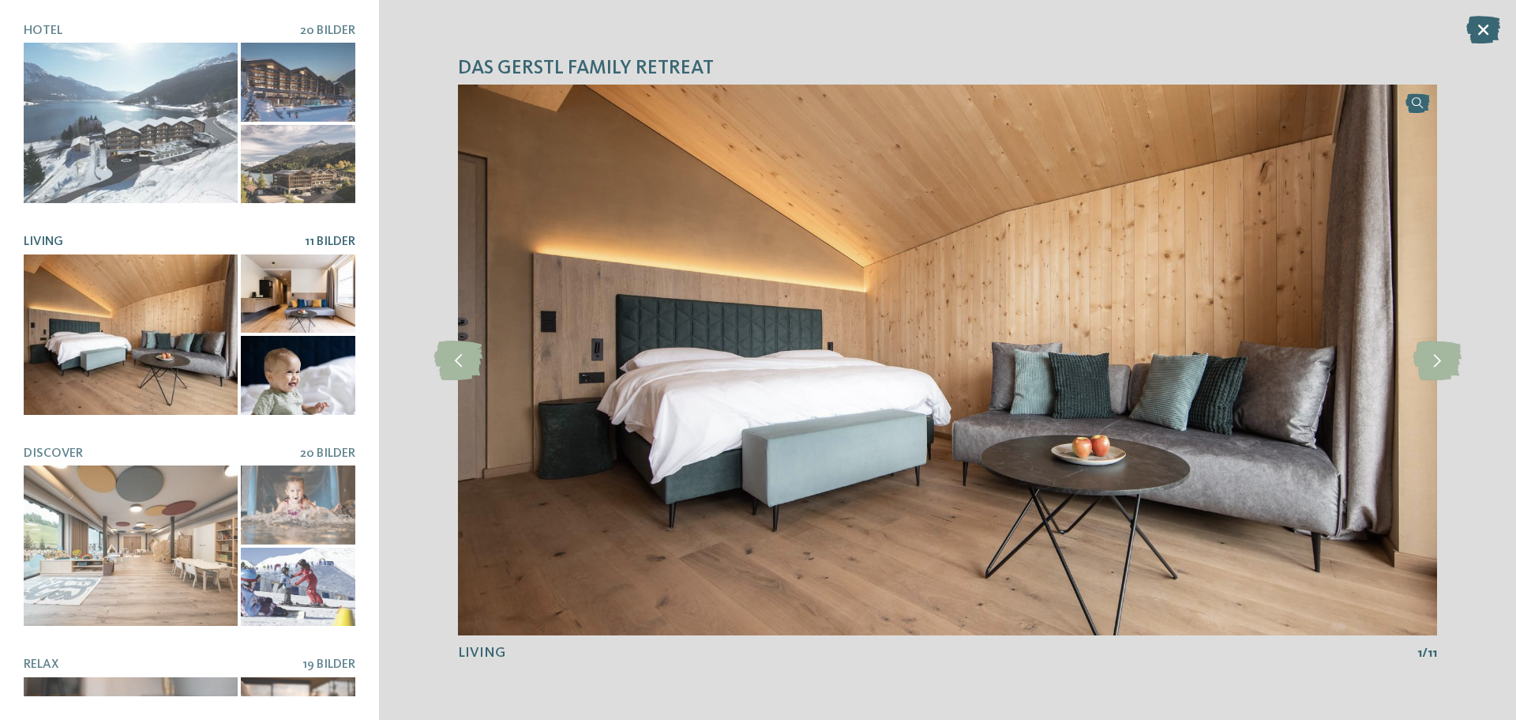
click at [757, 546] on img at bounding box center [947, 360] width 979 height 551
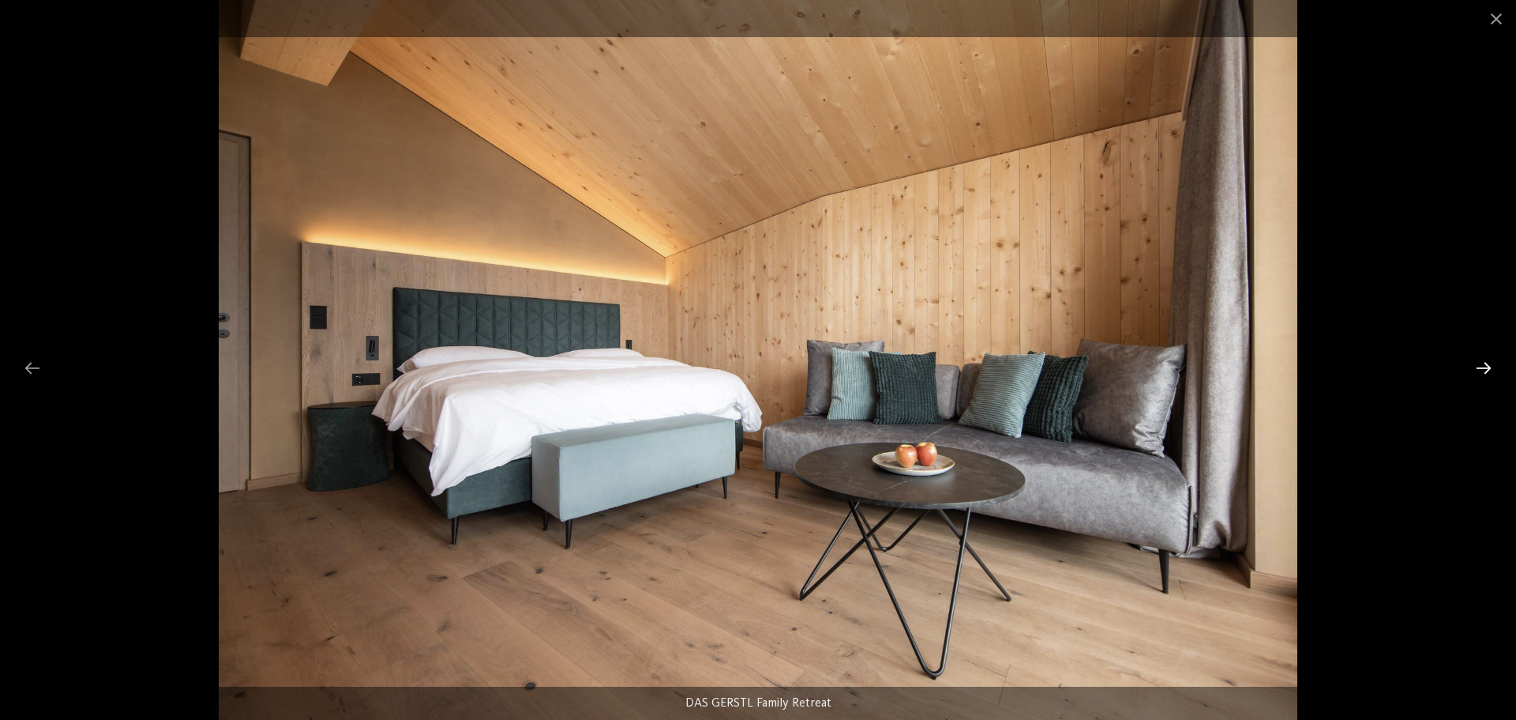
click at [1477, 368] on div at bounding box center [1483, 367] width 33 height 31
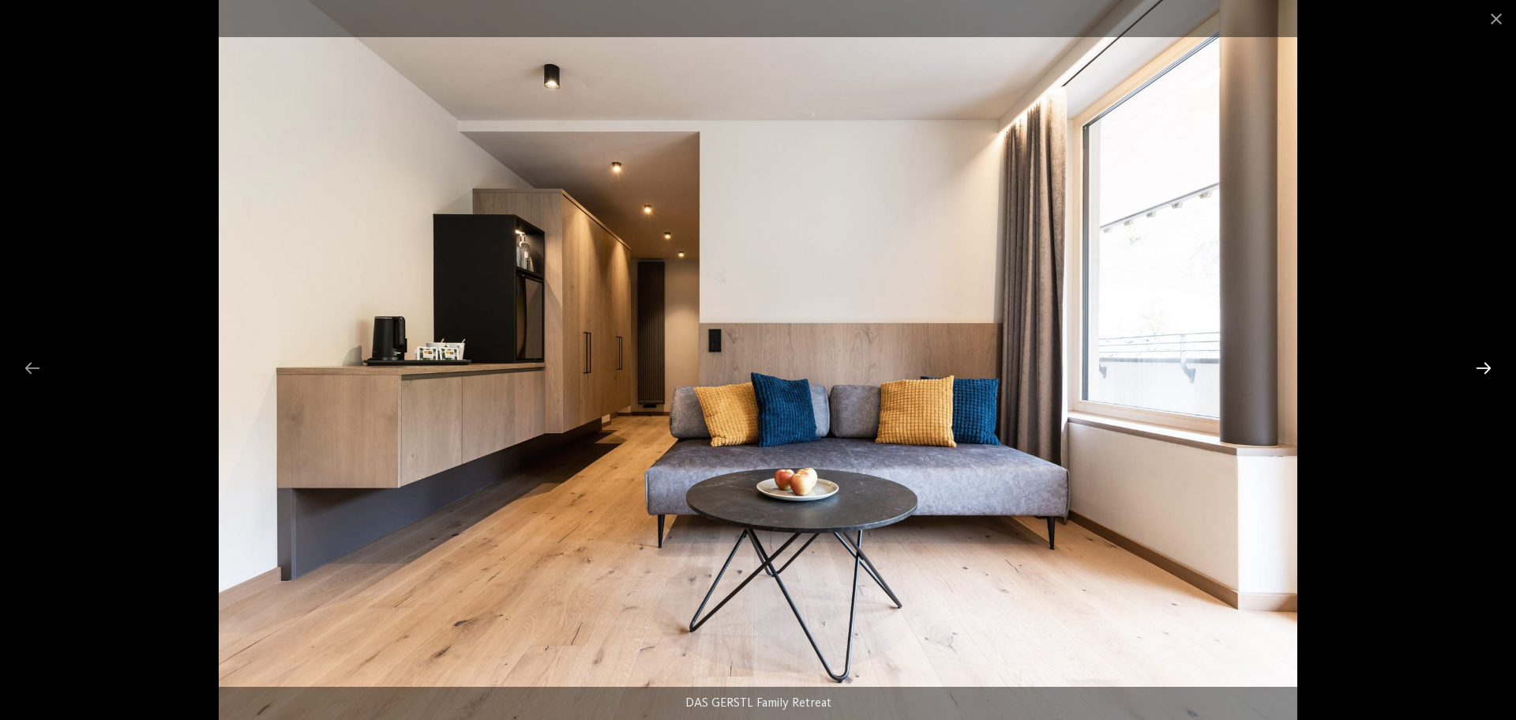
click at [1477, 368] on div at bounding box center [1483, 367] width 33 height 31
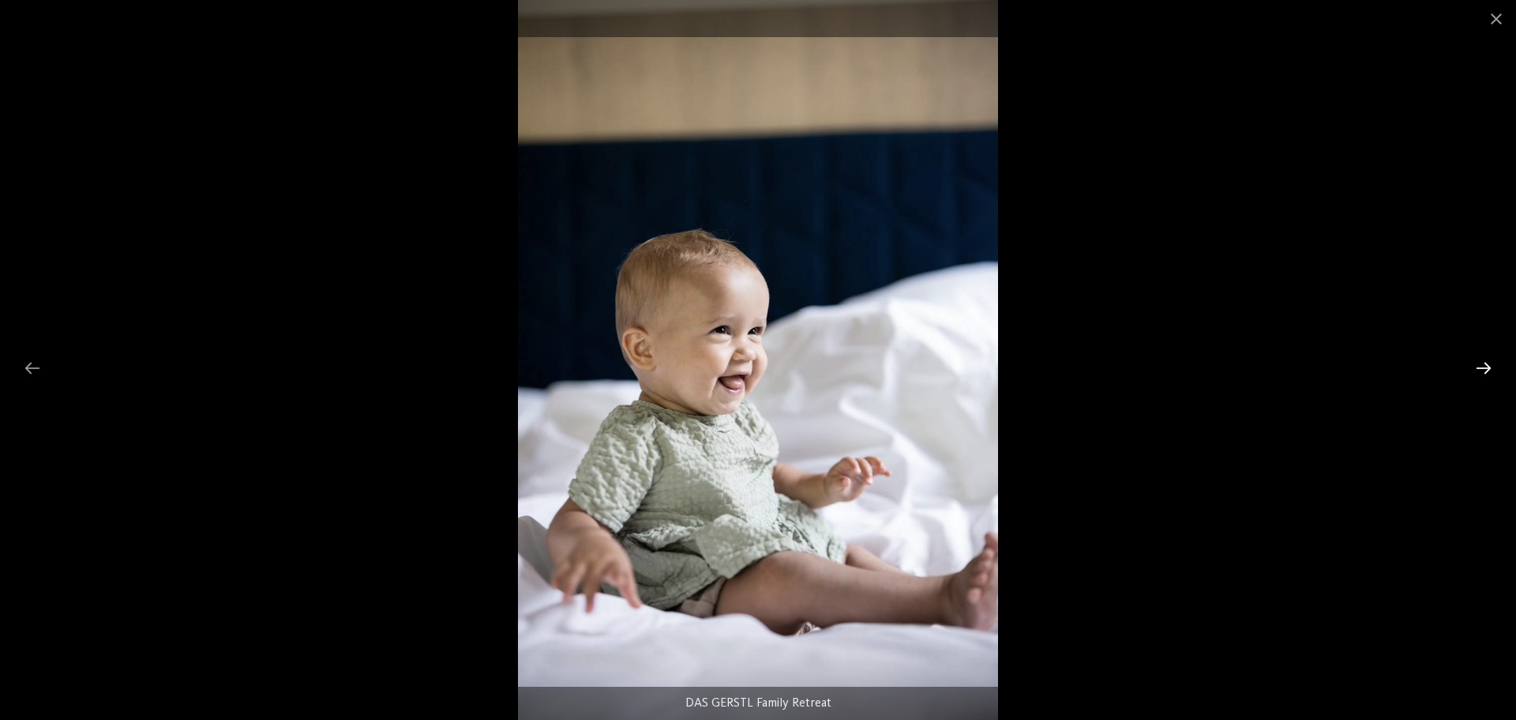
click at [1477, 368] on div at bounding box center [1483, 367] width 33 height 31
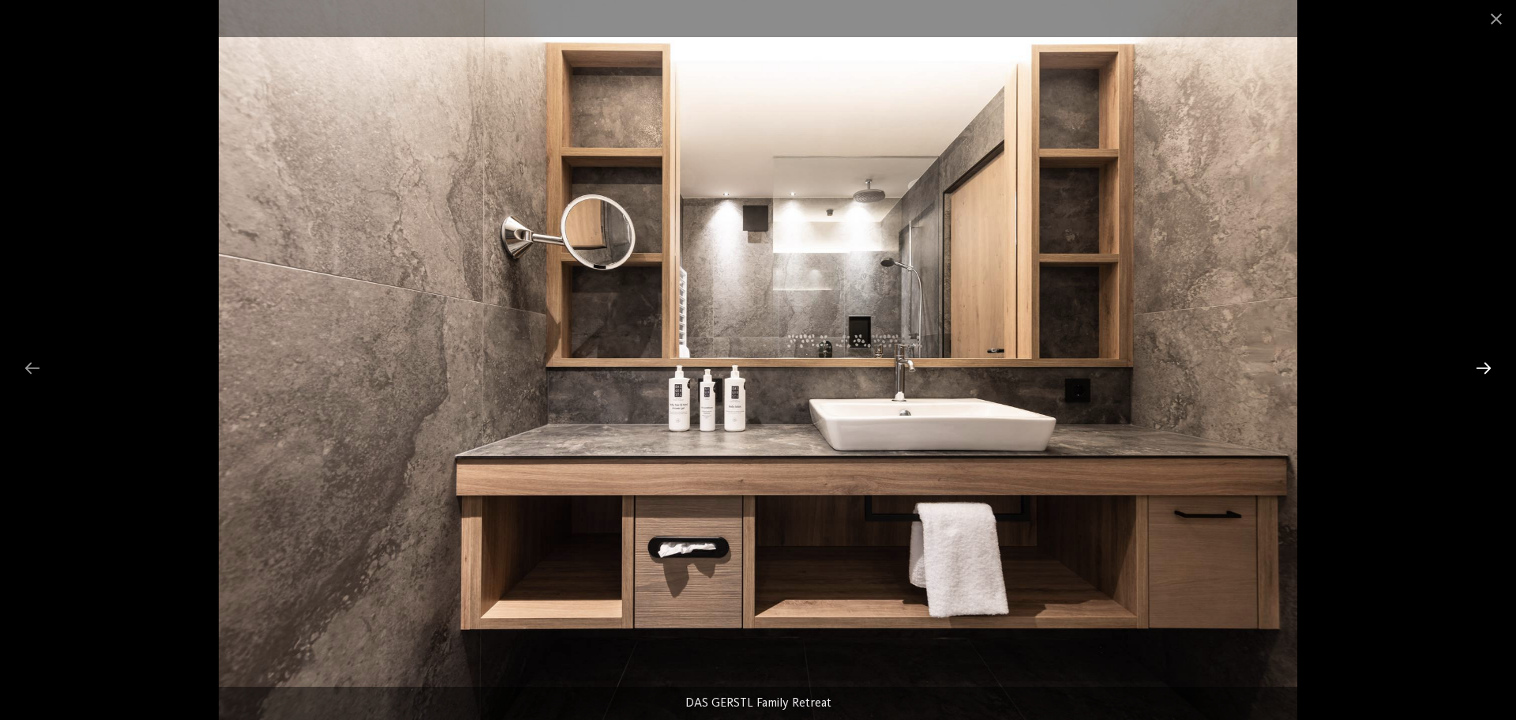
click at [1477, 368] on div at bounding box center [1483, 367] width 33 height 31
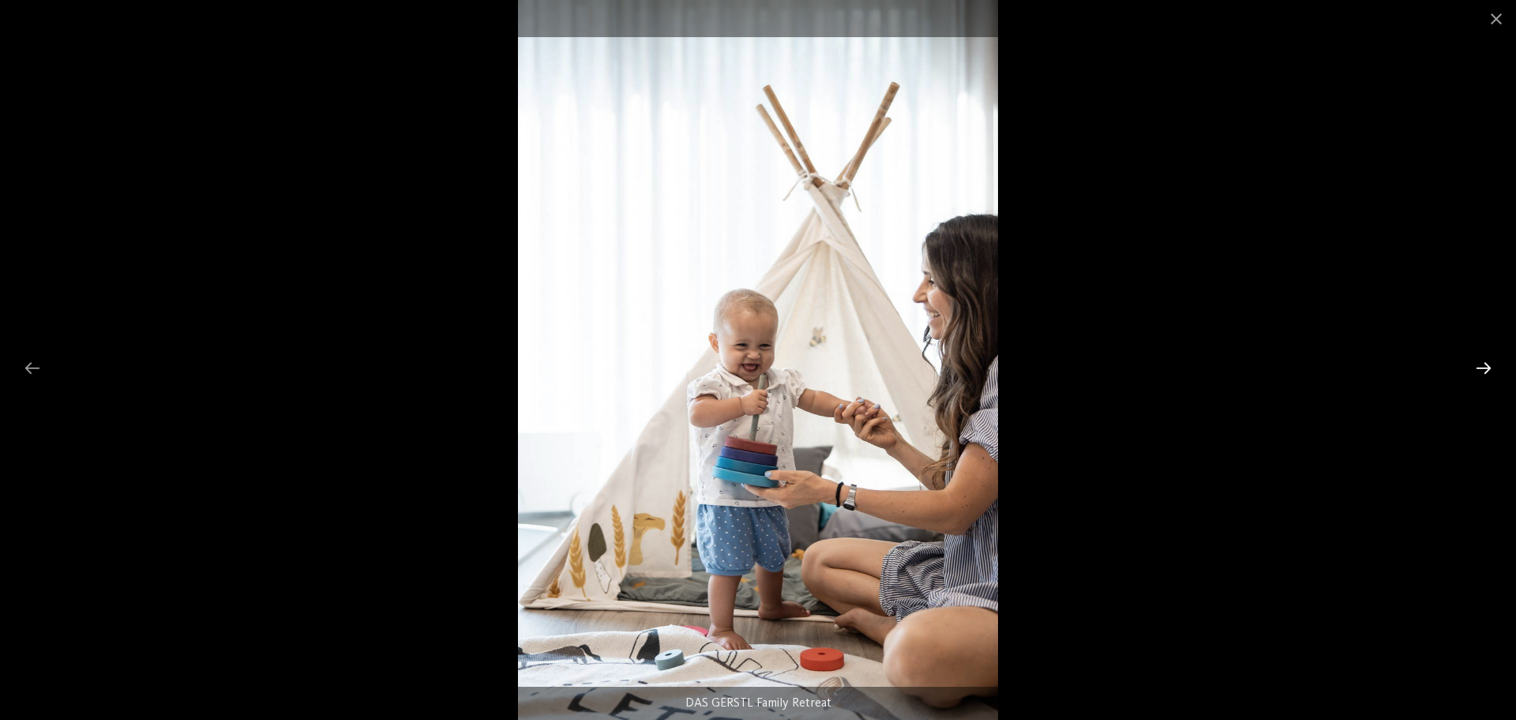
click at [1477, 368] on div at bounding box center [1483, 367] width 33 height 31
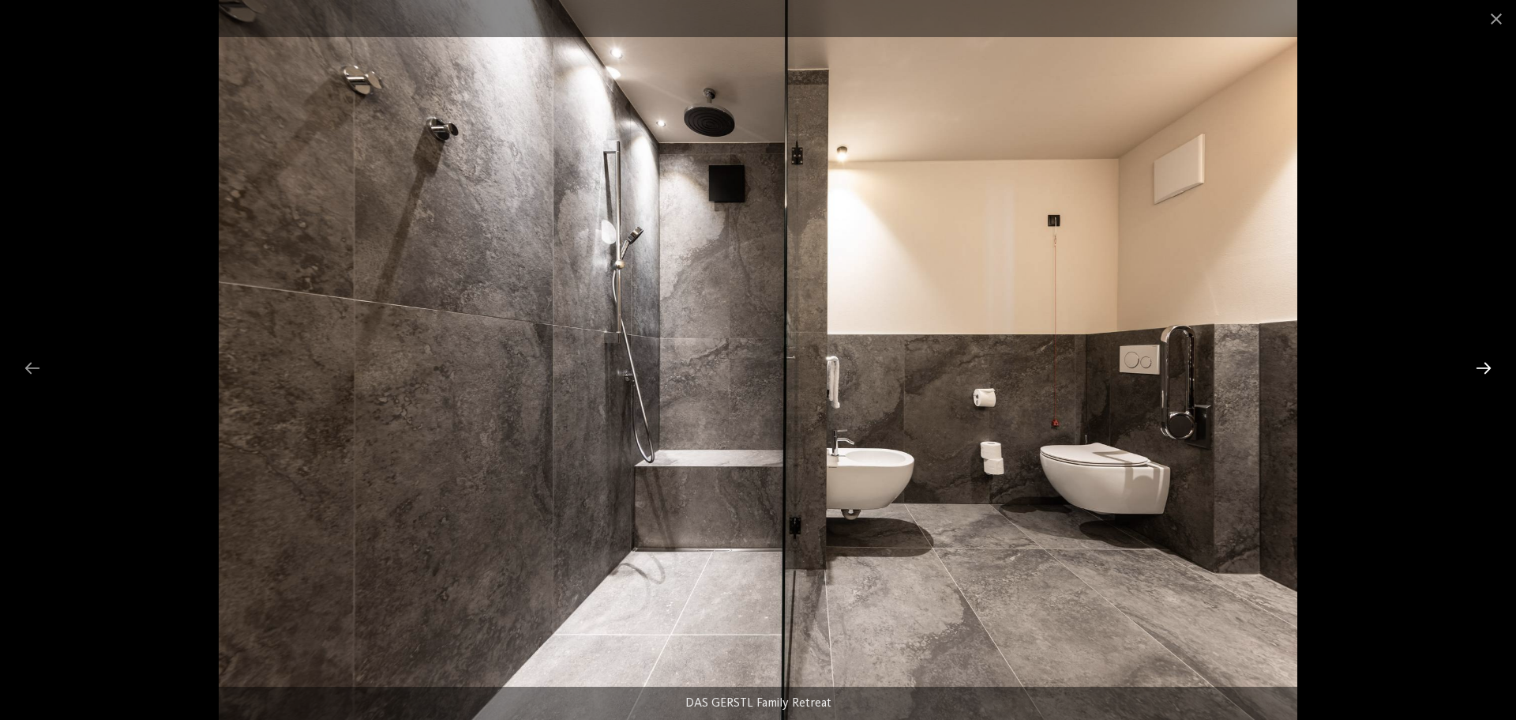
click at [1486, 376] on div at bounding box center [1483, 367] width 33 height 31
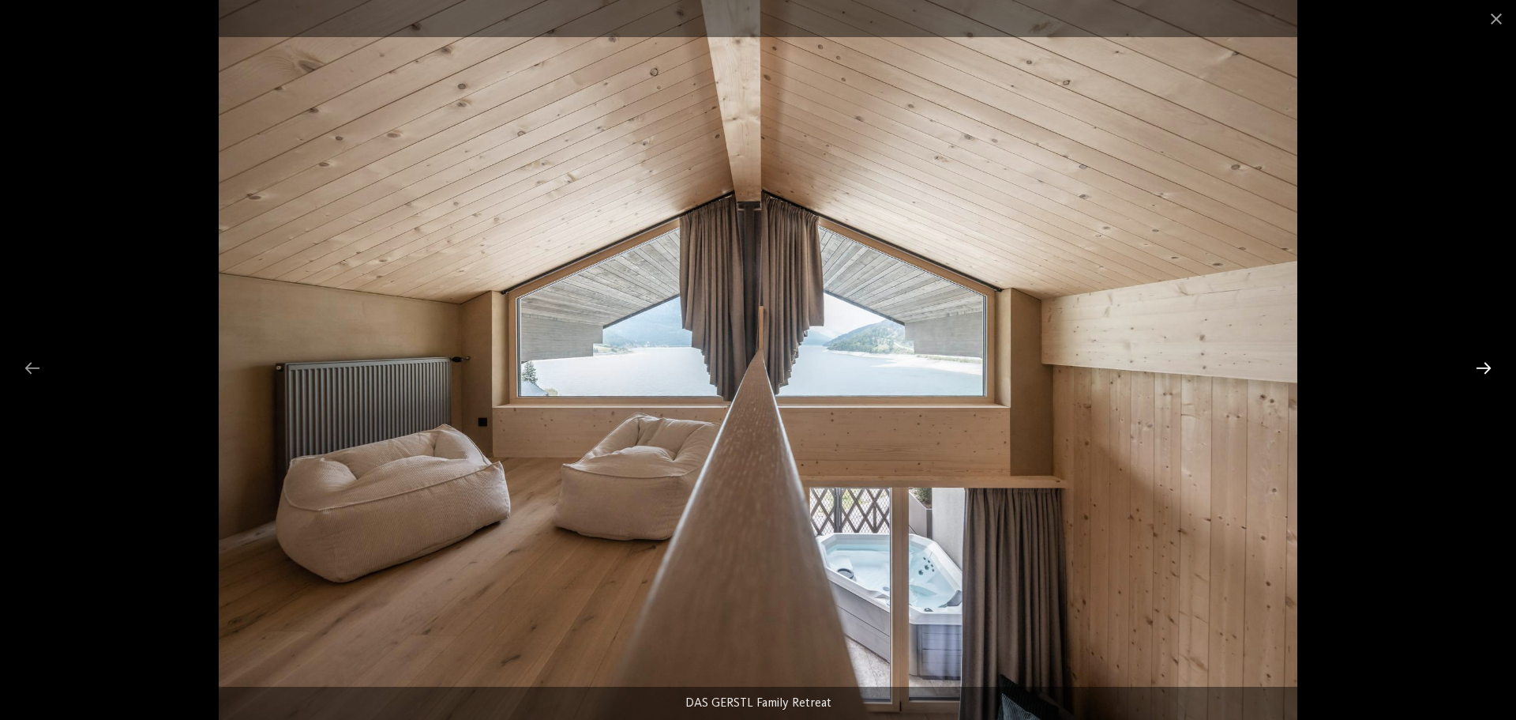
click at [1486, 376] on div at bounding box center [1483, 367] width 33 height 31
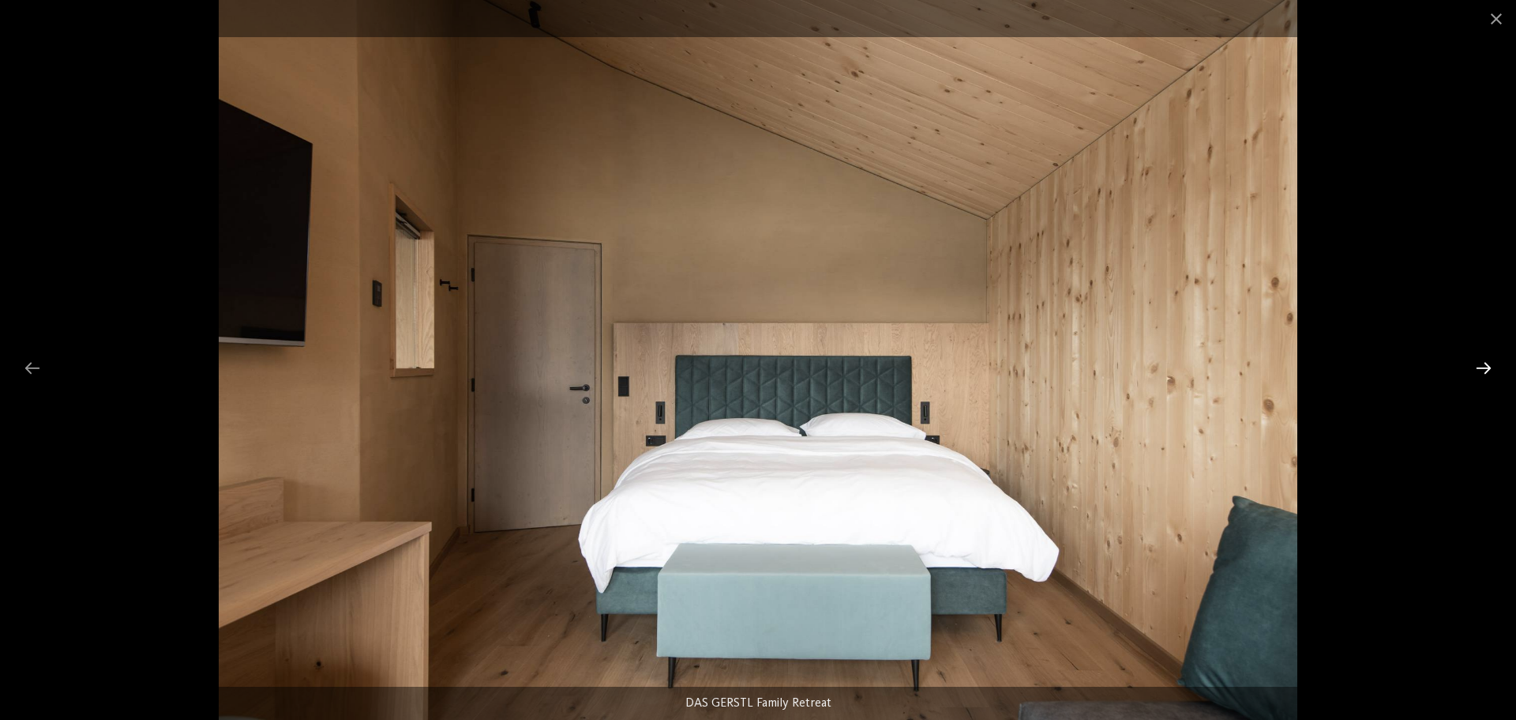
click at [1486, 376] on div at bounding box center [1483, 367] width 33 height 31
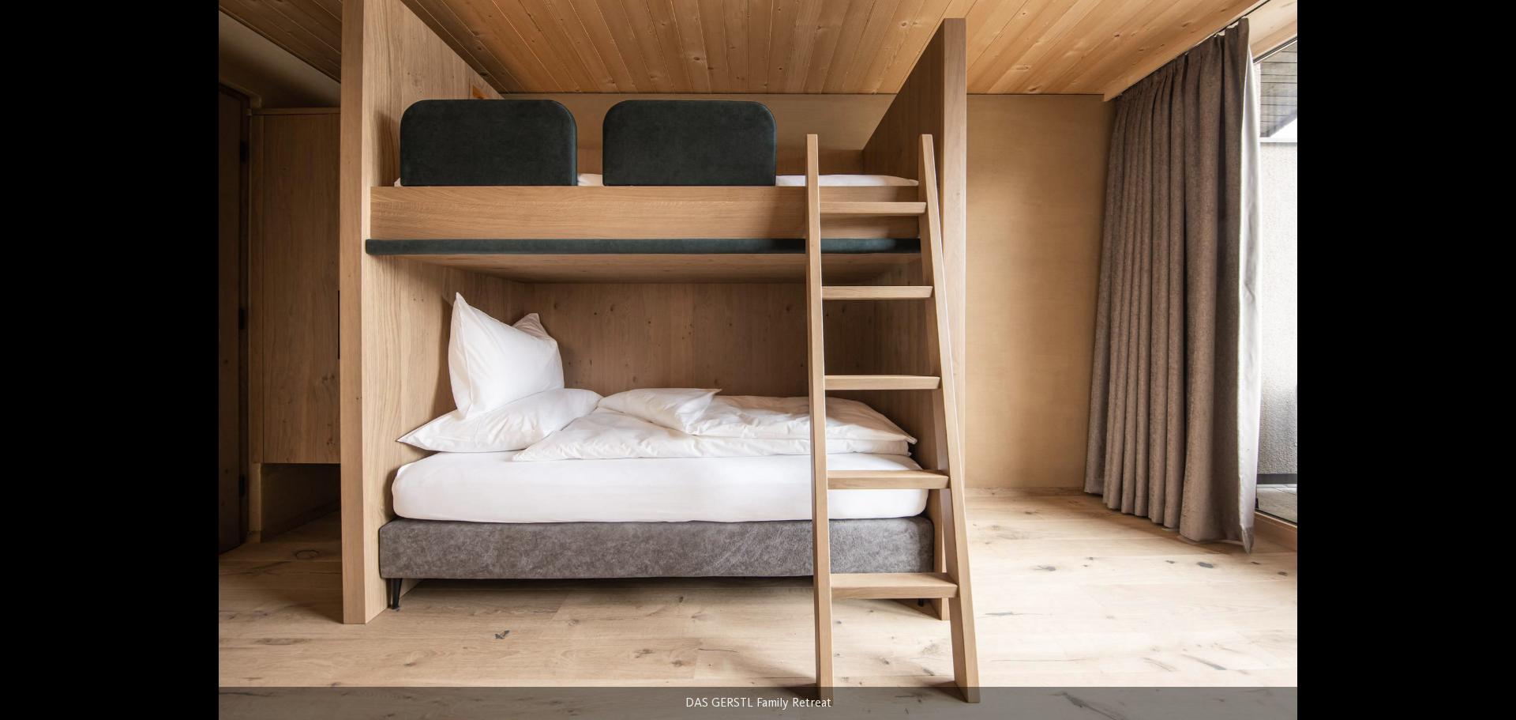
click at [1486, 376] on div at bounding box center [1491, 367] width 33 height 31
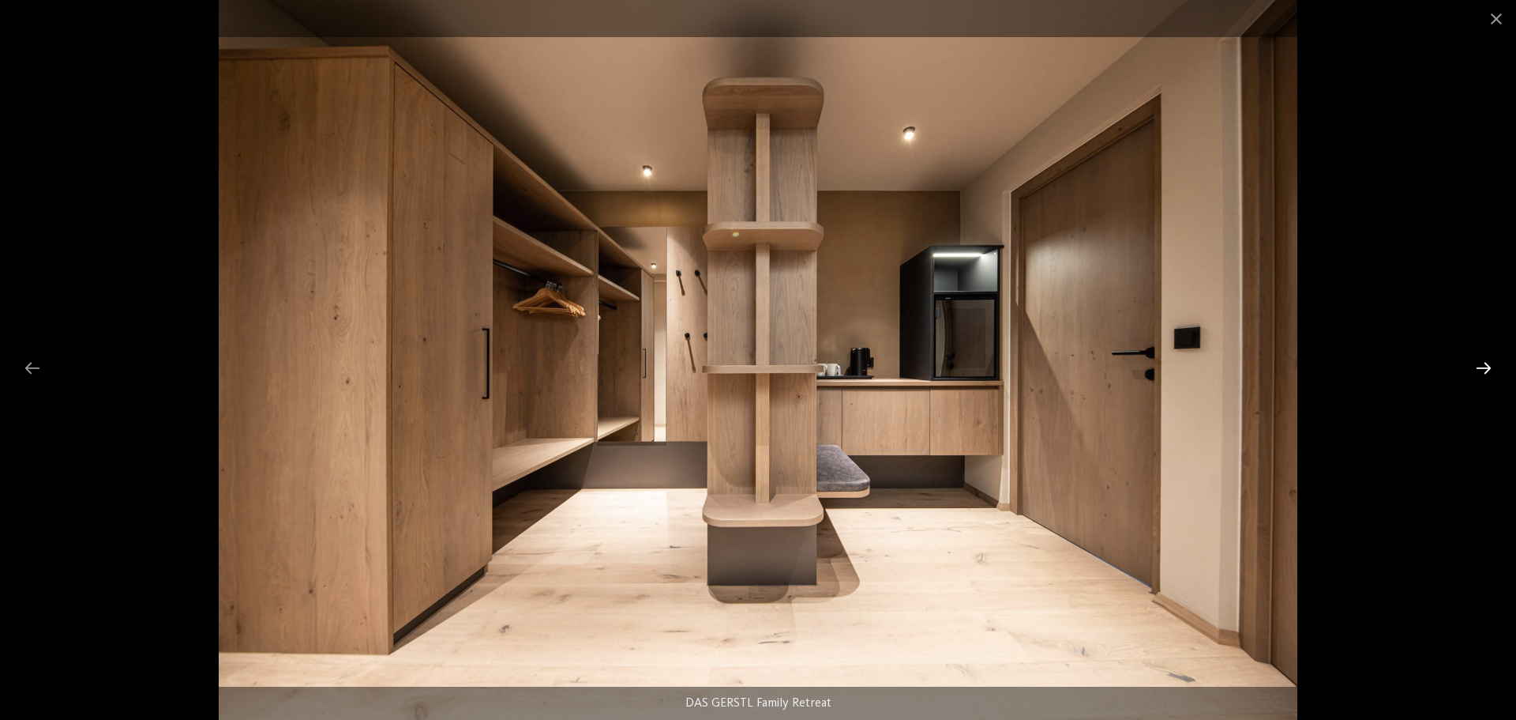
click at [1486, 376] on div at bounding box center [1483, 367] width 33 height 31
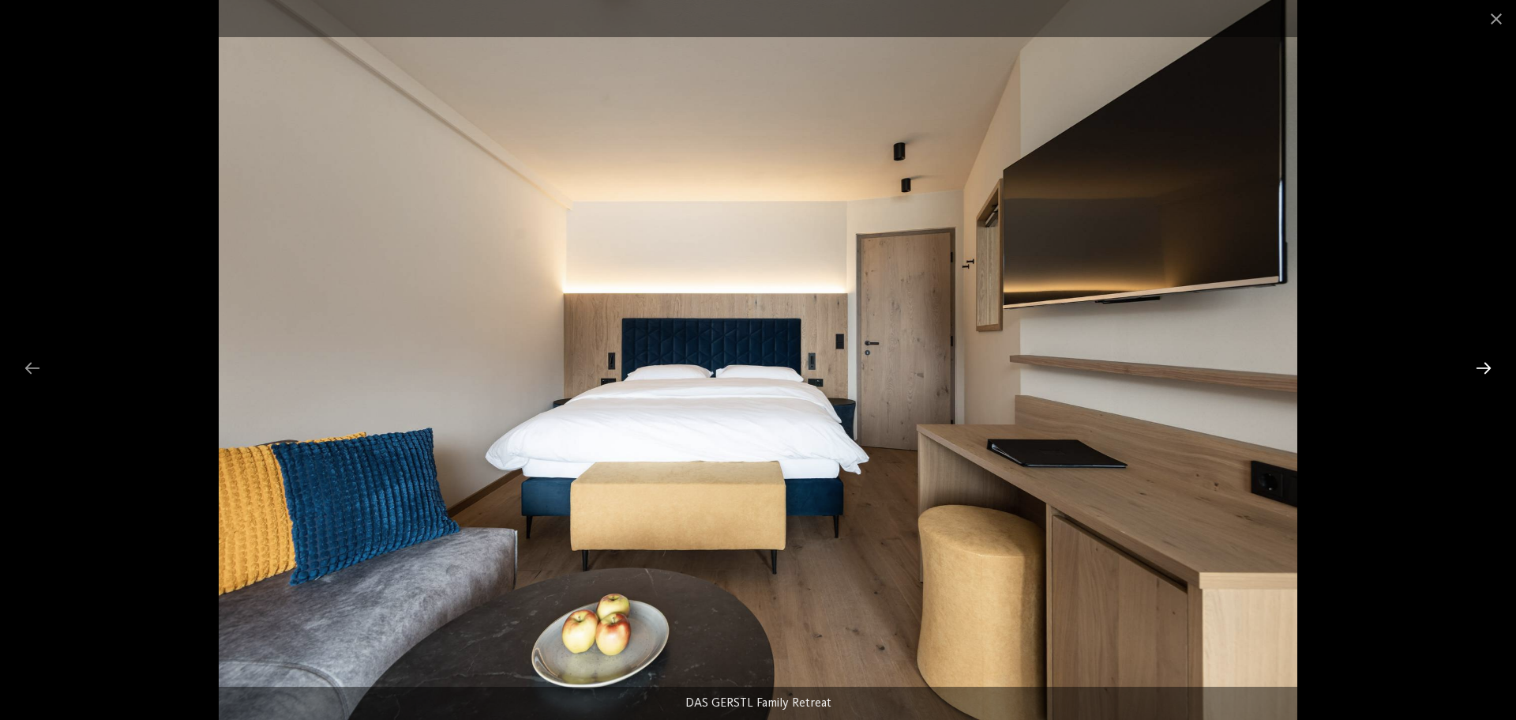
click at [1486, 376] on div at bounding box center [1483, 367] width 33 height 31
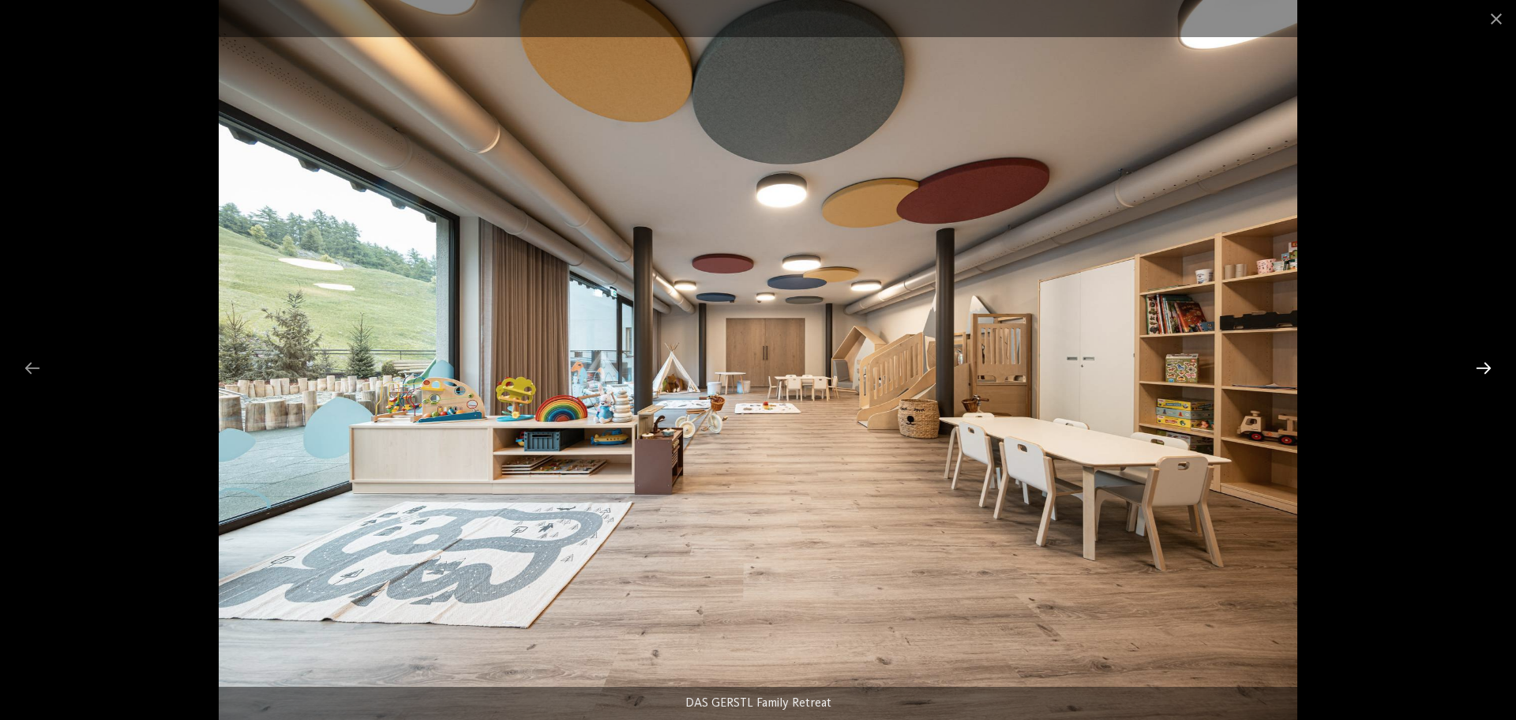
click at [1497, 367] on div at bounding box center [1483, 367] width 33 height 31
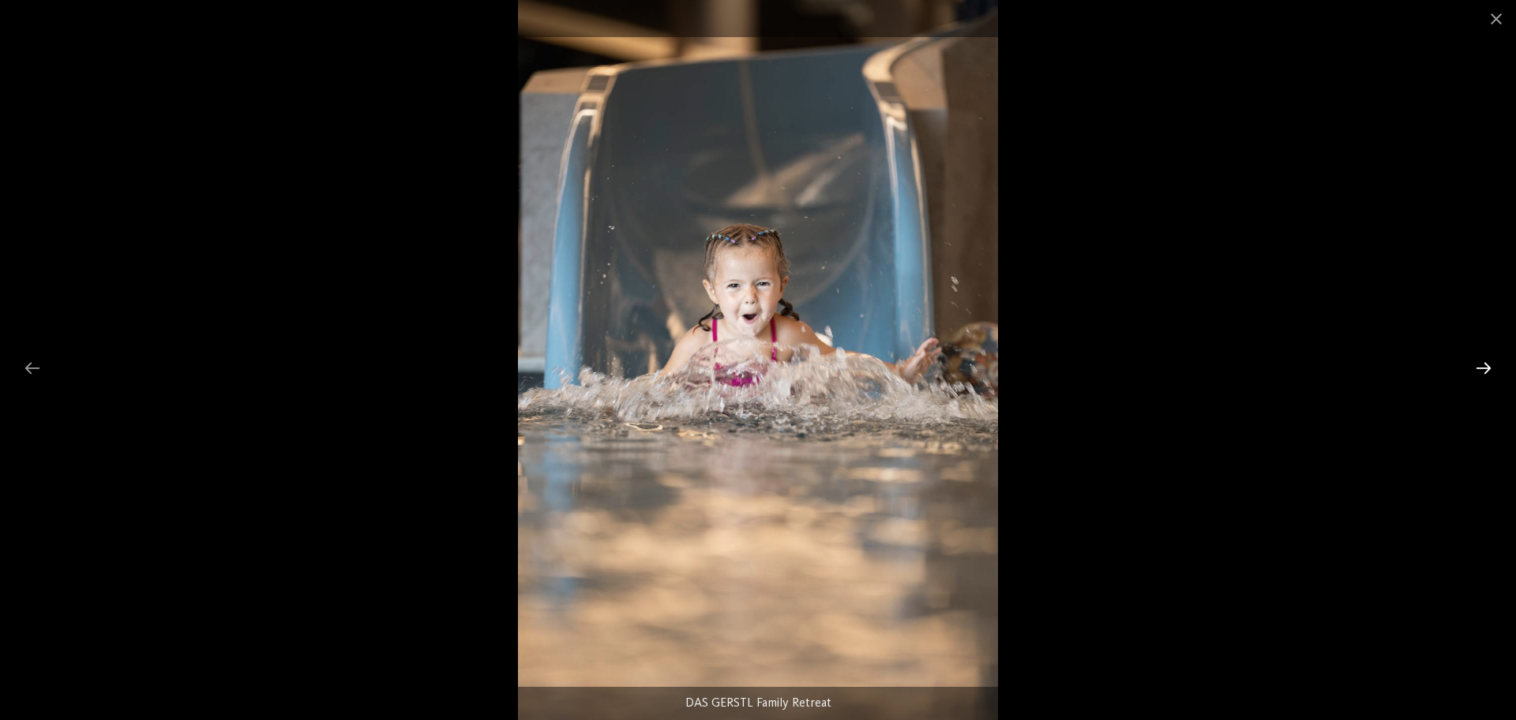
click at [1497, 367] on div at bounding box center [1483, 367] width 33 height 31
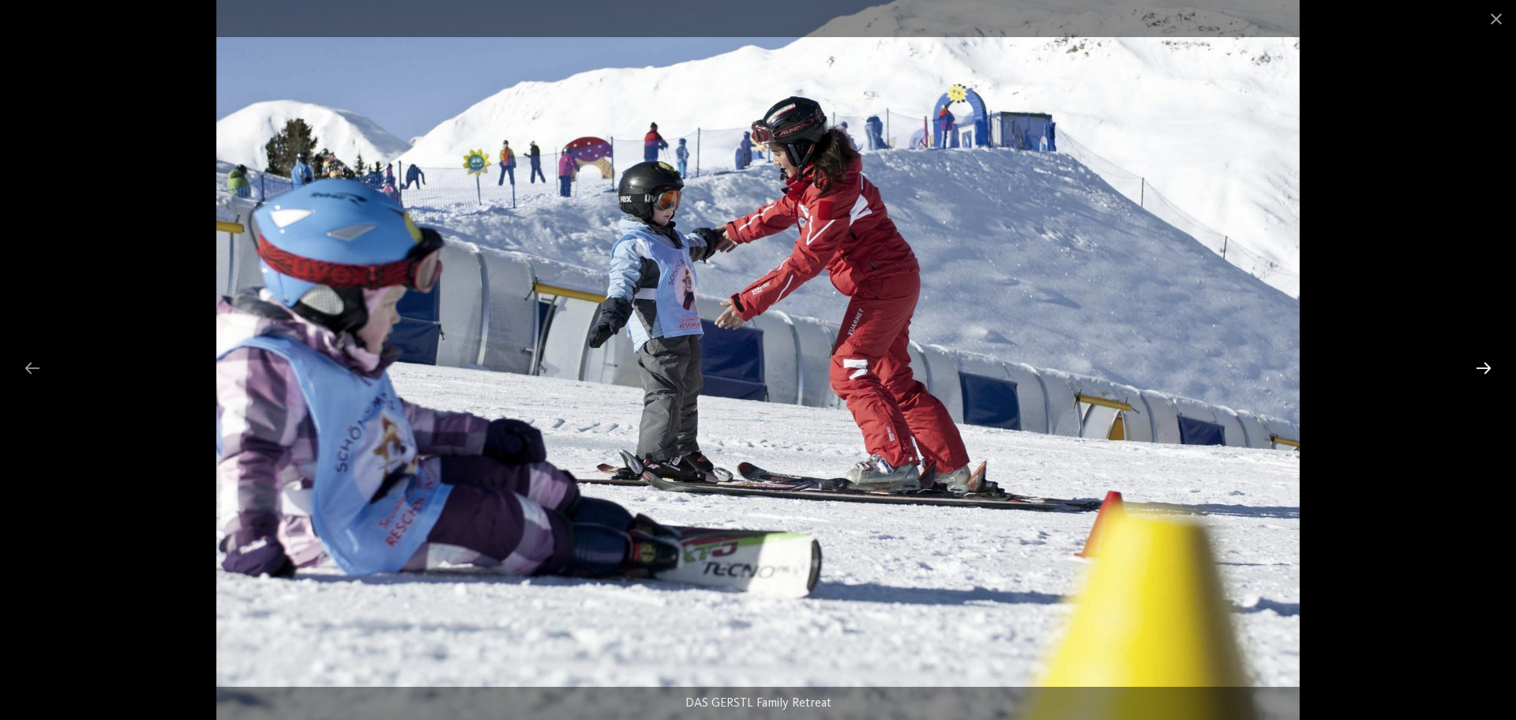
click at [1497, 367] on div at bounding box center [1483, 367] width 33 height 31
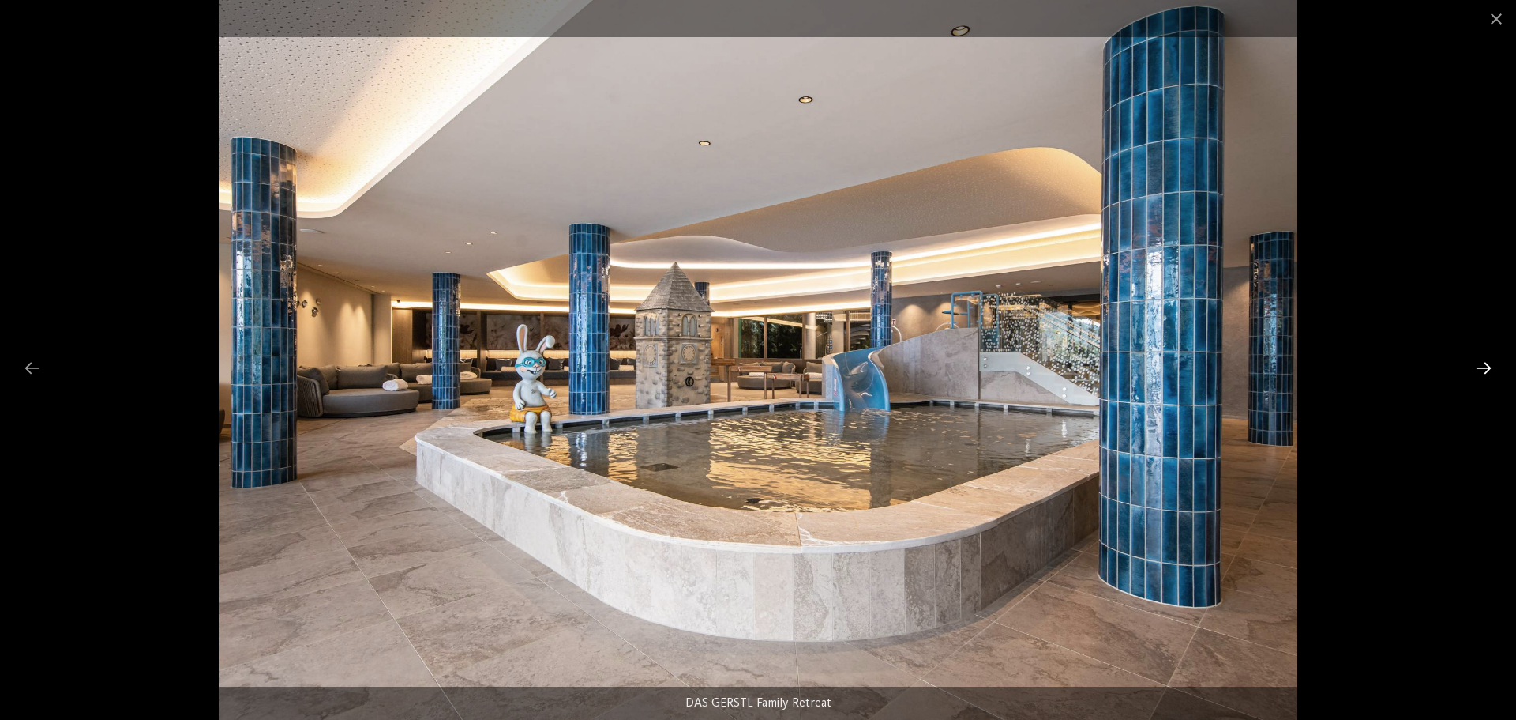
click at [1484, 355] on div at bounding box center [1483, 367] width 33 height 31
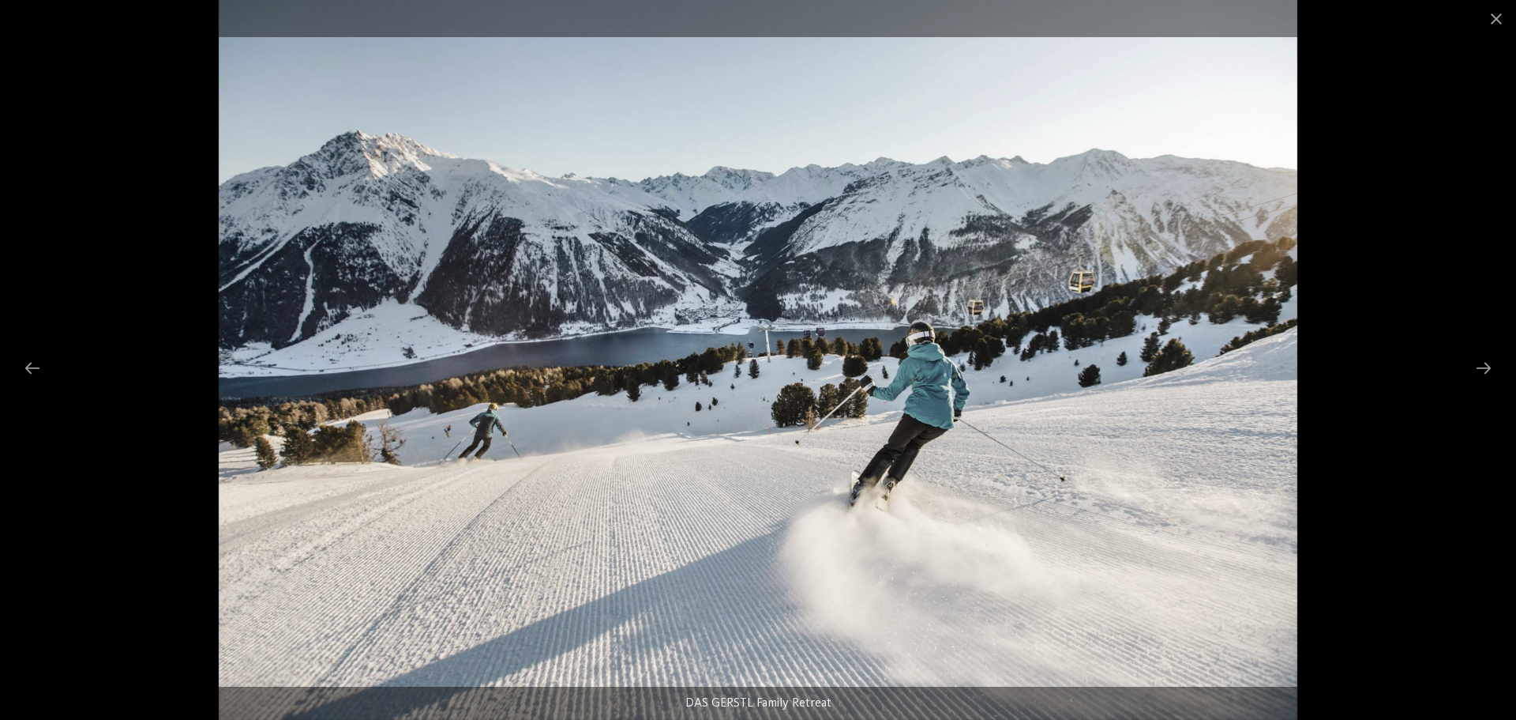
click at [1502, 370] on div at bounding box center [758, 360] width 1516 height 720
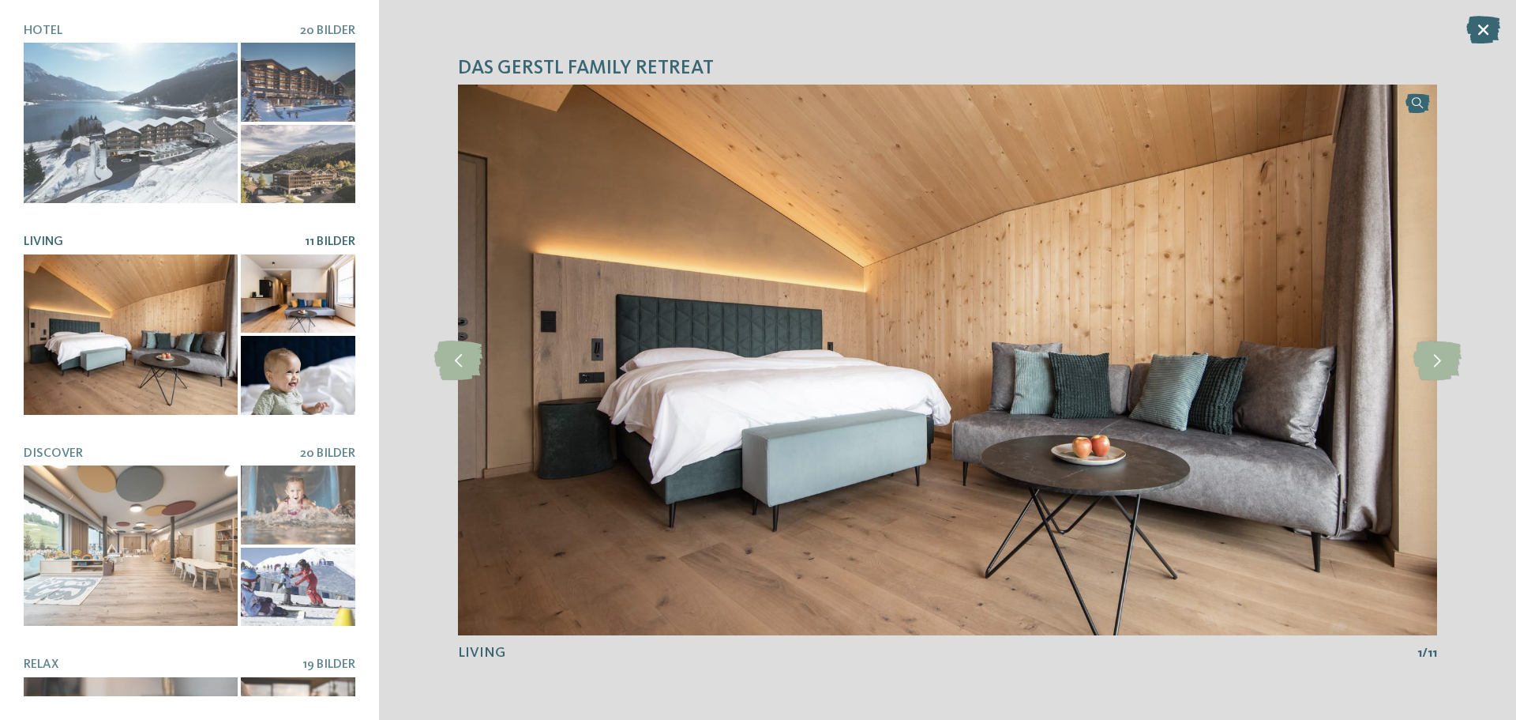
drag, startPoint x: 1492, startPoint y: 370, endPoint x: 1080, endPoint y: 290, distance: 419.9
click at [1489, 370] on div "DAS GERSTL Family Retreat slide 1 of 20" at bounding box center [947, 360] width 1137 height 720
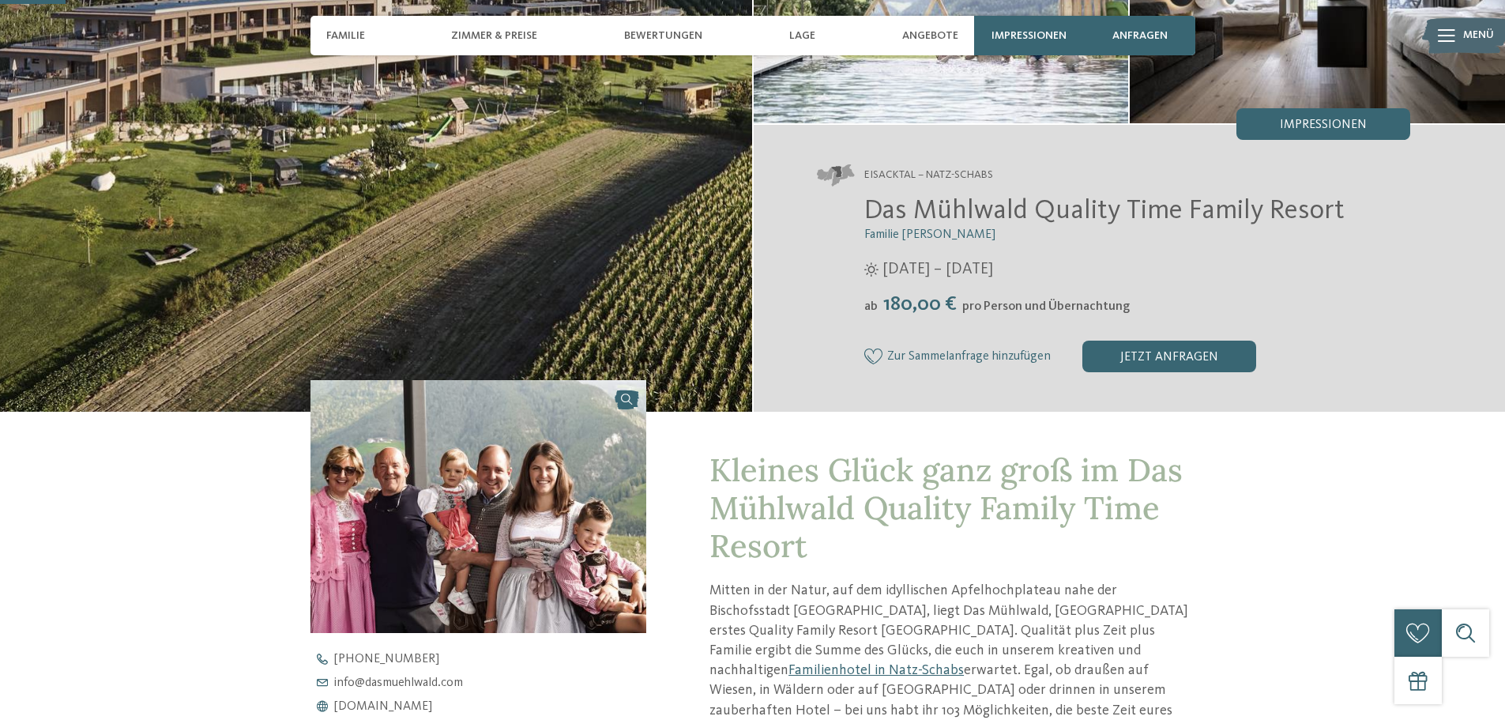
click at [513, 578] on img at bounding box center [478, 506] width 336 height 252
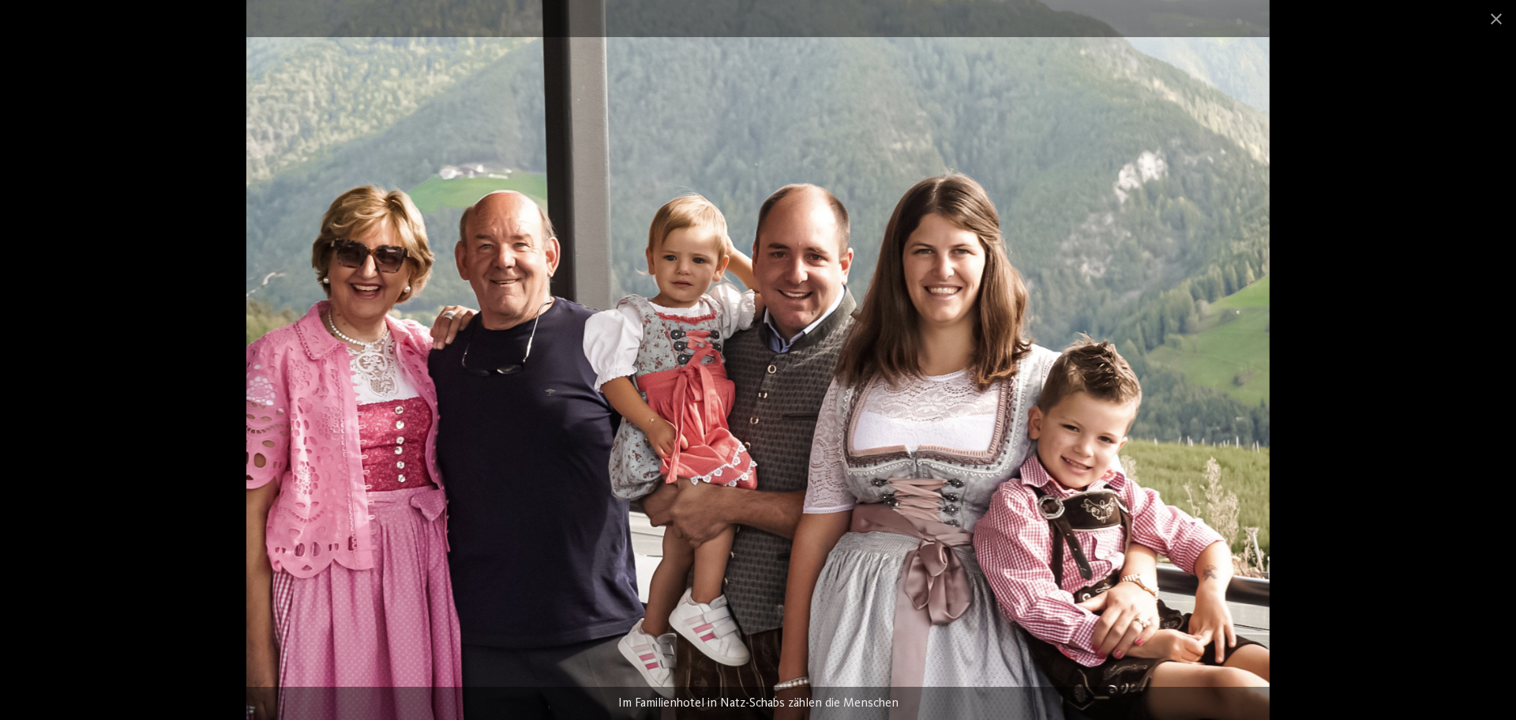
click at [784, 301] on img at bounding box center [758, 360] width 1024 height 720
click at [1504, 19] on span at bounding box center [1496, 18] width 39 height 37
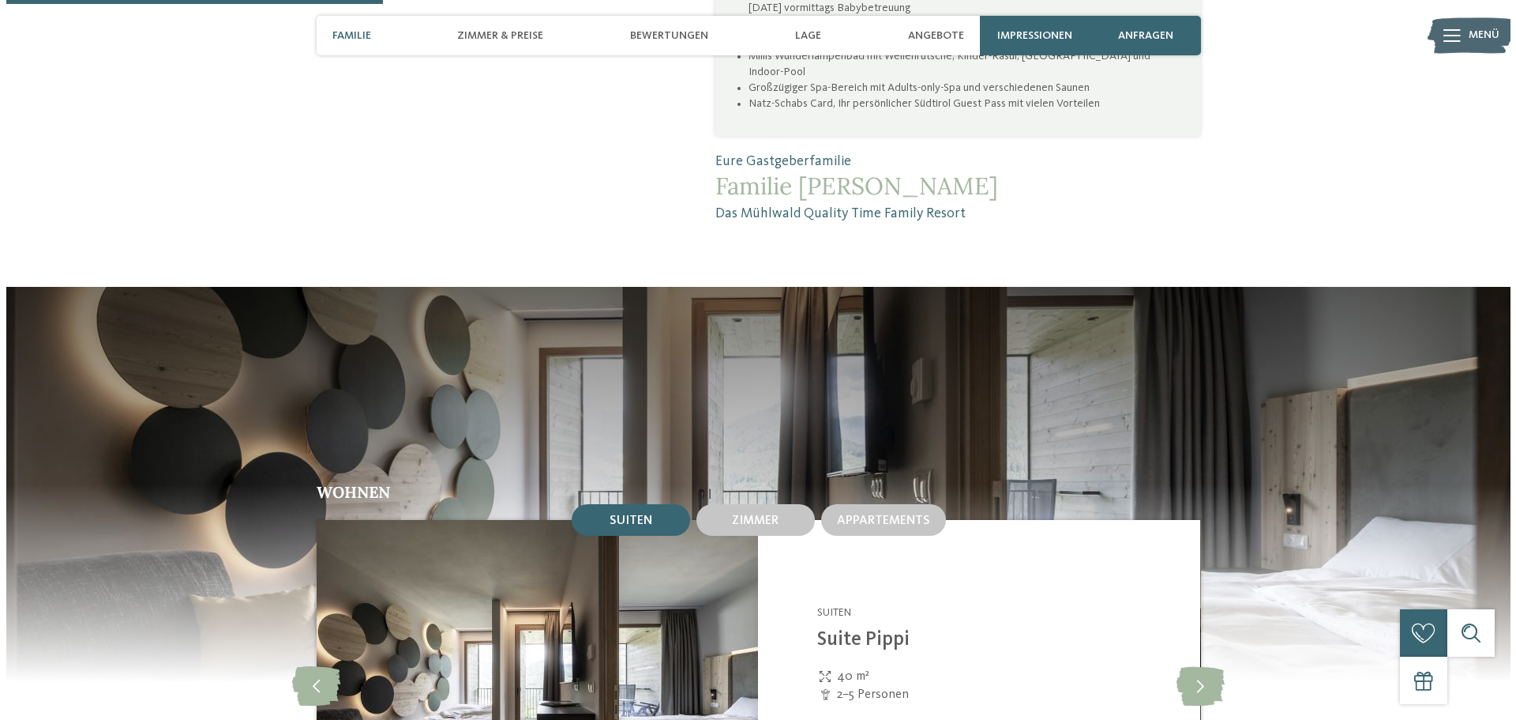
scroll to position [1580, 0]
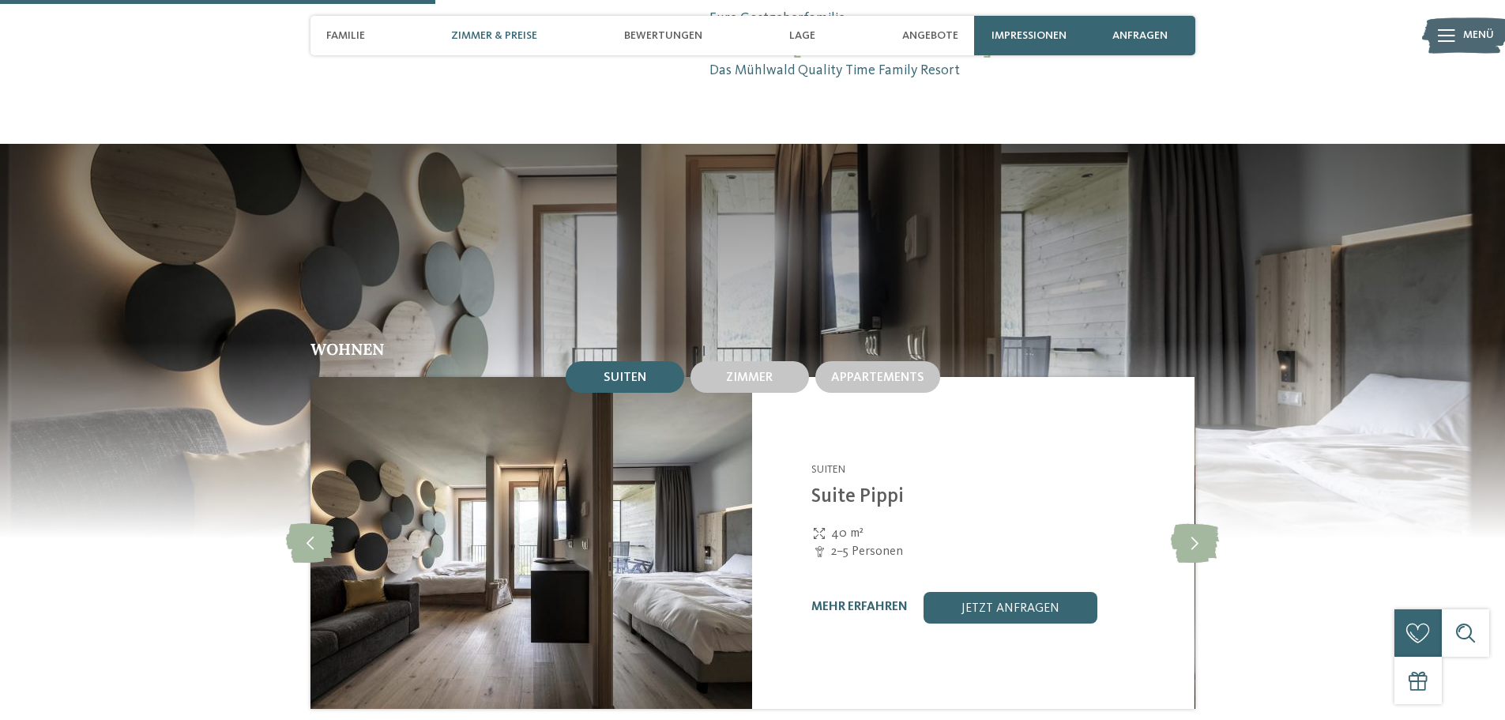
click at [533, 414] on img at bounding box center [531, 543] width 442 height 332
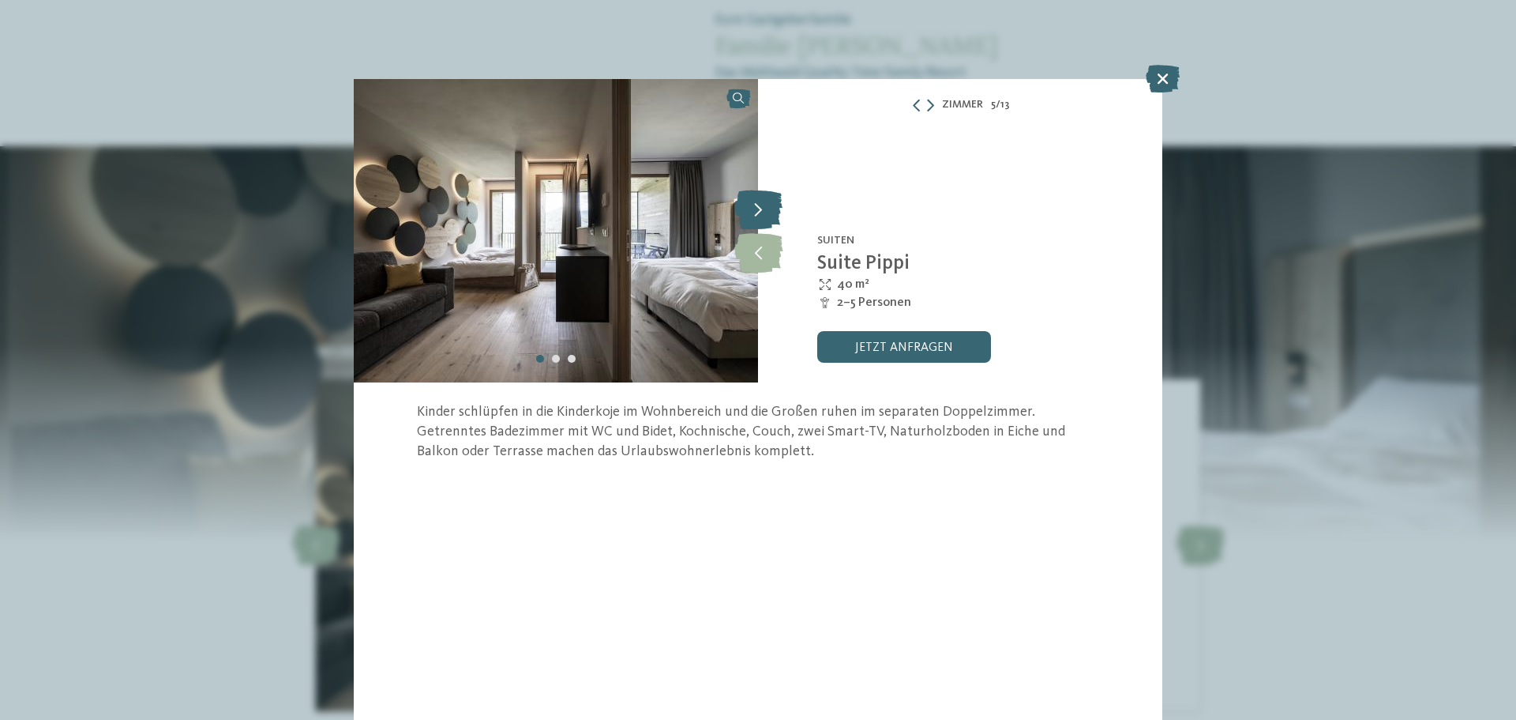
click at [752, 217] on icon at bounding box center [759, 209] width 48 height 39
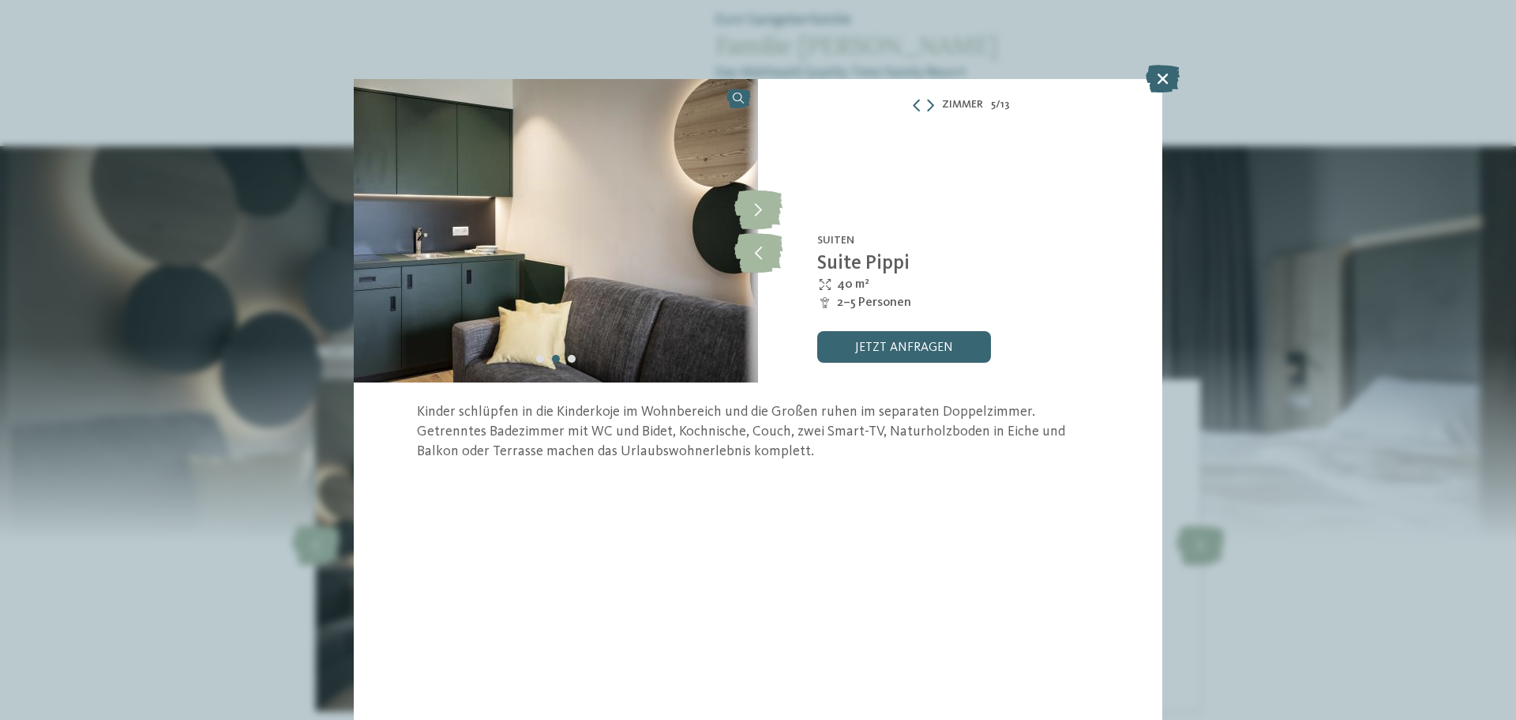
click at [619, 244] on img at bounding box center [556, 230] width 404 height 303
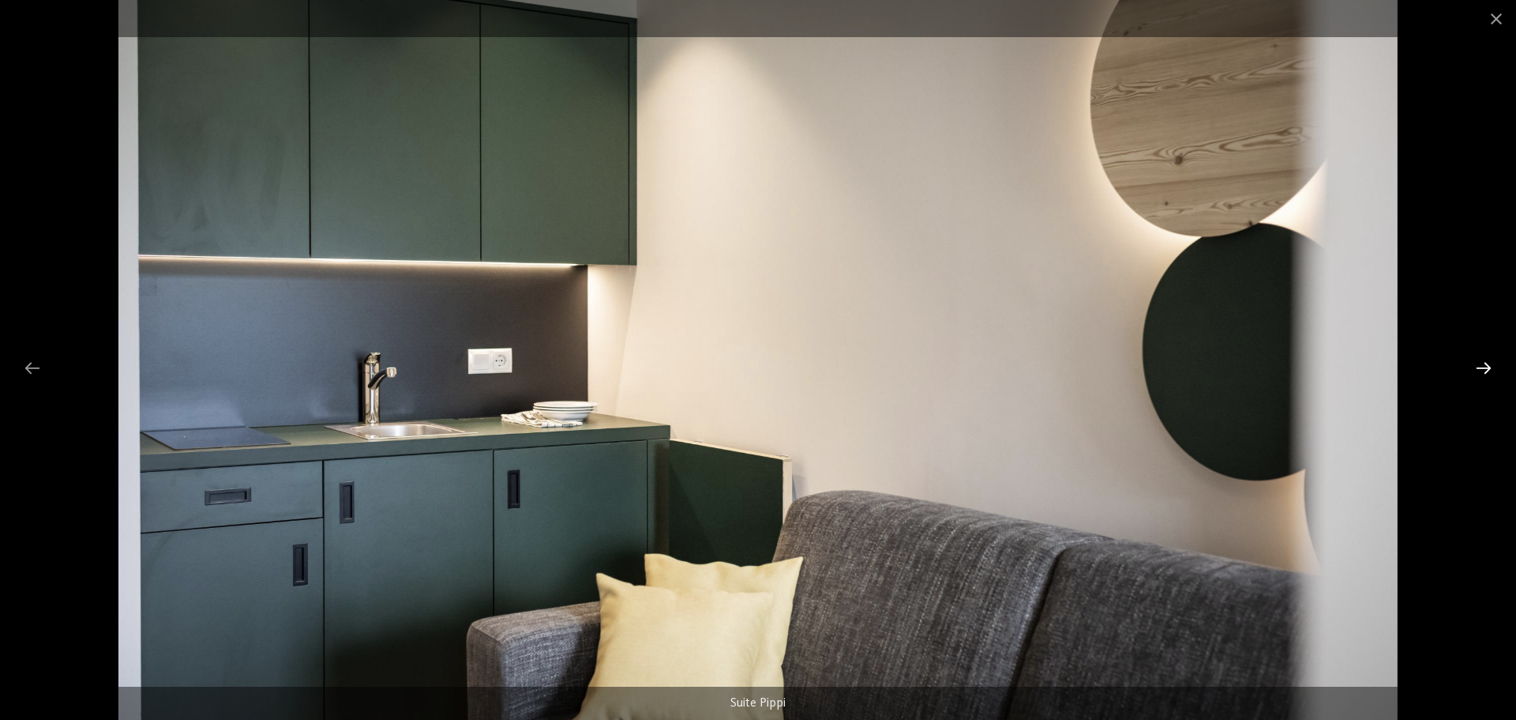
click at [1476, 370] on div at bounding box center [1483, 367] width 33 height 31
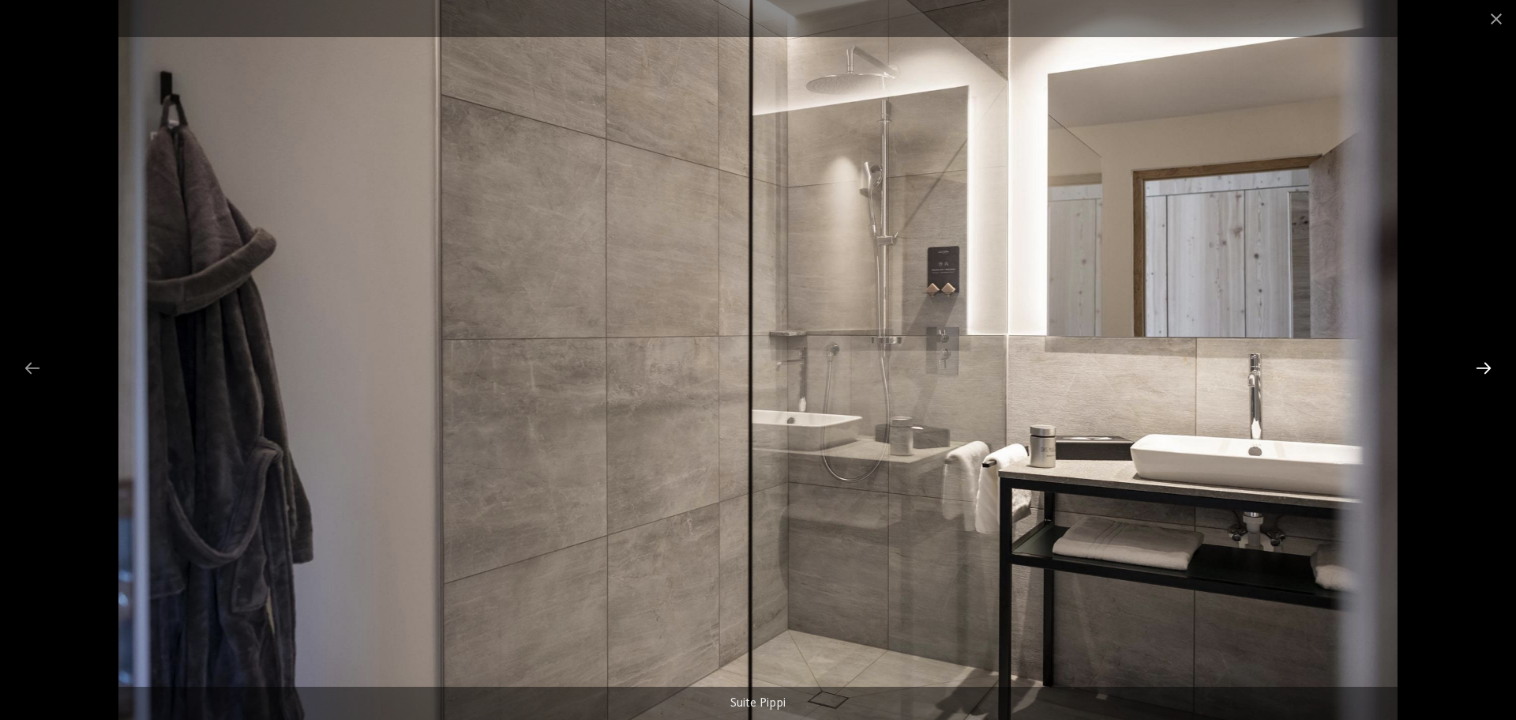
click at [1476, 370] on div at bounding box center [1483, 367] width 33 height 31
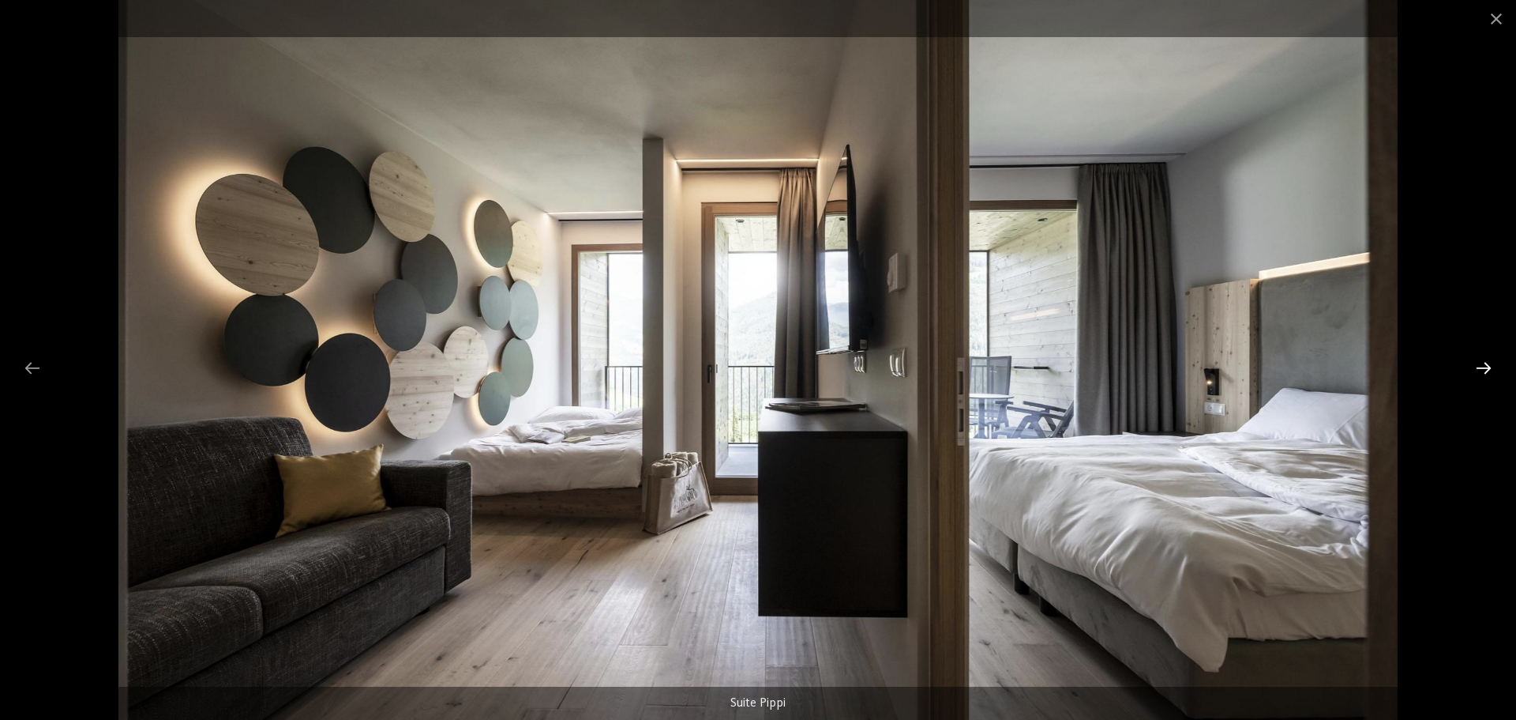
click at [1476, 370] on div at bounding box center [1483, 367] width 33 height 31
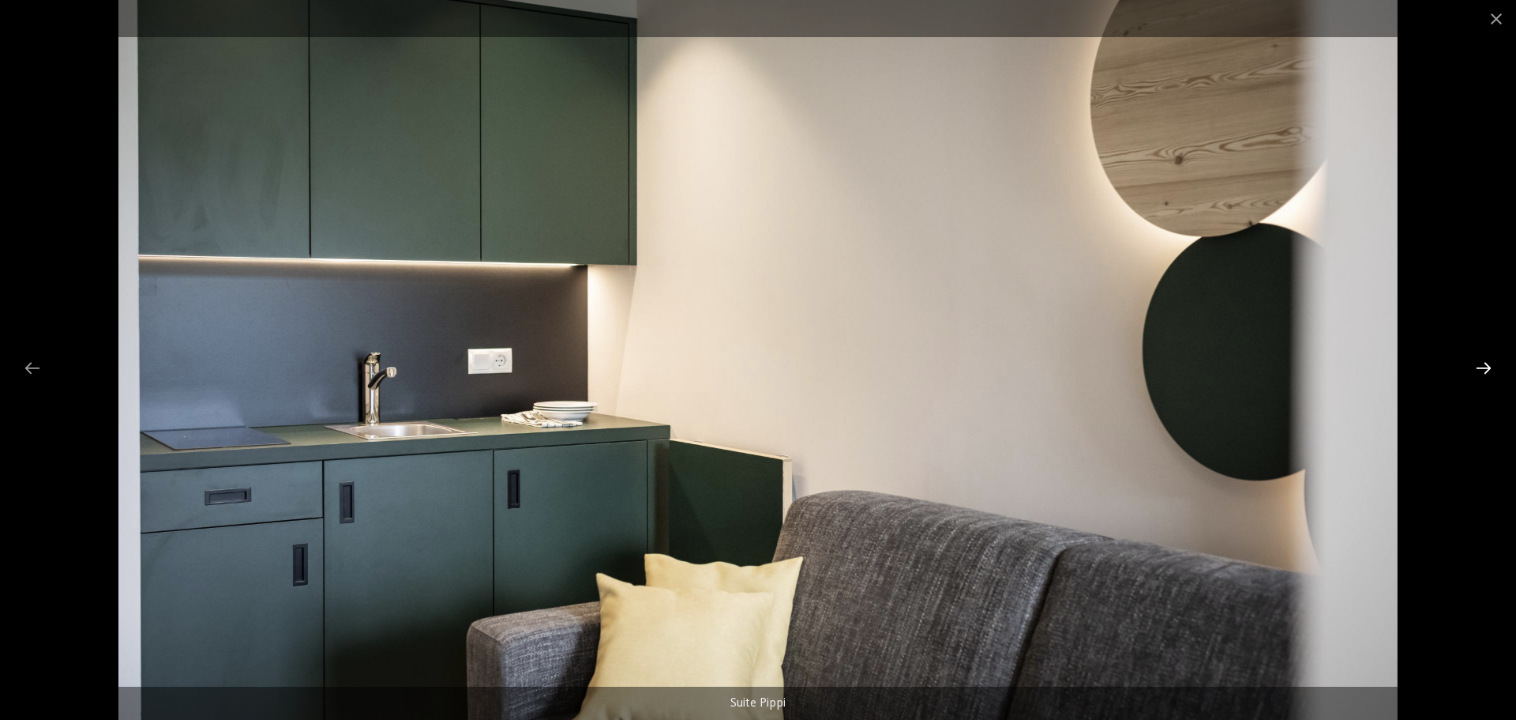
click at [1476, 370] on div at bounding box center [1483, 367] width 33 height 31
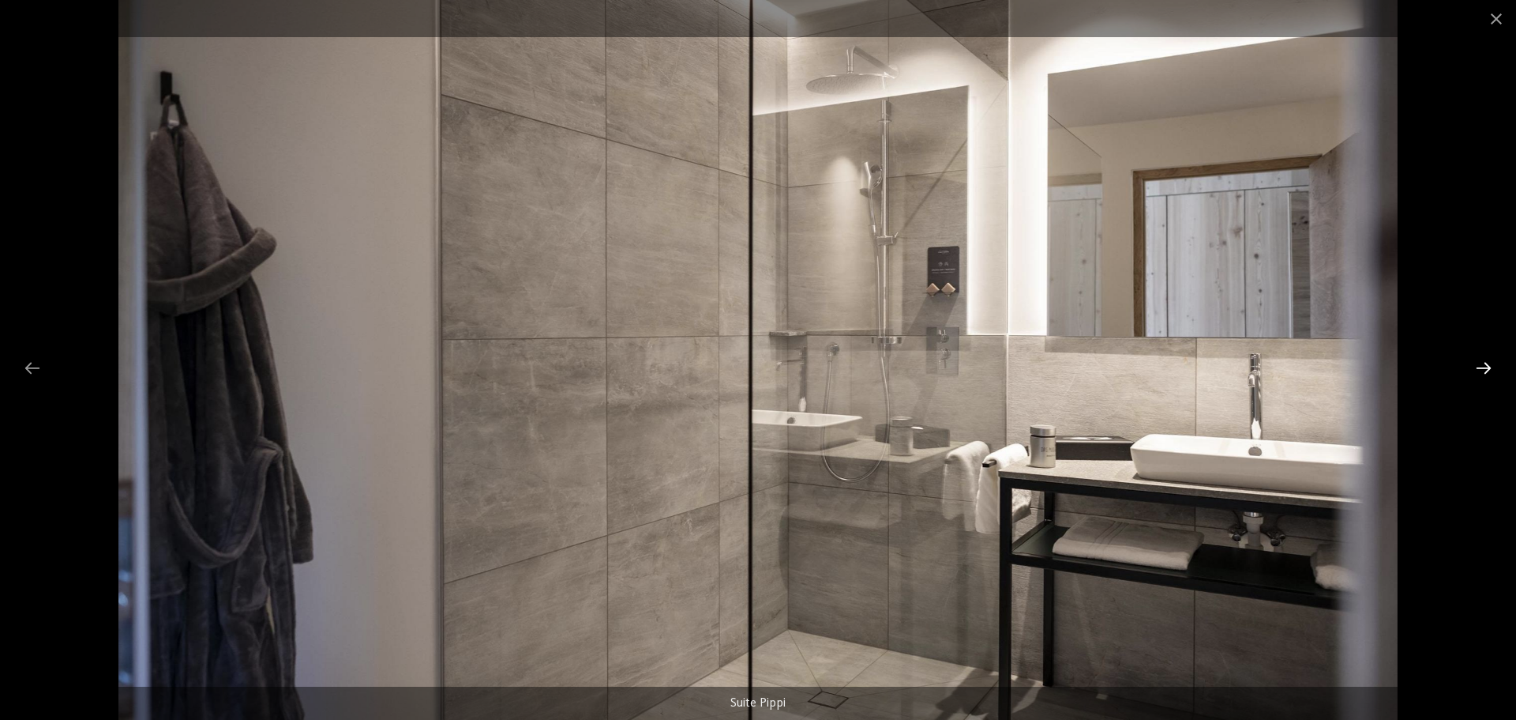
click at [1476, 370] on div at bounding box center [1483, 367] width 33 height 31
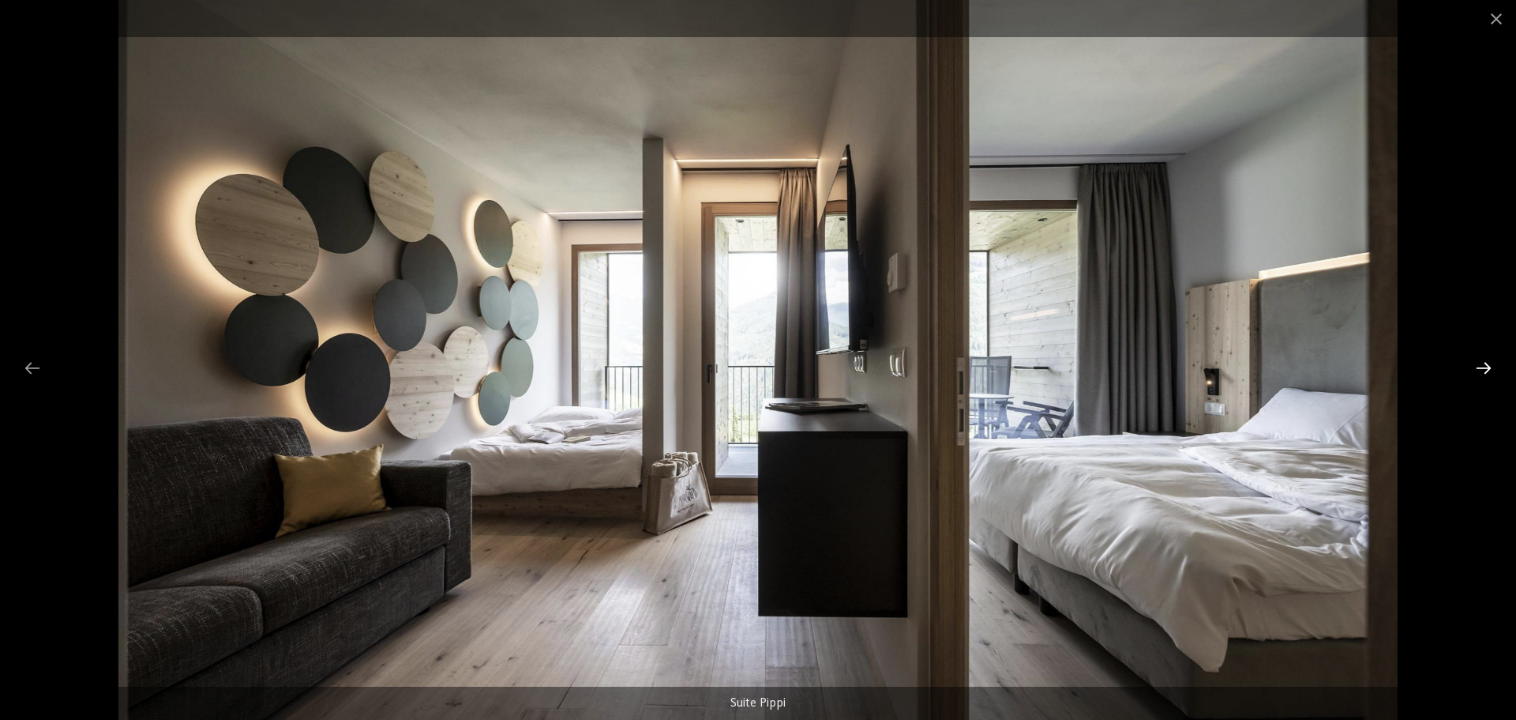
click at [1476, 370] on div at bounding box center [1483, 367] width 33 height 31
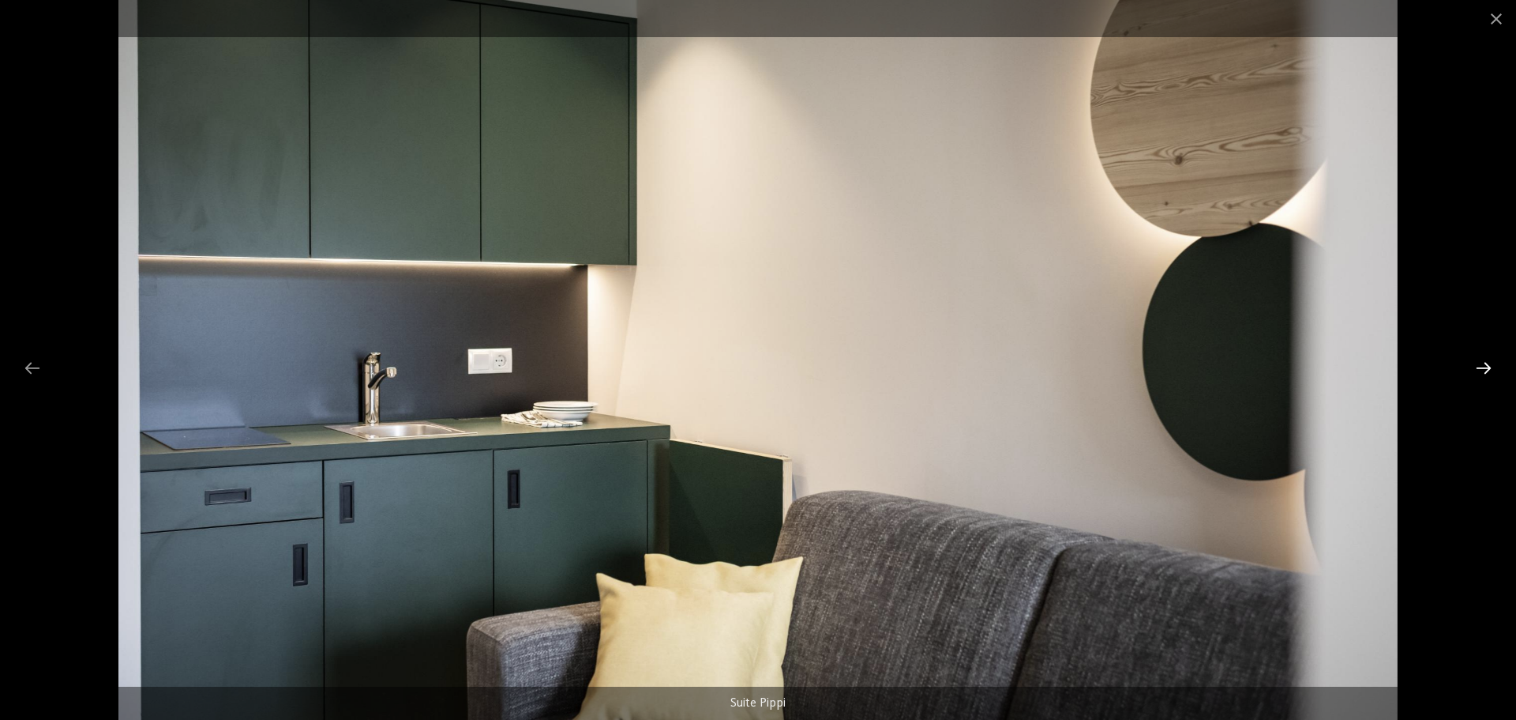
click at [1476, 370] on div at bounding box center [1483, 367] width 33 height 31
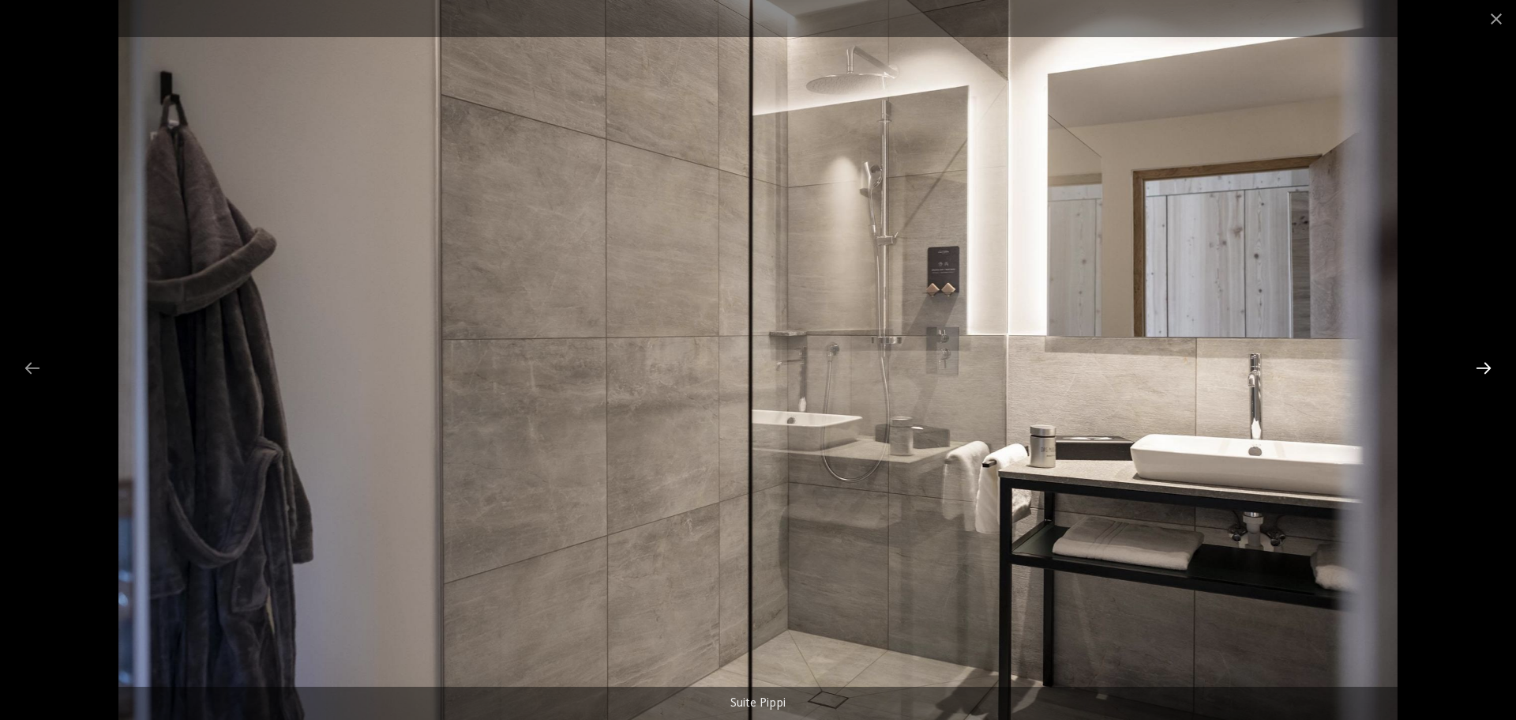
click at [1476, 370] on div at bounding box center [1483, 367] width 33 height 31
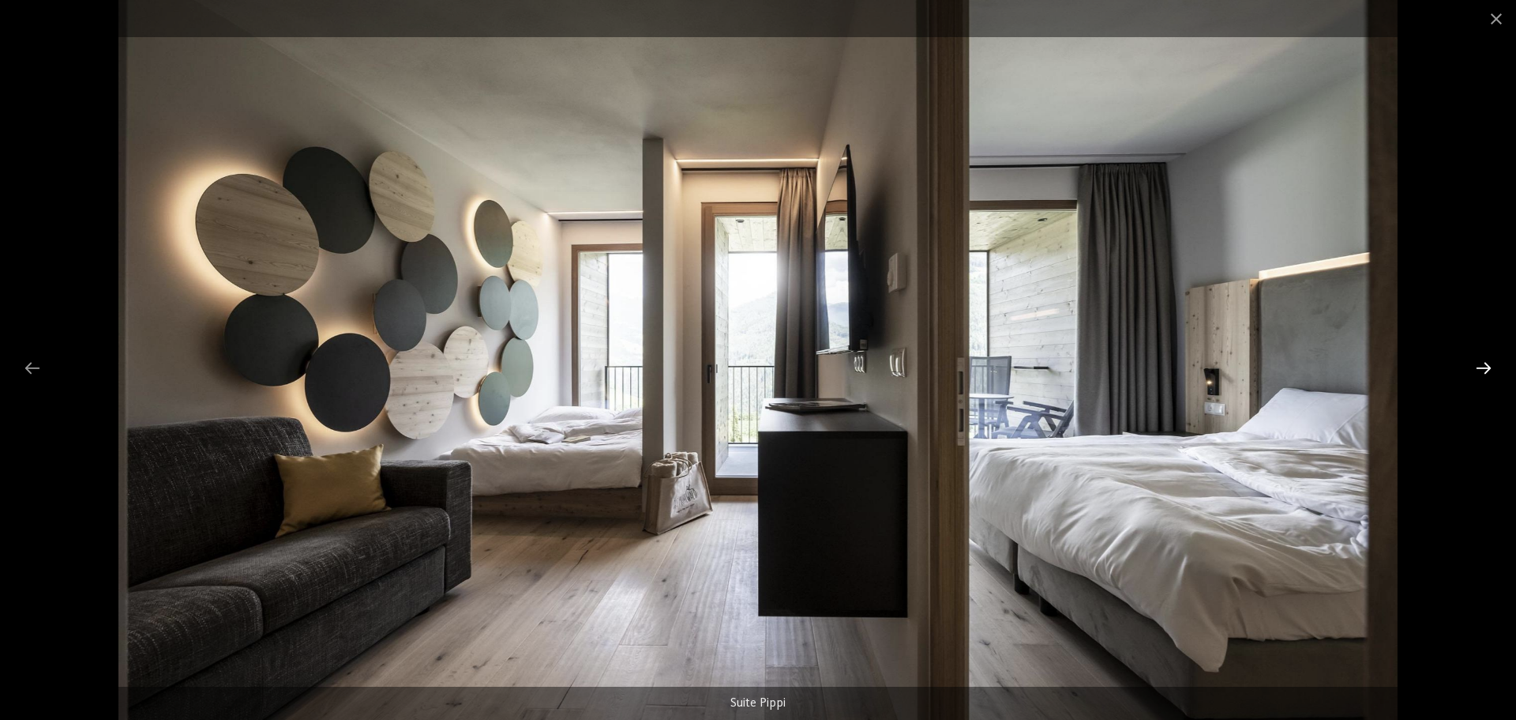
click at [1476, 370] on div at bounding box center [1483, 367] width 33 height 31
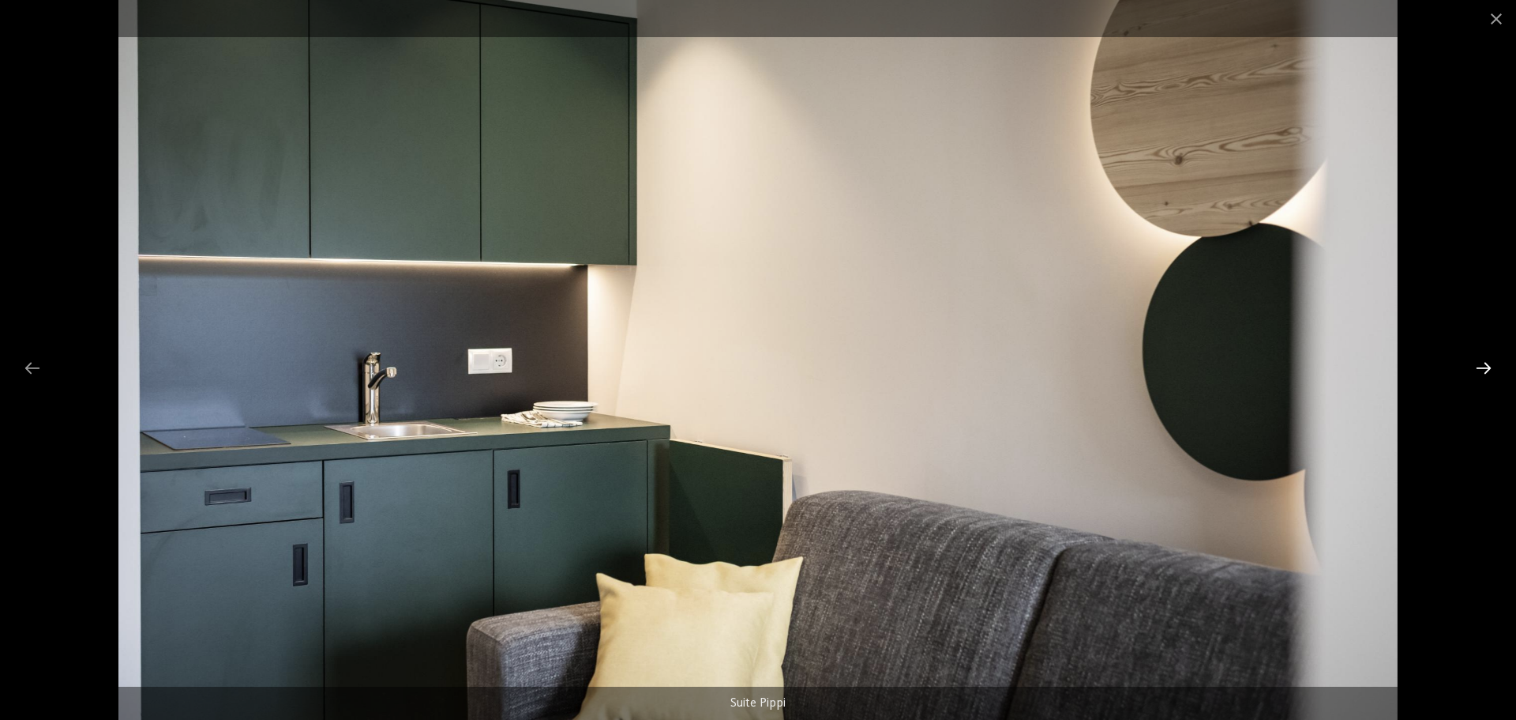
drag, startPoint x: 1476, startPoint y: 370, endPoint x: 1496, endPoint y: 367, distance: 20.0
click at [1497, 366] on div "Suite Pippi" at bounding box center [758, 360] width 1516 height 720
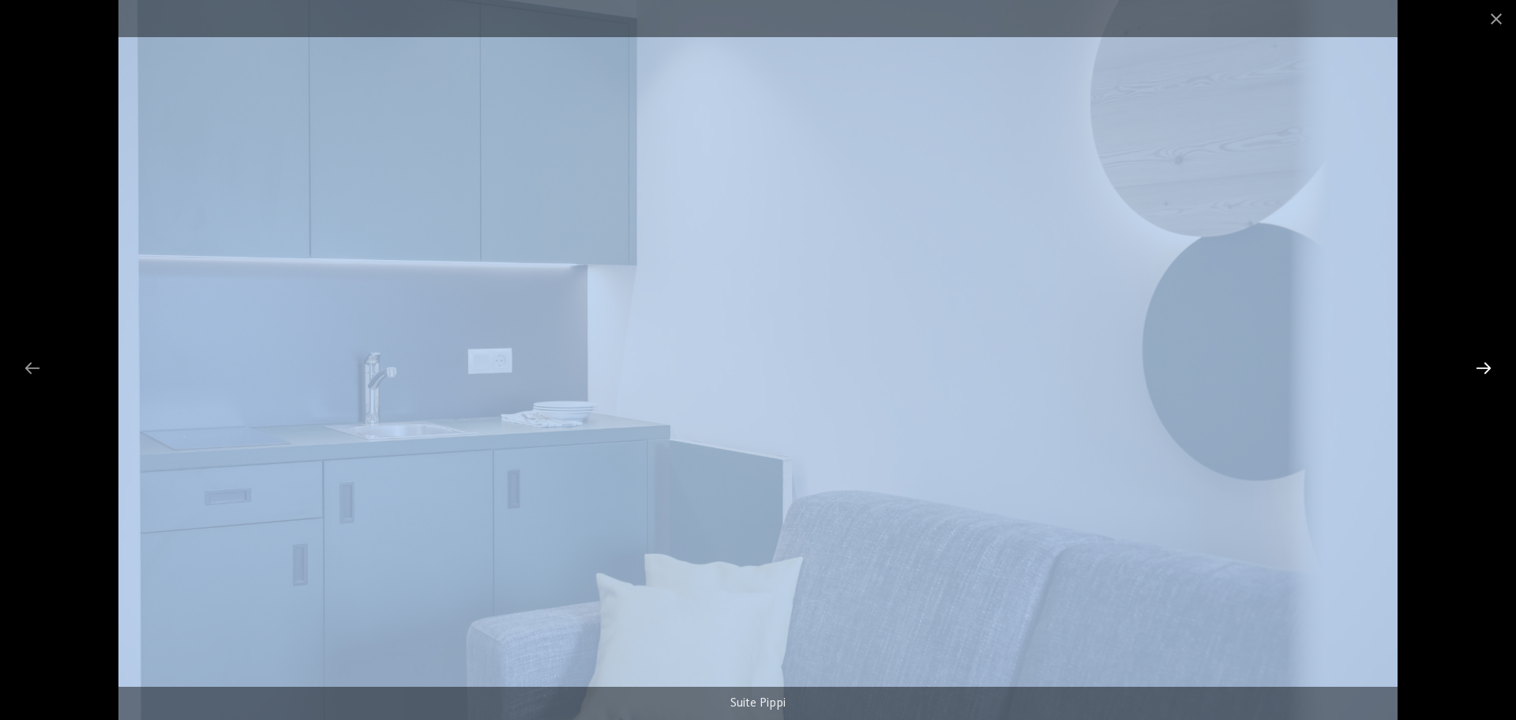
click at [1493, 371] on div at bounding box center [1483, 367] width 33 height 31
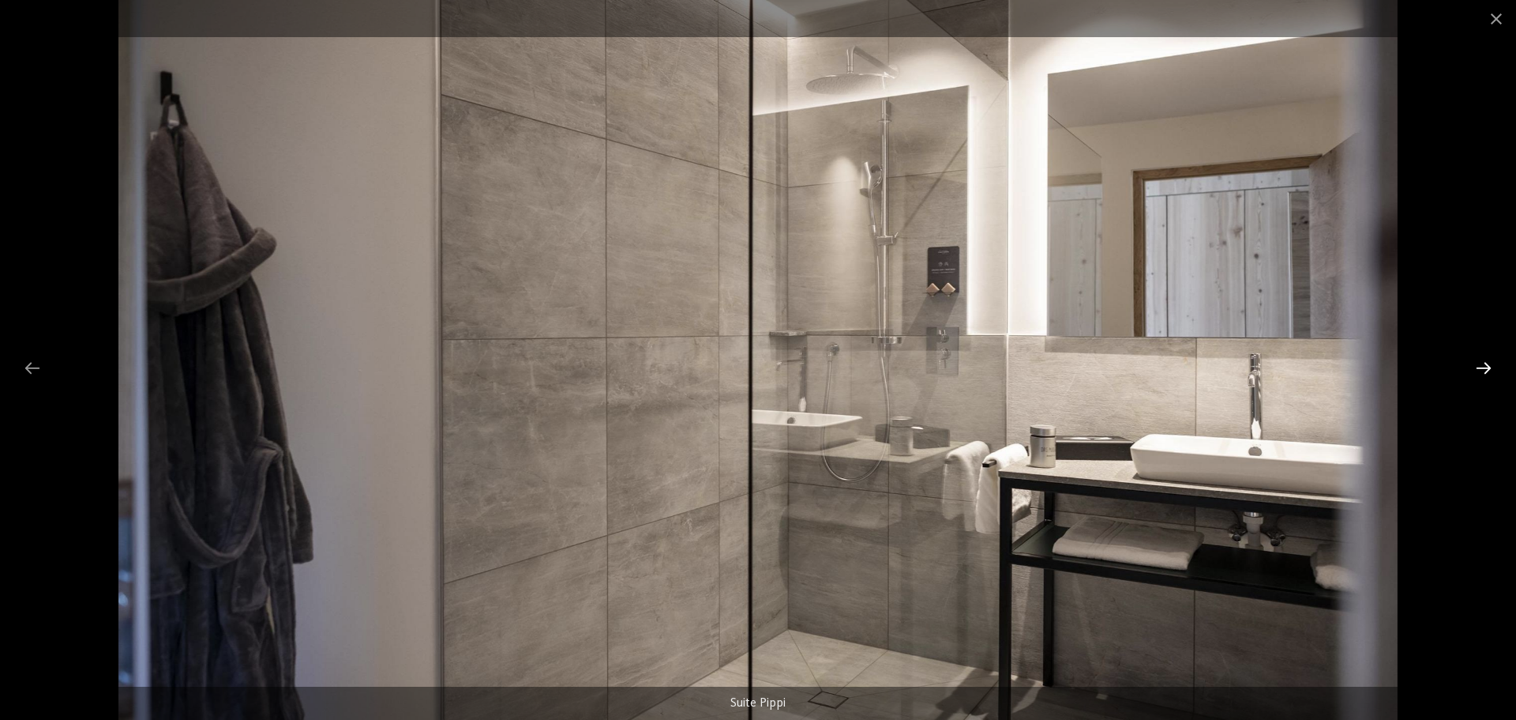
click at [1493, 371] on div at bounding box center [1483, 367] width 33 height 31
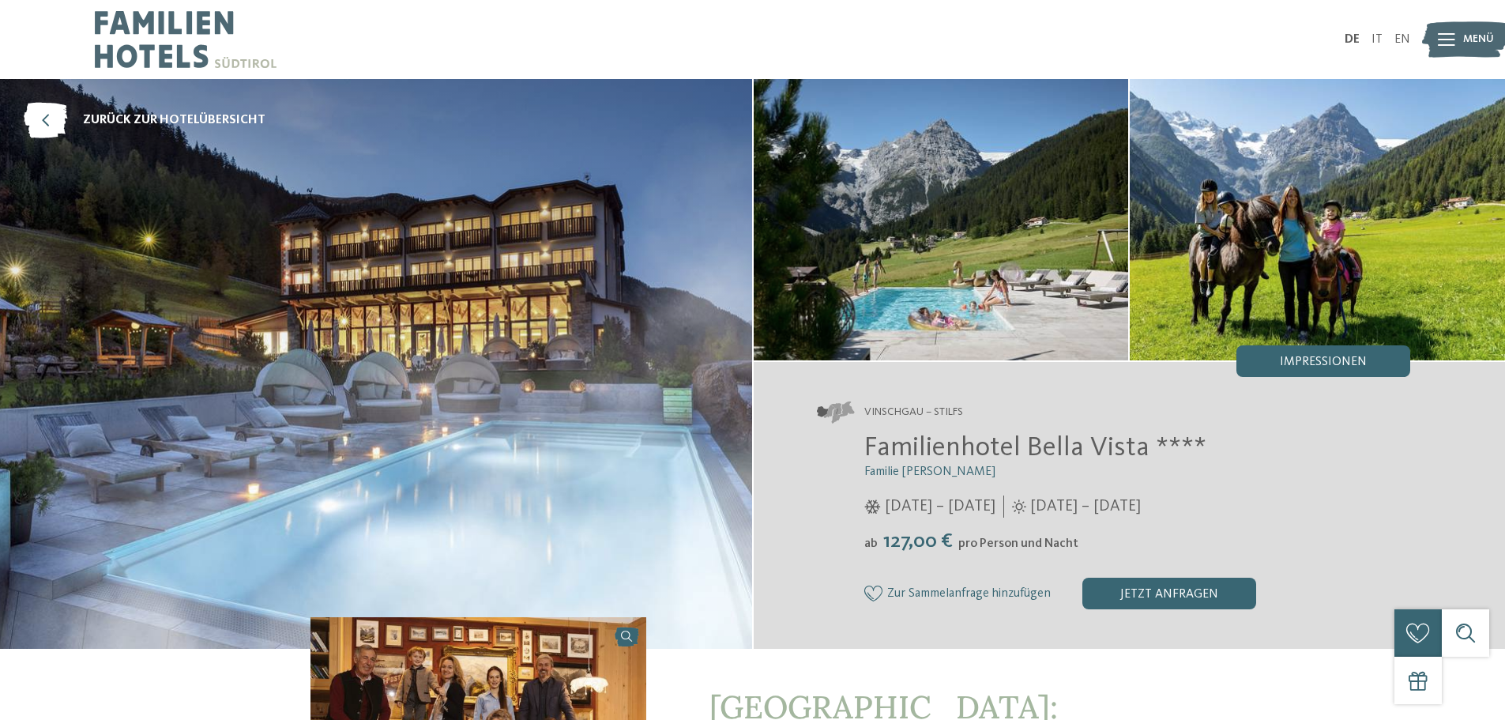
click at [596, 318] on img at bounding box center [376, 363] width 752 height 569
drag, startPoint x: 1141, startPoint y: 447, endPoint x: 868, endPoint y: 430, distance: 273.0
click at [868, 430] on div "Vinschgau – Stilfs Familienhotel Bella Vista **** Familie [PERSON_NAME] [DATE] …" at bounding box center [1129, 505] width 752 height 287
copy span "Familienhotel Bella Vista"
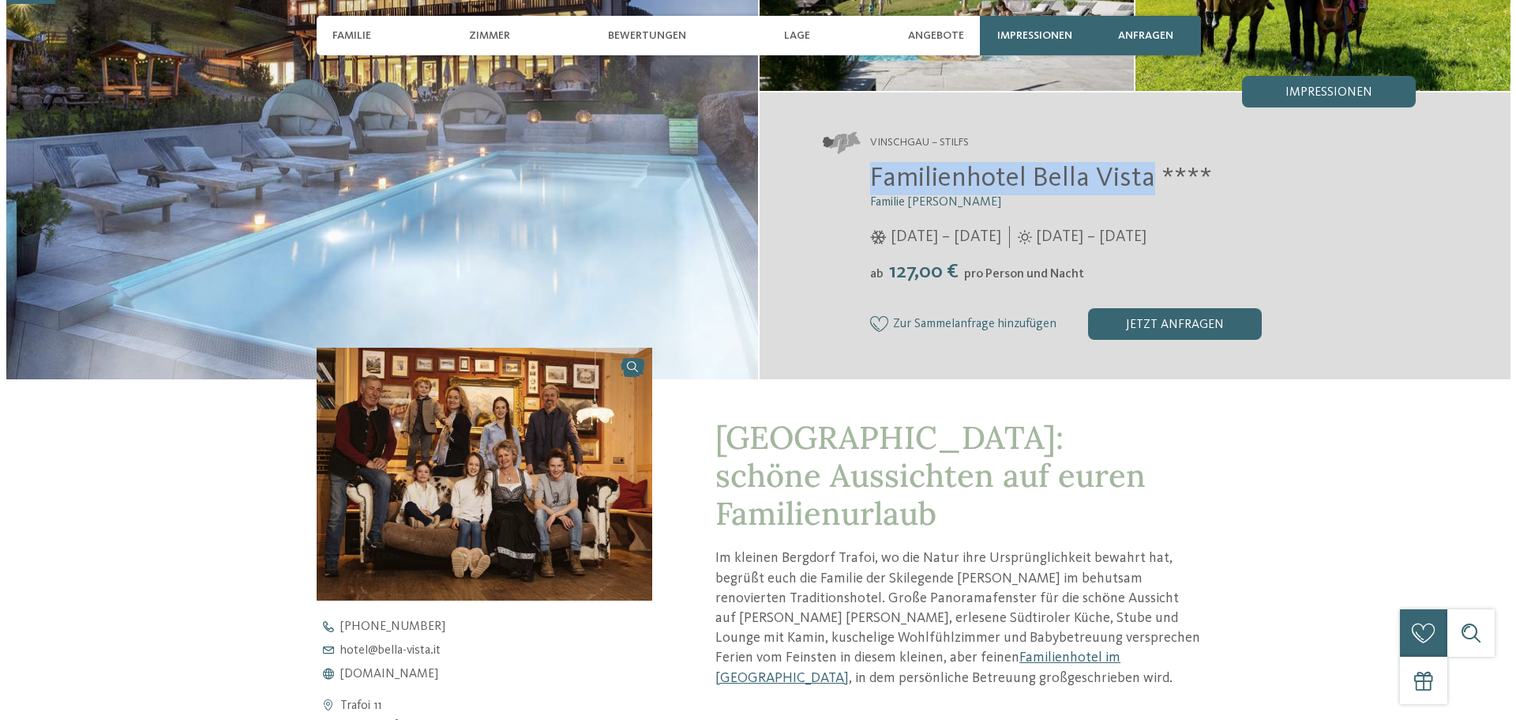
scroll to position [316, 0]
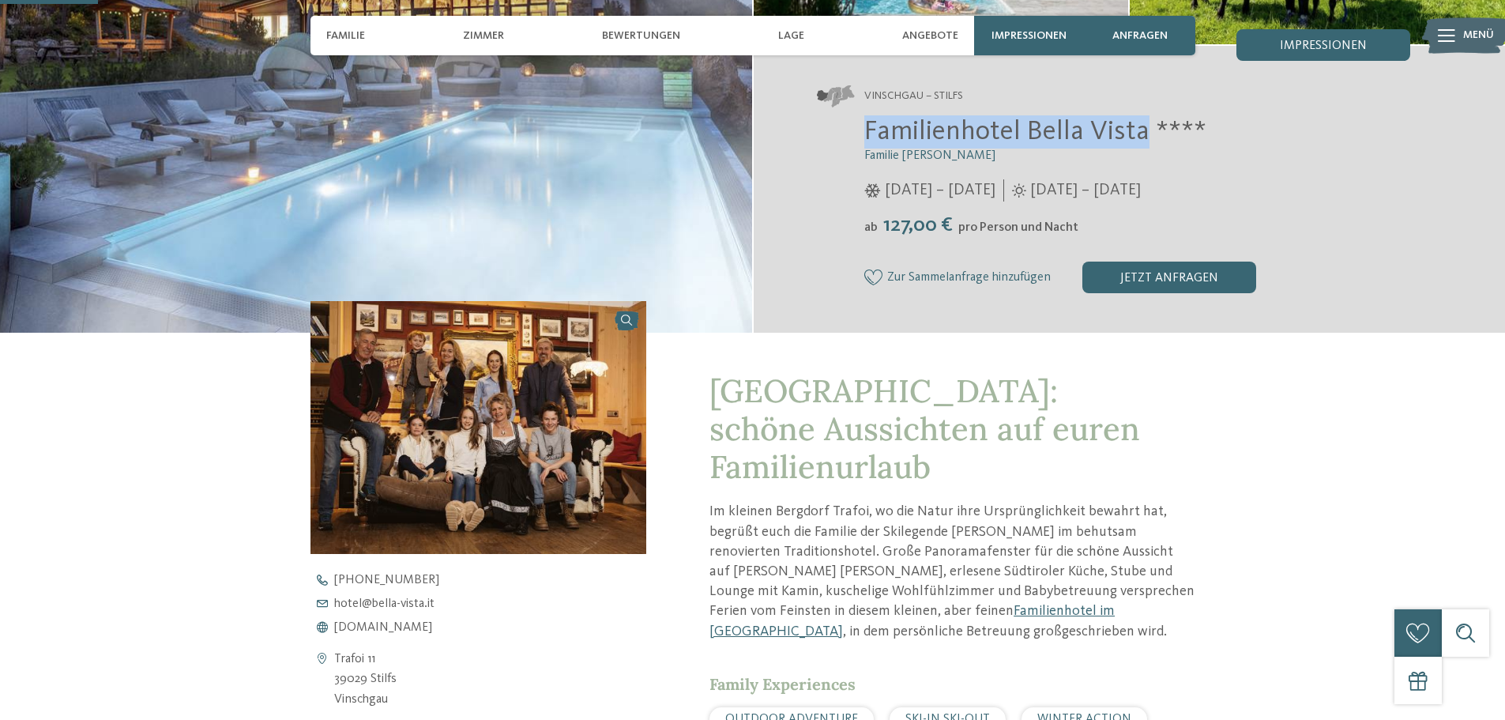
click at [480, 432] on img at bounding box center [478, 427] width 336 height 252
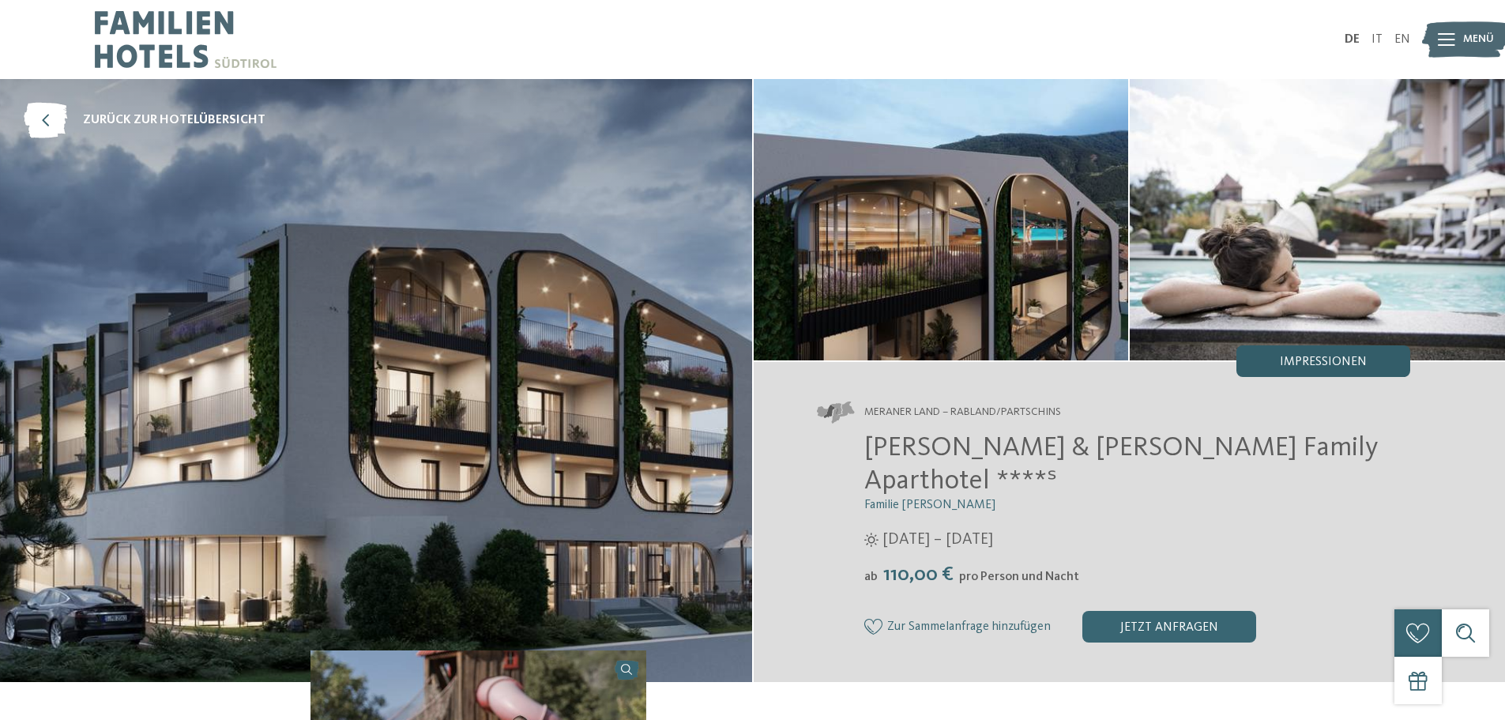
click at [1310, 367] on span "Impressionen" at bounding box center [1323, 361] width 87 height 13
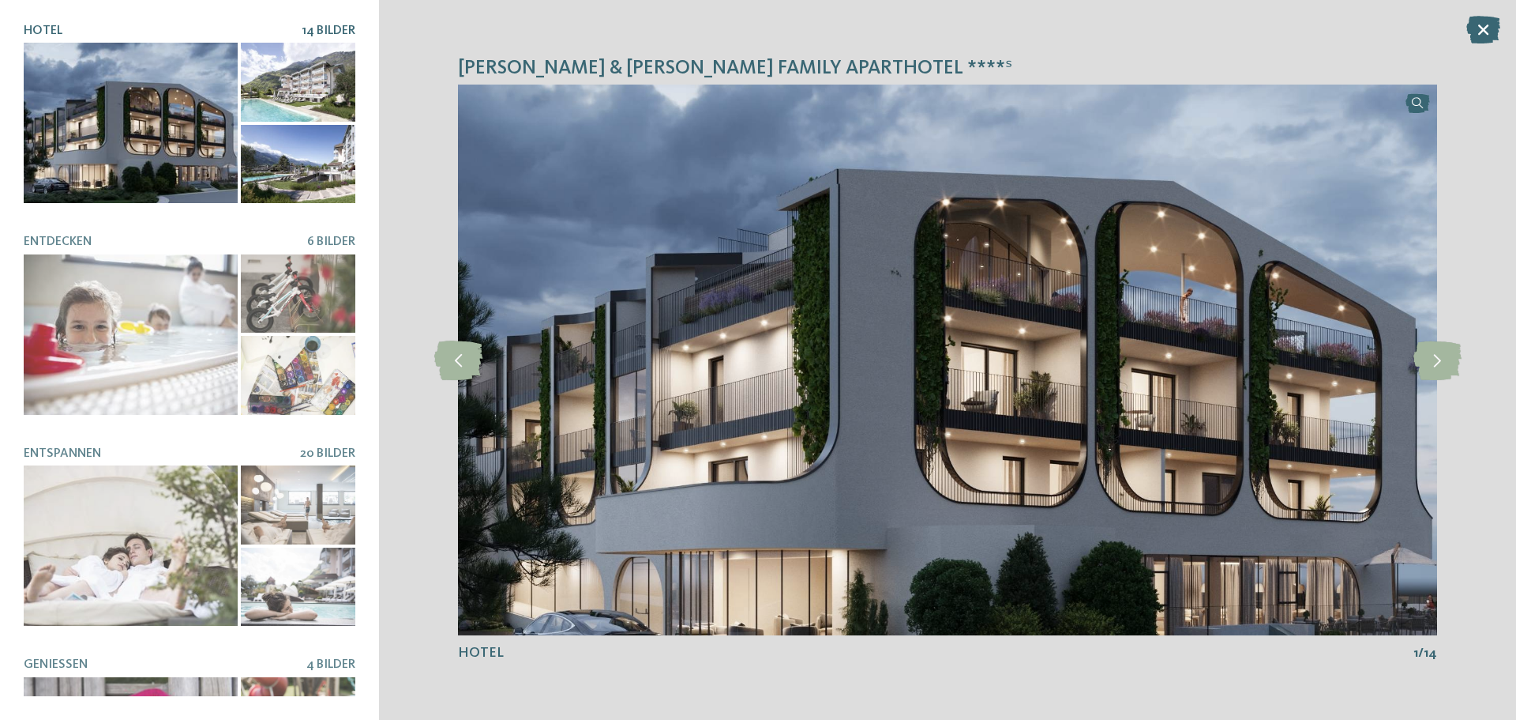
click at [1236, 374] on img at bounding box center [947, 360] width 979 height 551
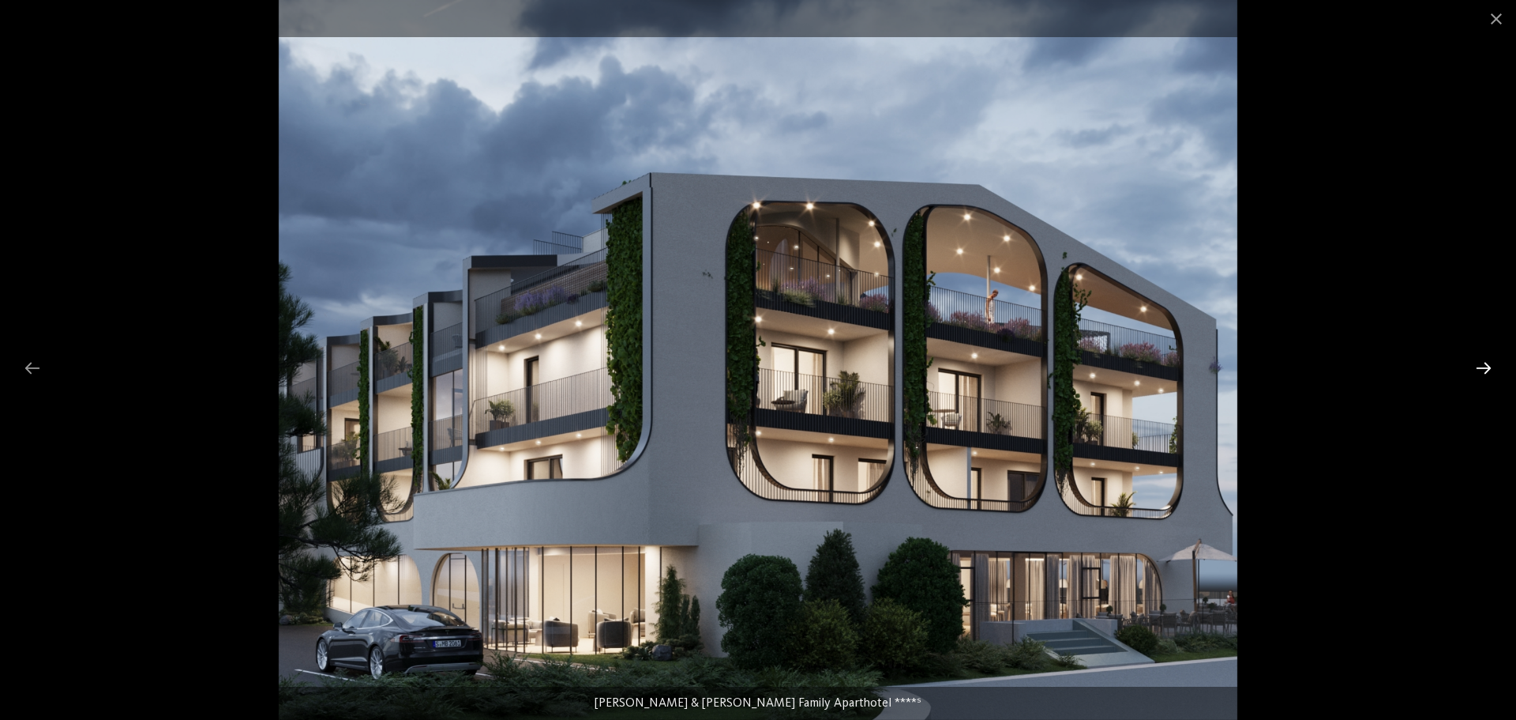
click at [1489, 360] on div at bounding box center [1483, 367] width 33 height 31
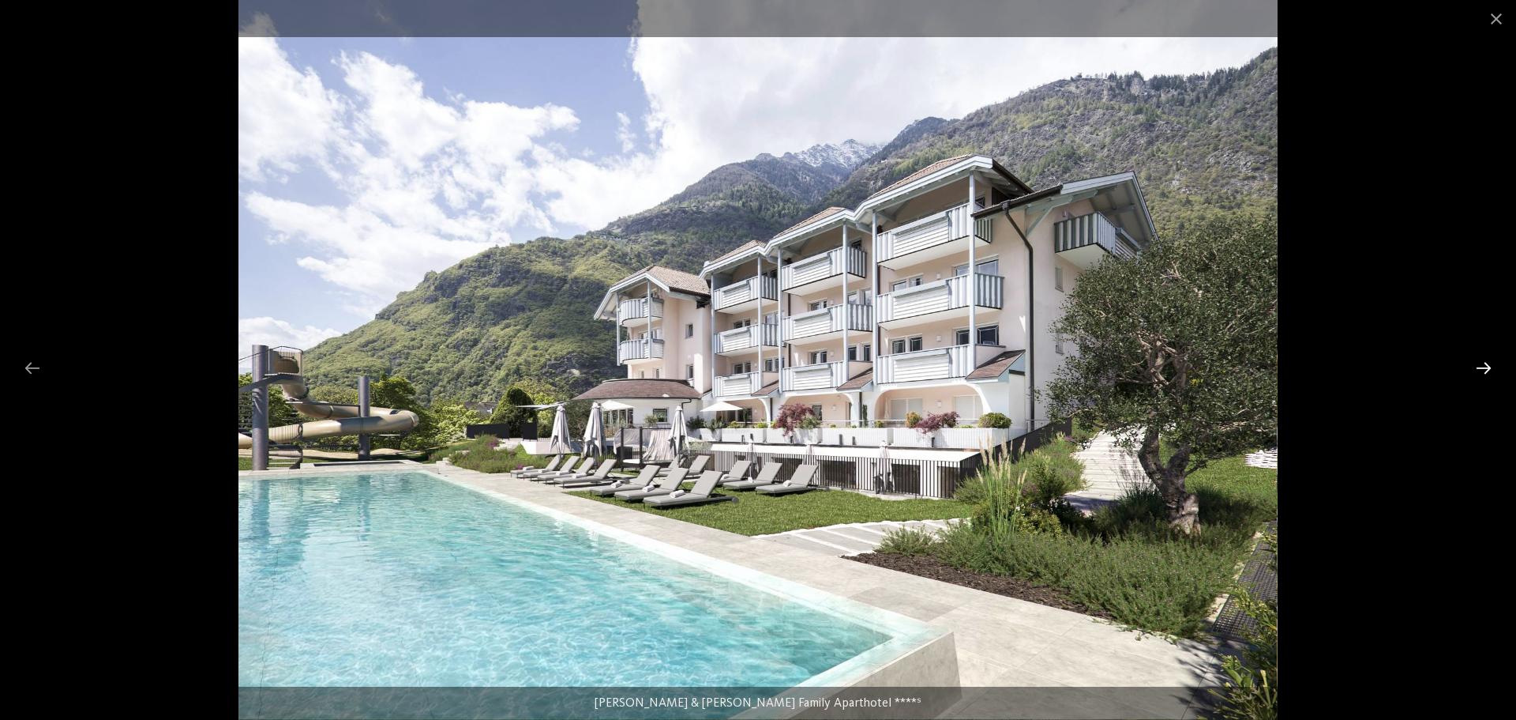
click at [1489, 360] on div at bounding box center [1483, 367] width 33 height 31
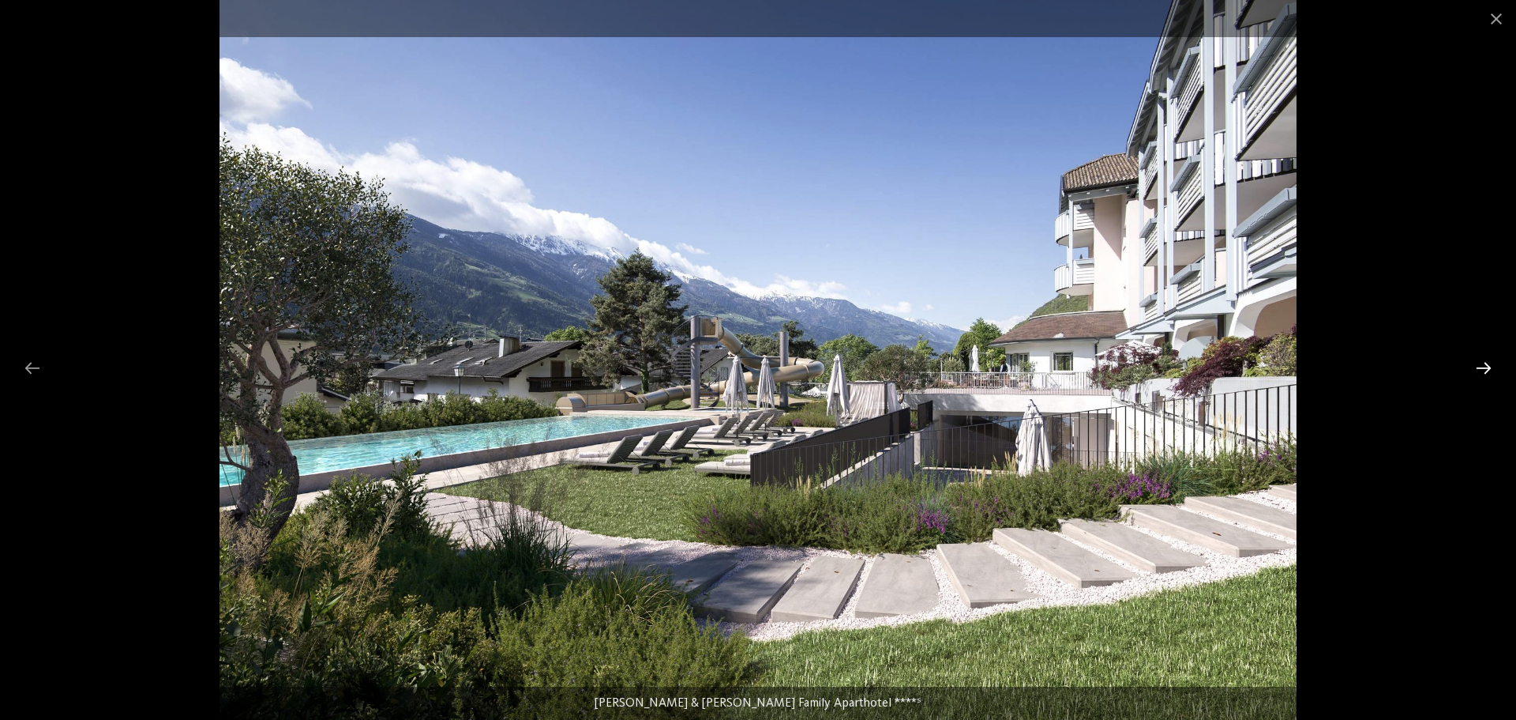
click at [1489, 360] on div at bounding box center [1483, 367] width 33 height 31
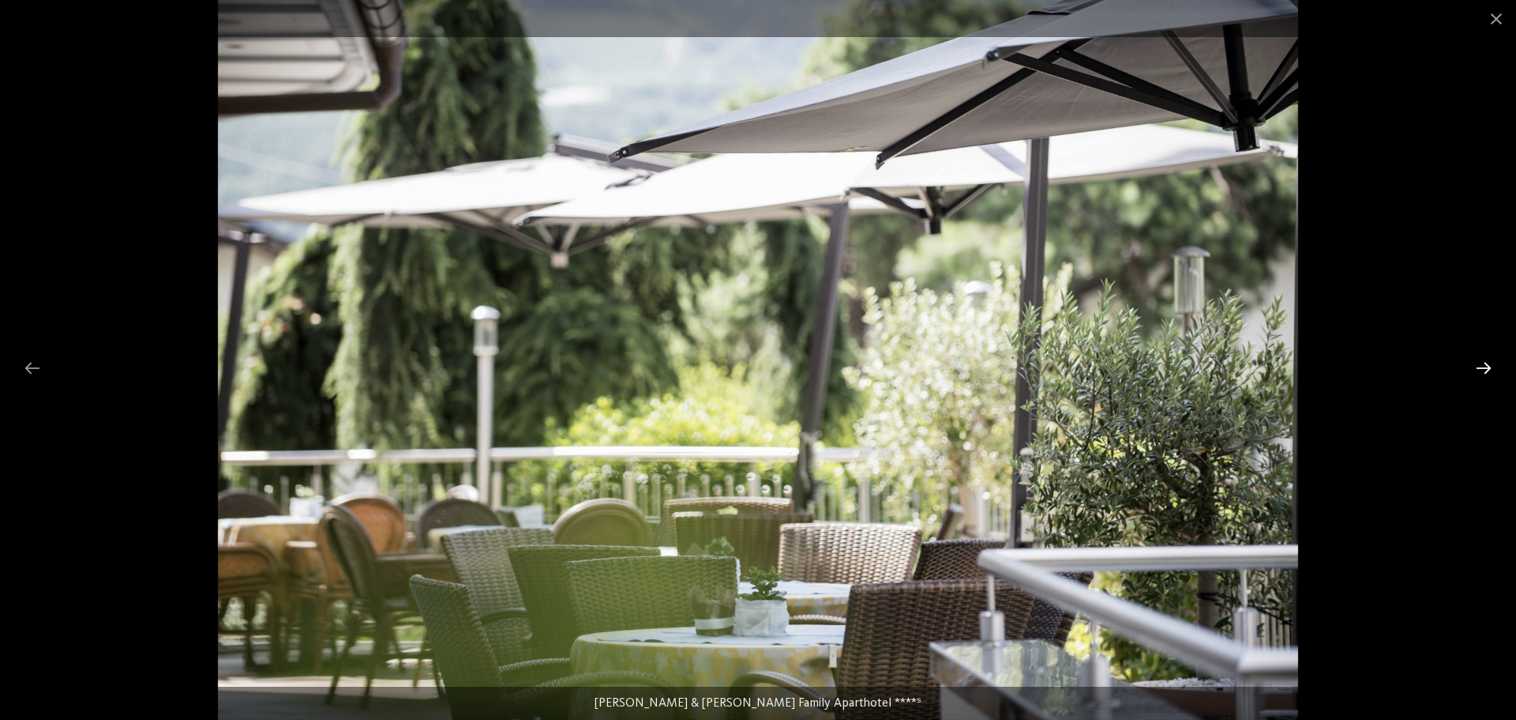
click at [1489, 360] on div at bounding box center [1483, 367] width 33 height 31
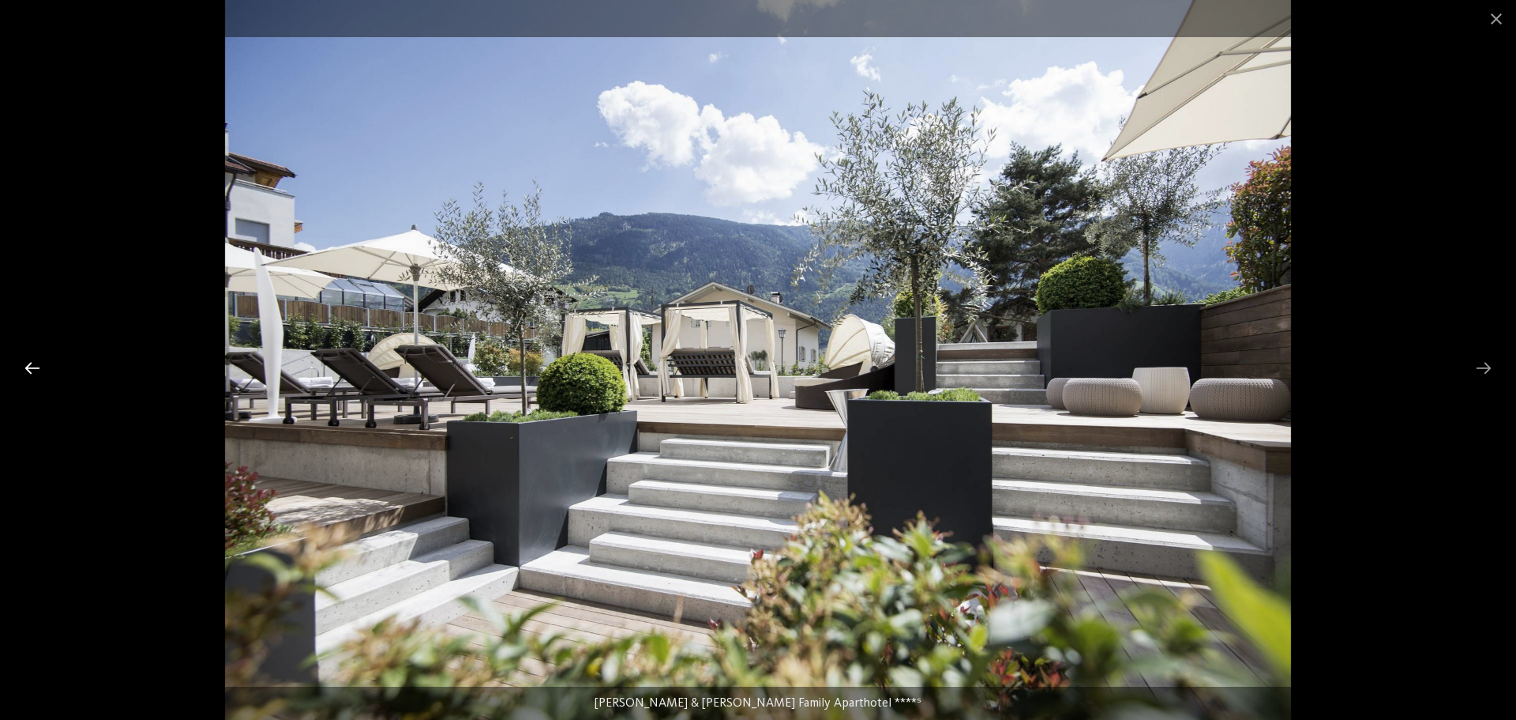
click at [25, 371] on div at bounding box center [32, 367] width 33 height 31
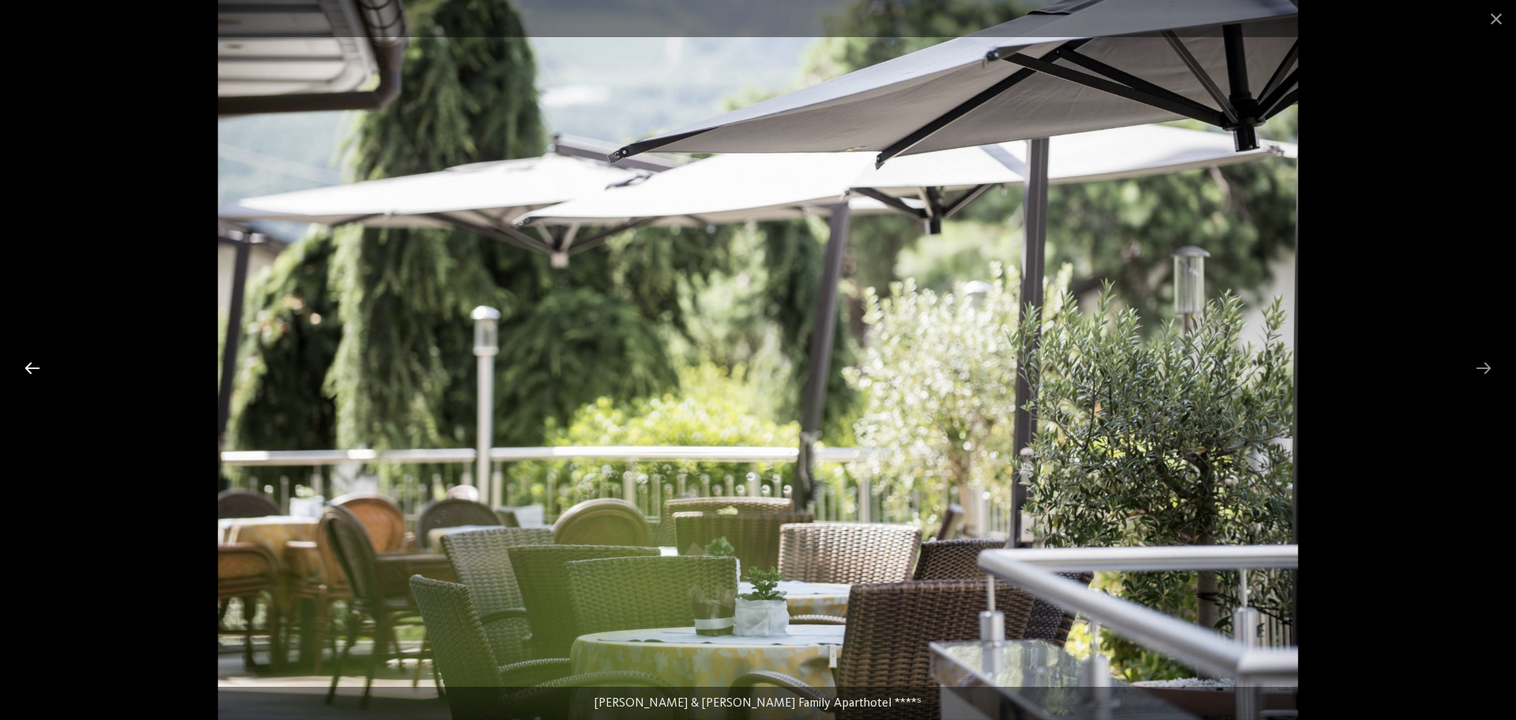
click at [25, 371] on div at bounding box center [32, 367] width 33 height 31
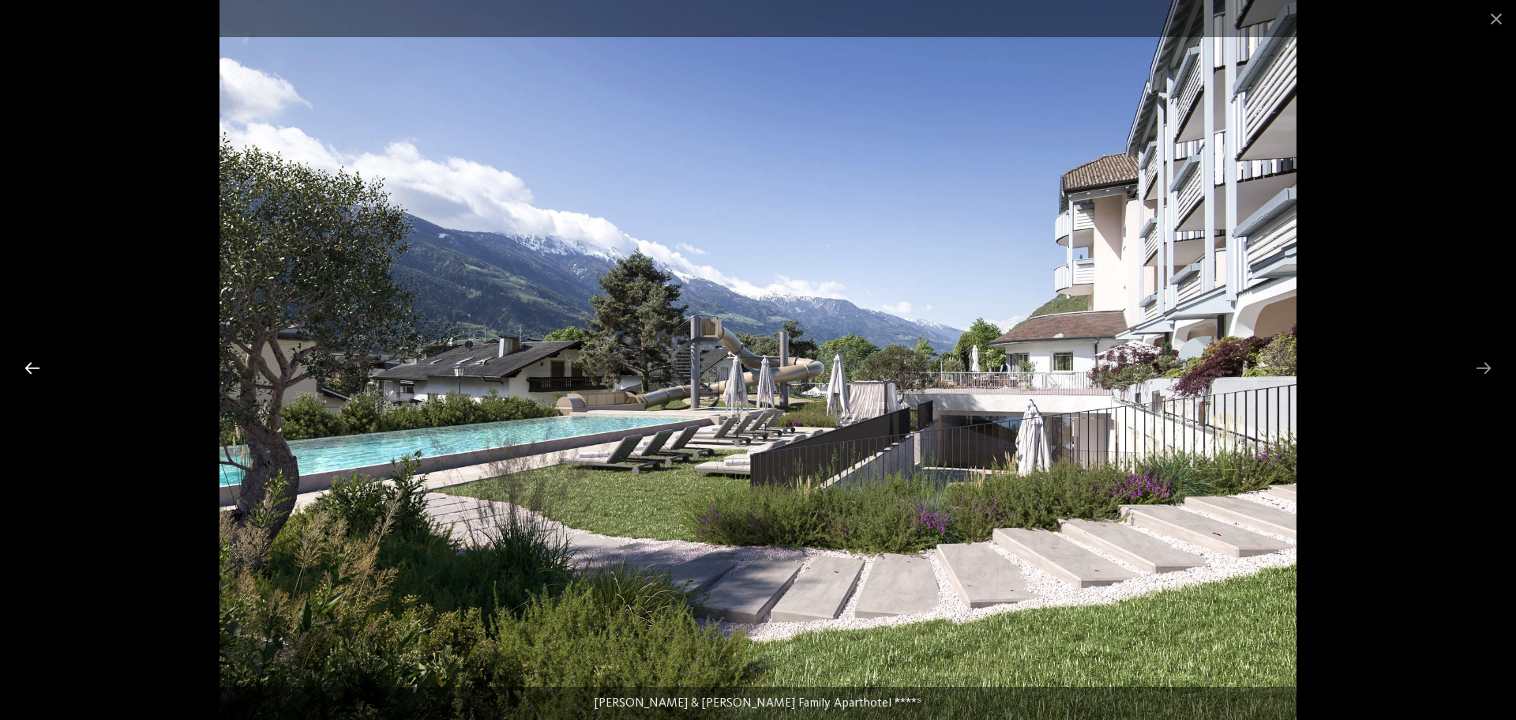
click at [25, 371] on div at bounding box center [32, 367] width 33 height 31
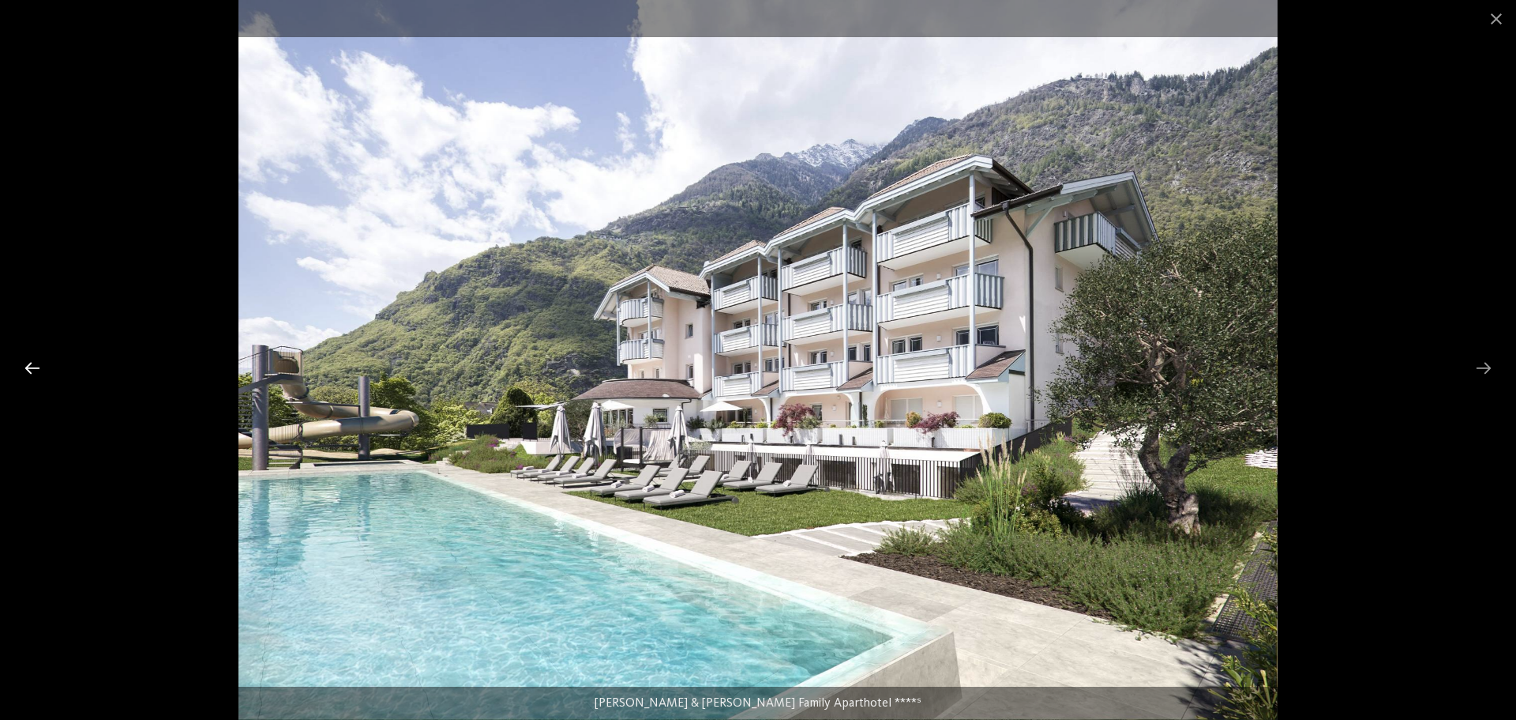
click at [28, 368] on div at bounding box center [32, 367] width 33 height 31
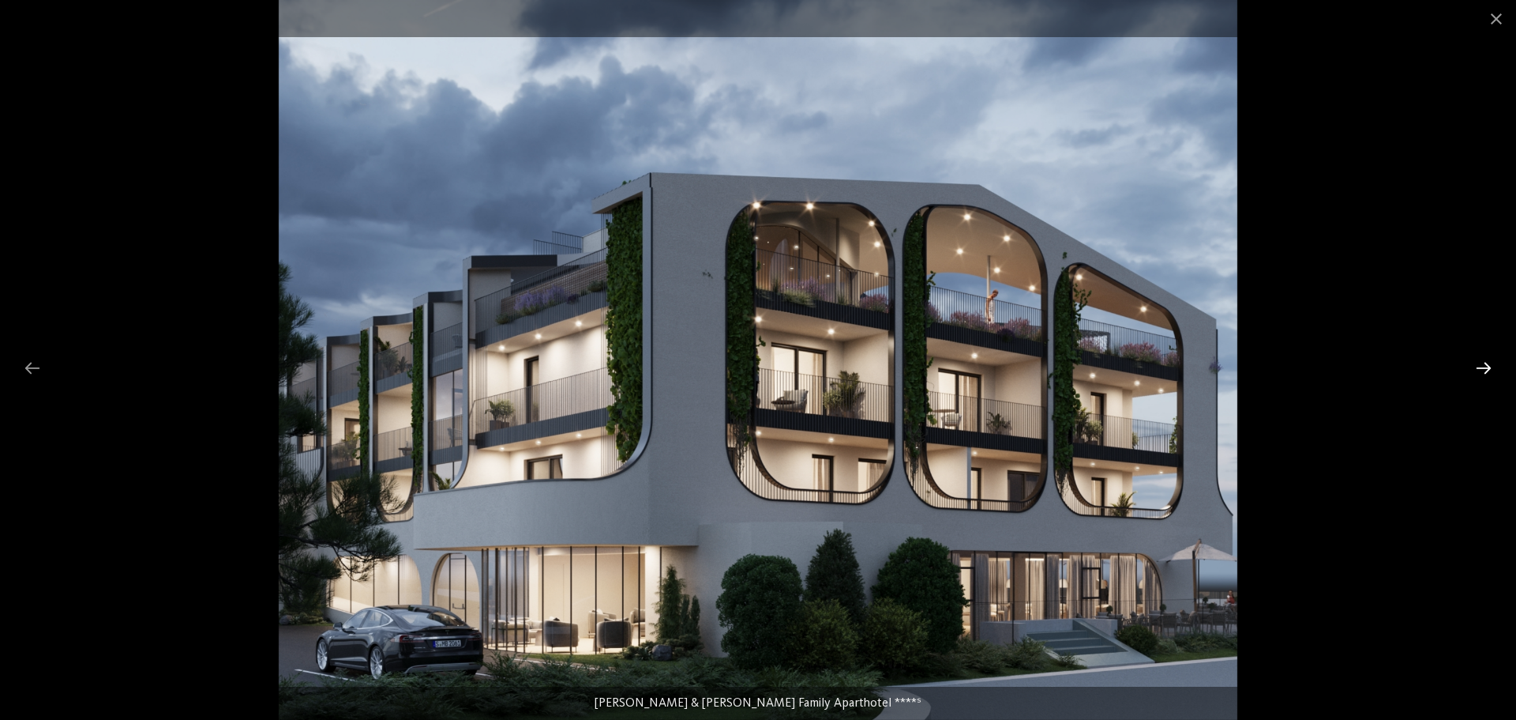
click at [1488, 370] on div at bounding box center [1483, 367] width 33 height 31
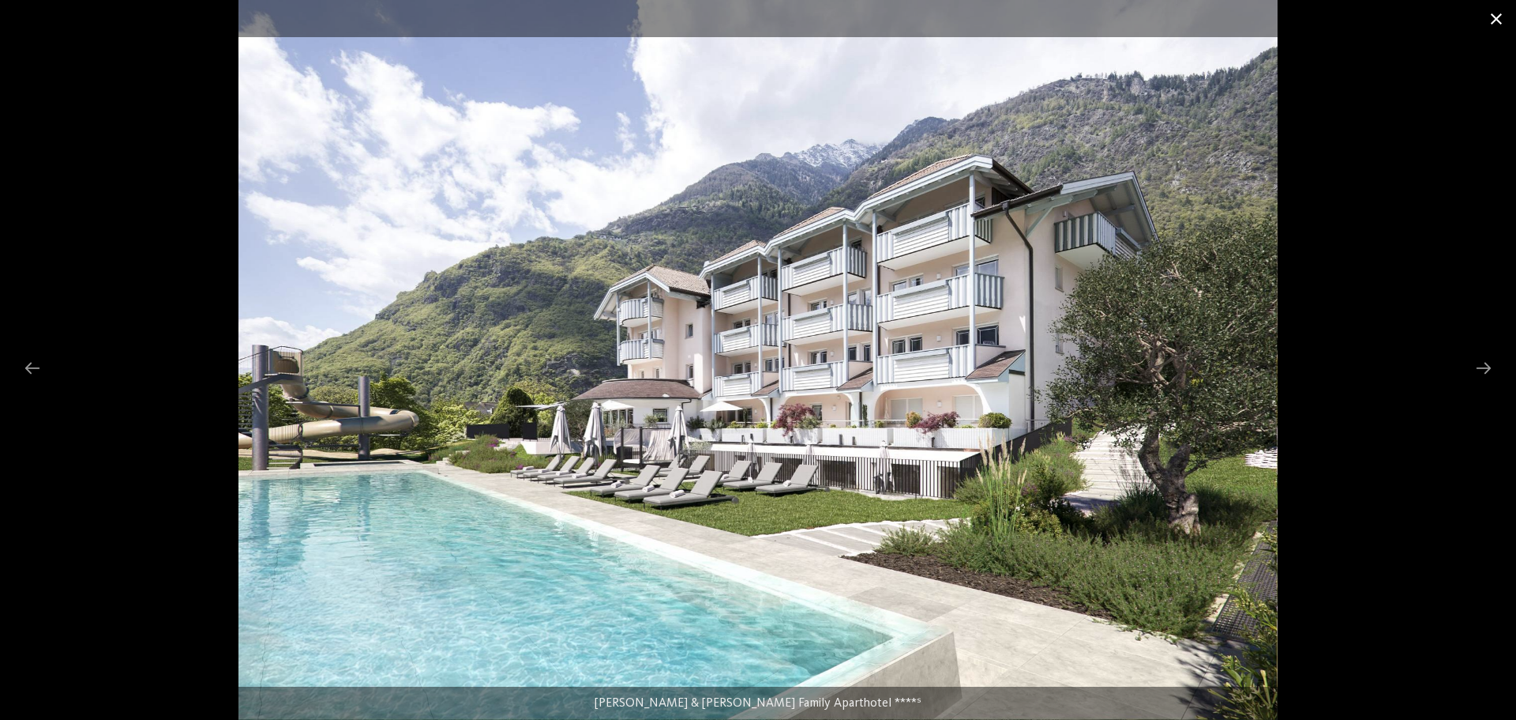
click at [1501, 21] on span at bounding box center [1496, 18] width 39 height 37
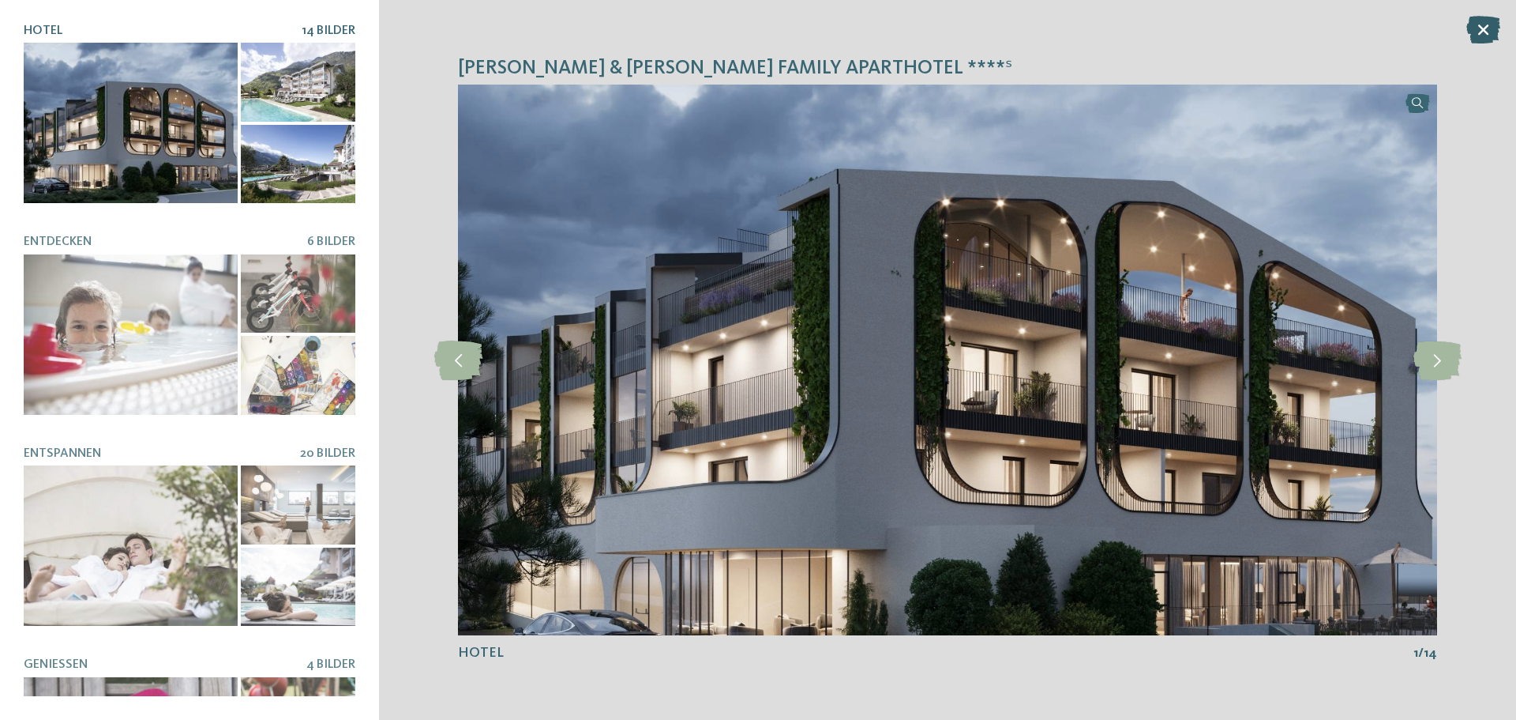
click at [1482, 32] on icon at bounding box center [1484, 30] width 34 height 28
